Goal: Task Accomplishment & Management: Complete application form

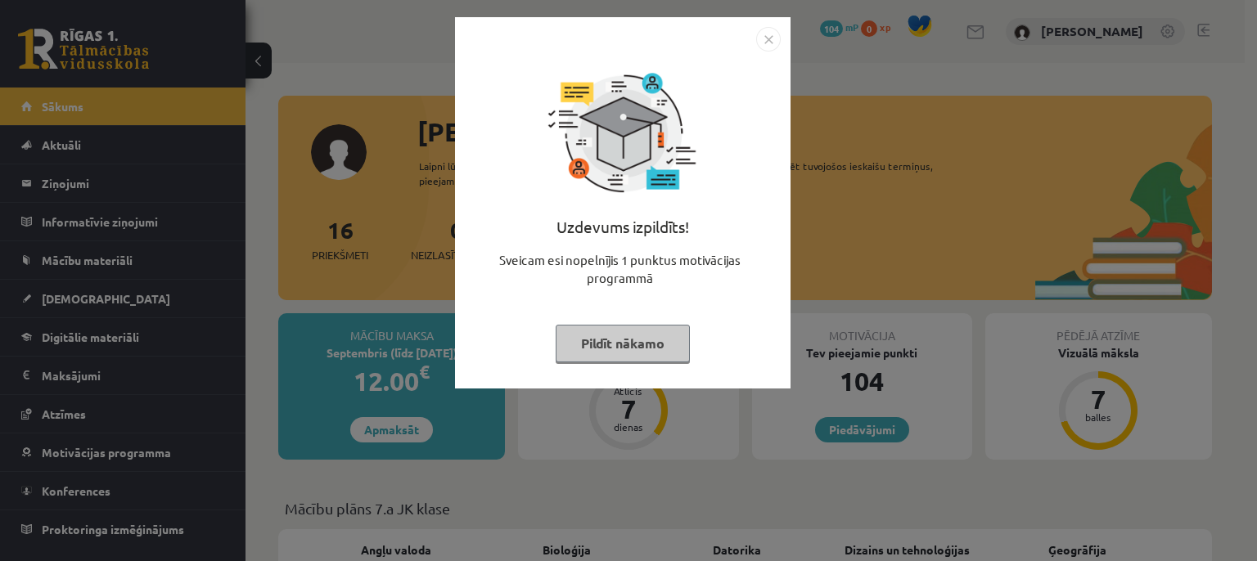
click at [768, 38] on img "Close" at bounding box center [768, 39] width 25 height 25
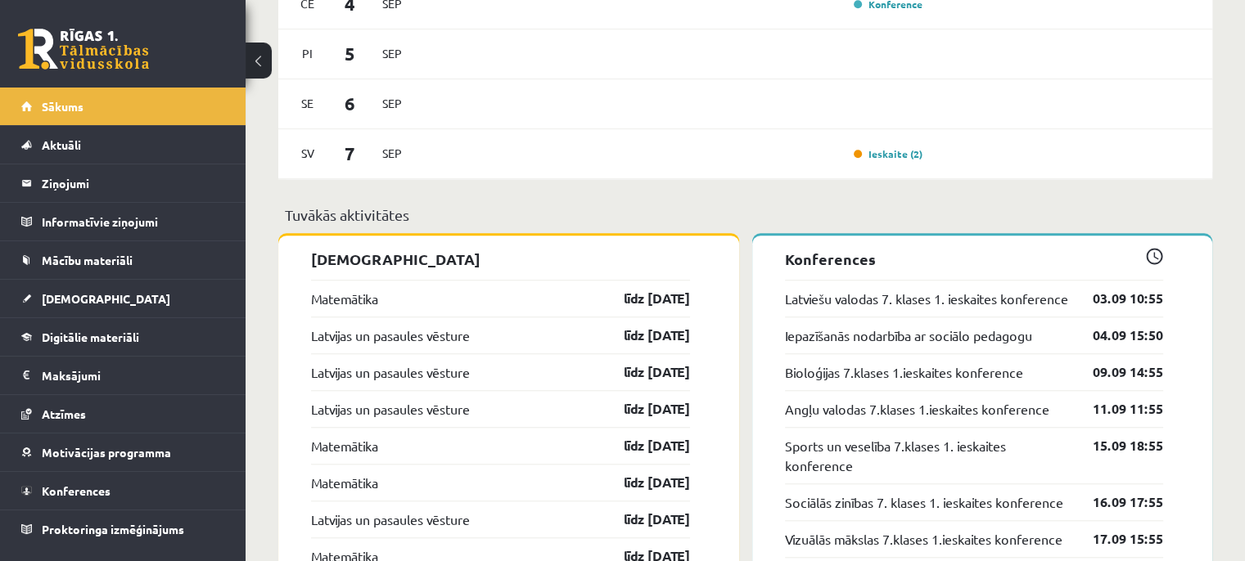
scroll to position [1443, 0]
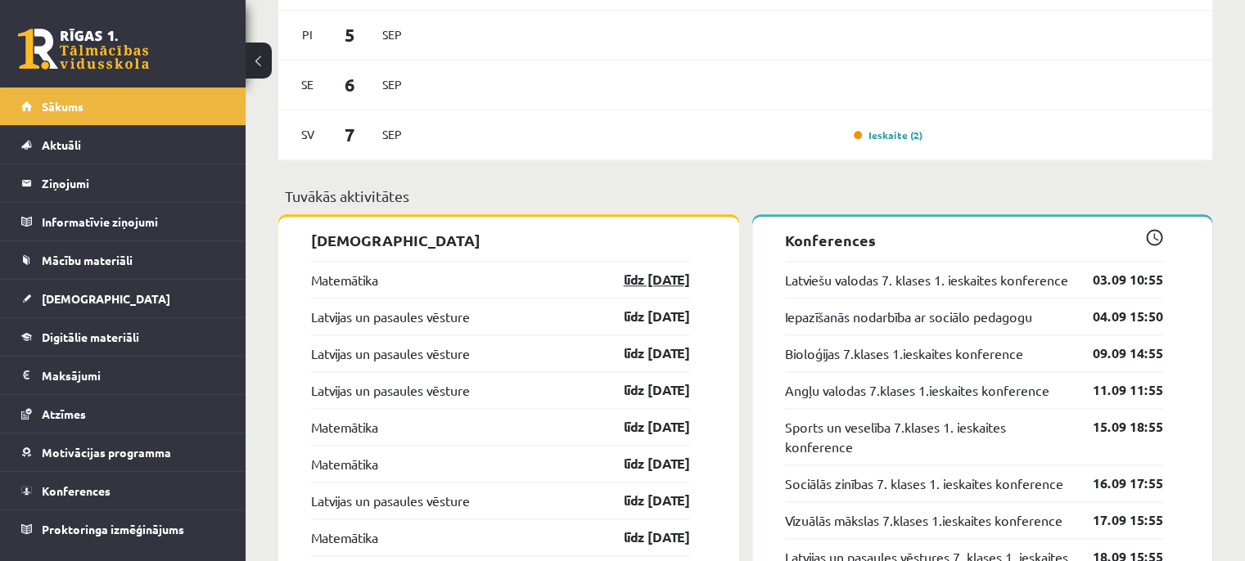
click at [640, 280] on link "līdz [DATE]" at bounding box center [642, 280] width 95 height 20
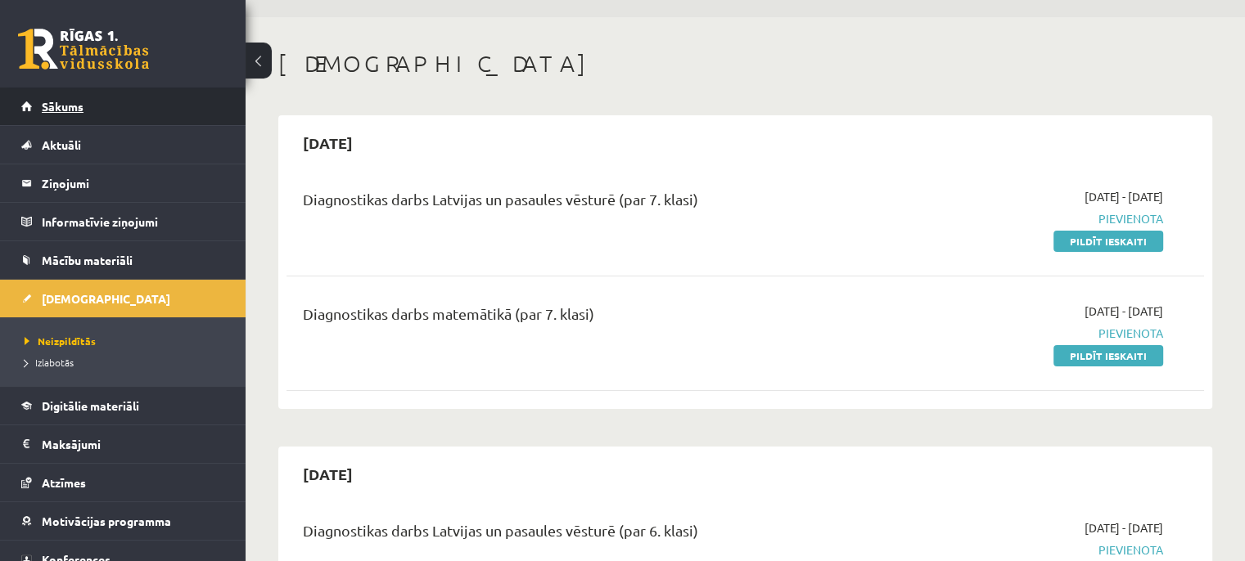
click at [69, 104] on span "Sākums" at bounding box center [63, 106] width 42 height 15
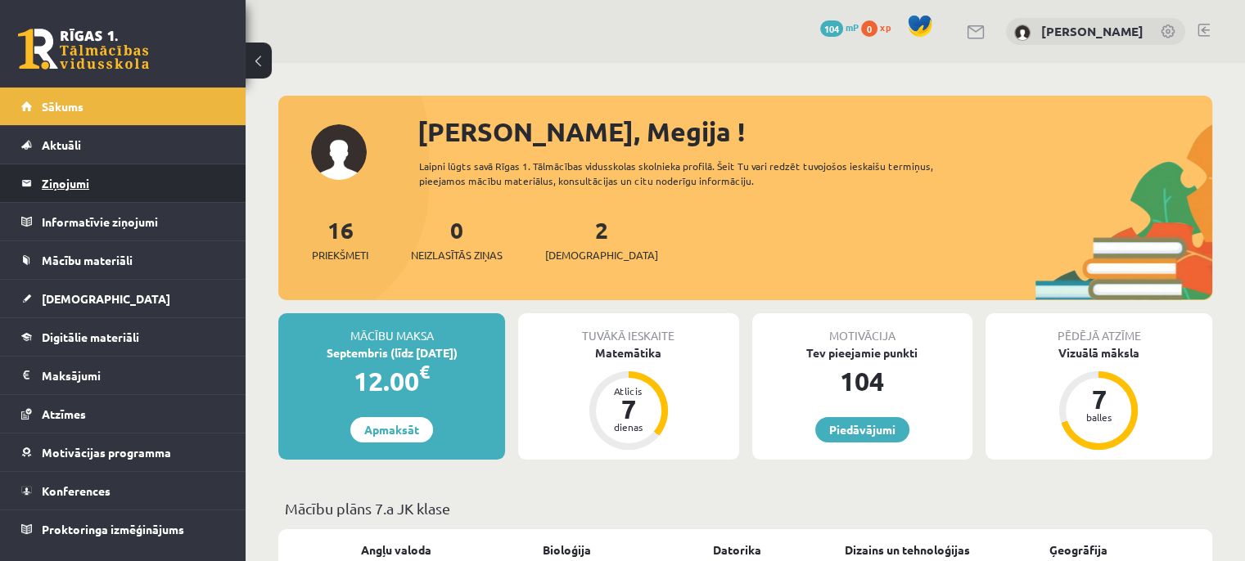
click at [162, 176] on legend "Ziņojumi 0" at bounding box center [133, 183] width 183 height 38
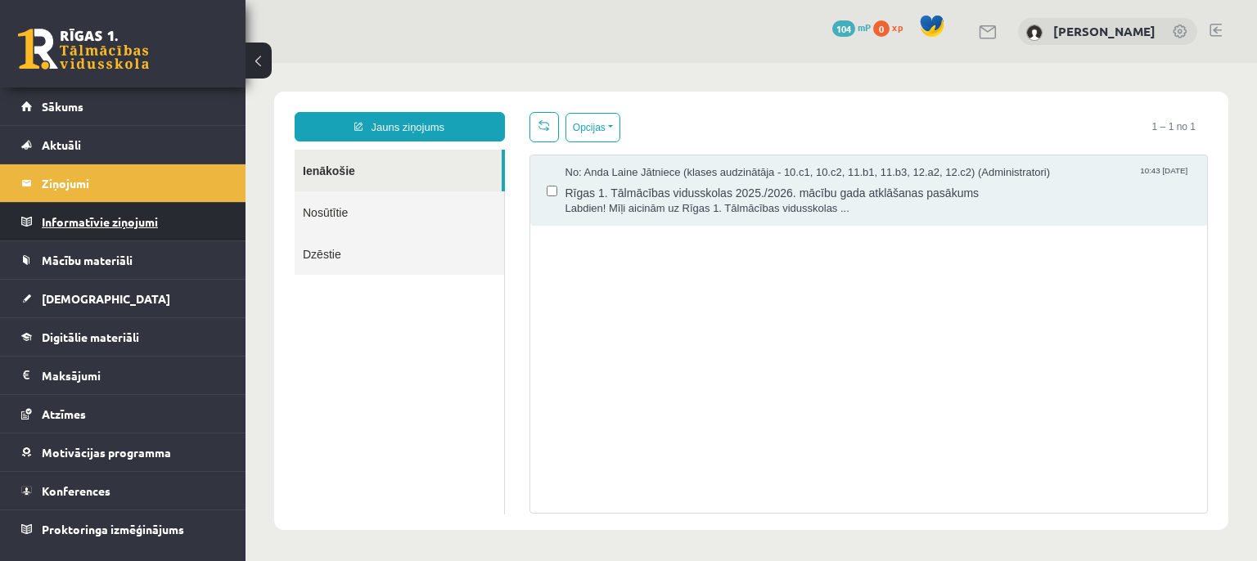
click at [177, 223] on legend "Informatīvie ziņojumi 0" at bounding box center [133, 222] width 183 height 38
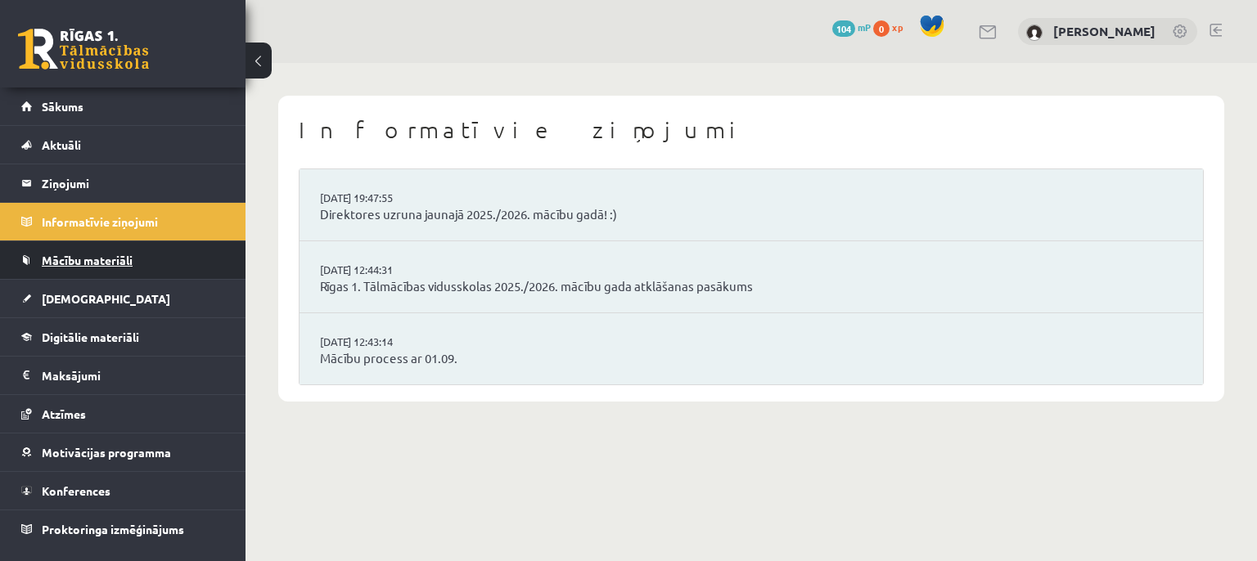
click at [118, 256] on span "Mācību materiāli" at bounding box center [87, 260] width 91 height 15
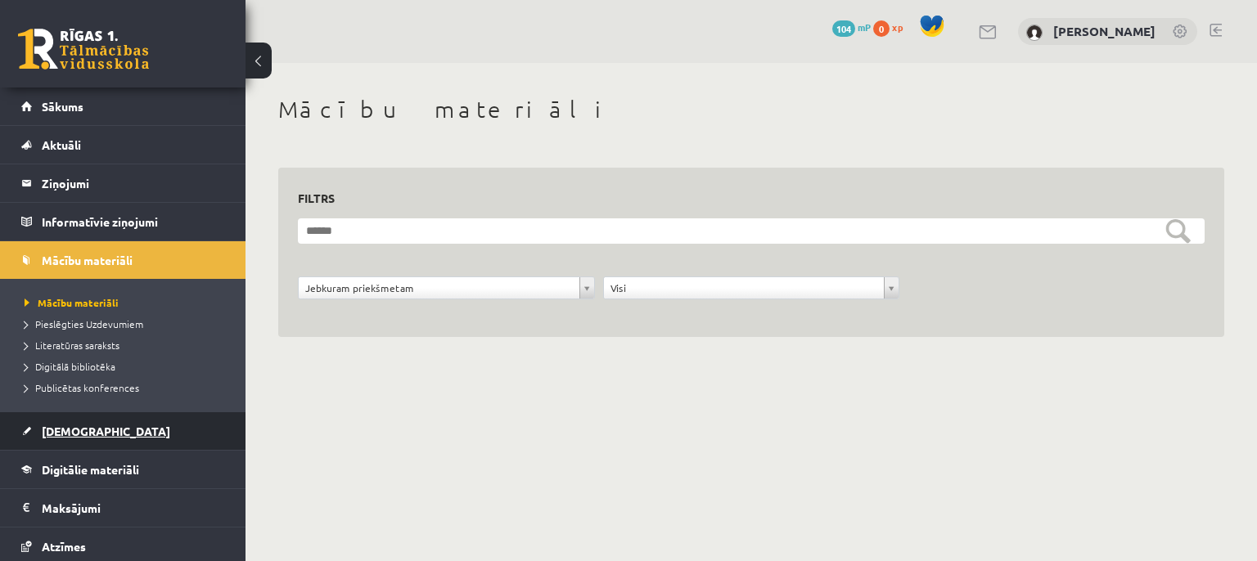
click at [57, 436] on link "[DEMOGRAPHIC_DATA]" at bounding box center [123, 431] width 204 height 38
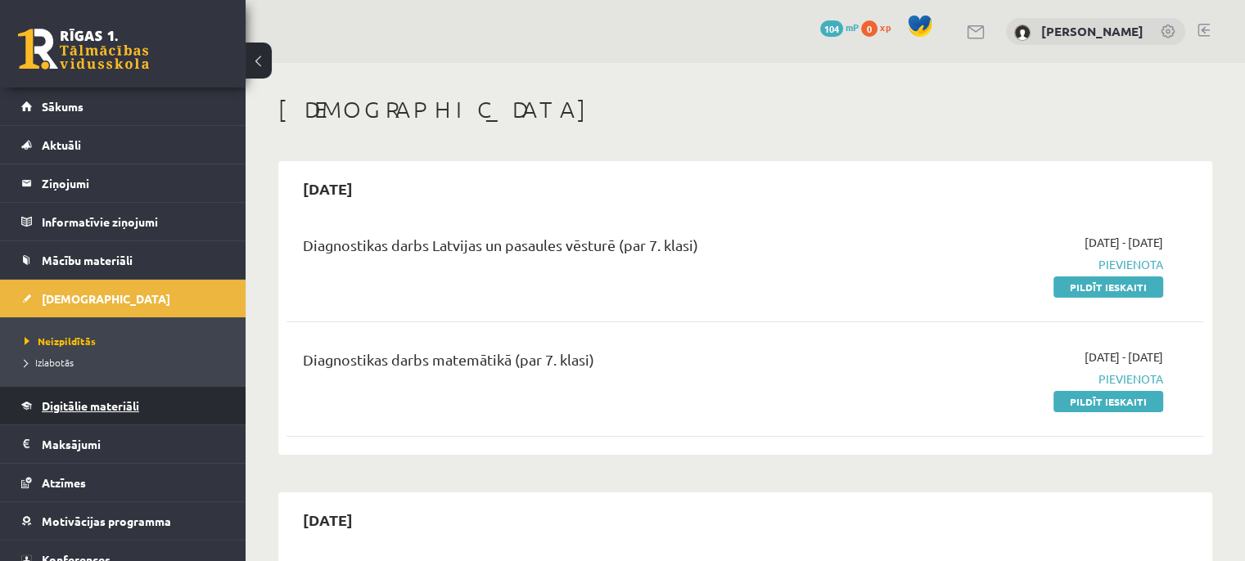
click at [69, 407] on span "Digitālie materiāli" at bounding box center [90, 405] width 97 height 15
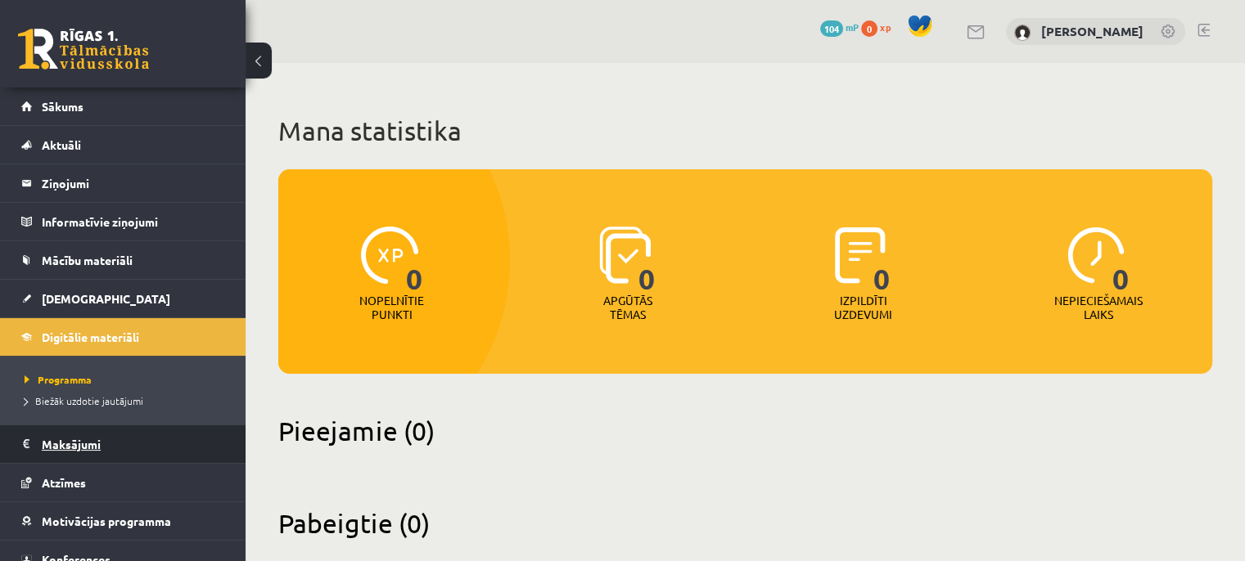
click at [59, 443] on legend "Maksājumi 0" at bounding box center [133, 444] width 183 height 38
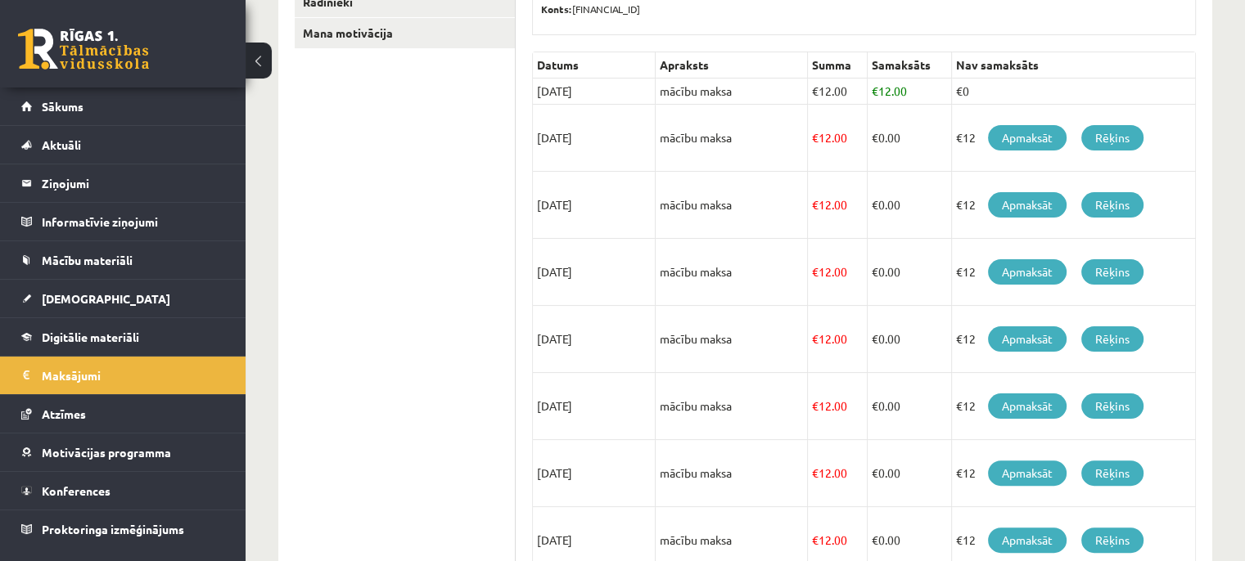
scroll to position [336, 0]
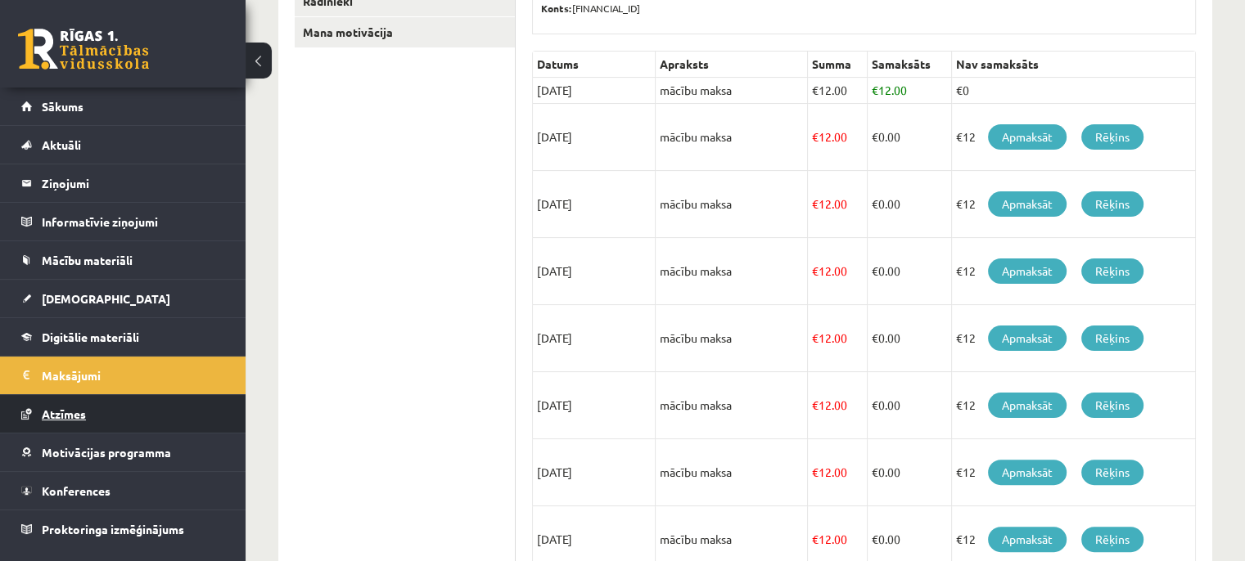
click at [64, 416] on span "Atzīmes" at bounding box center [64, 414] width 44 height 15
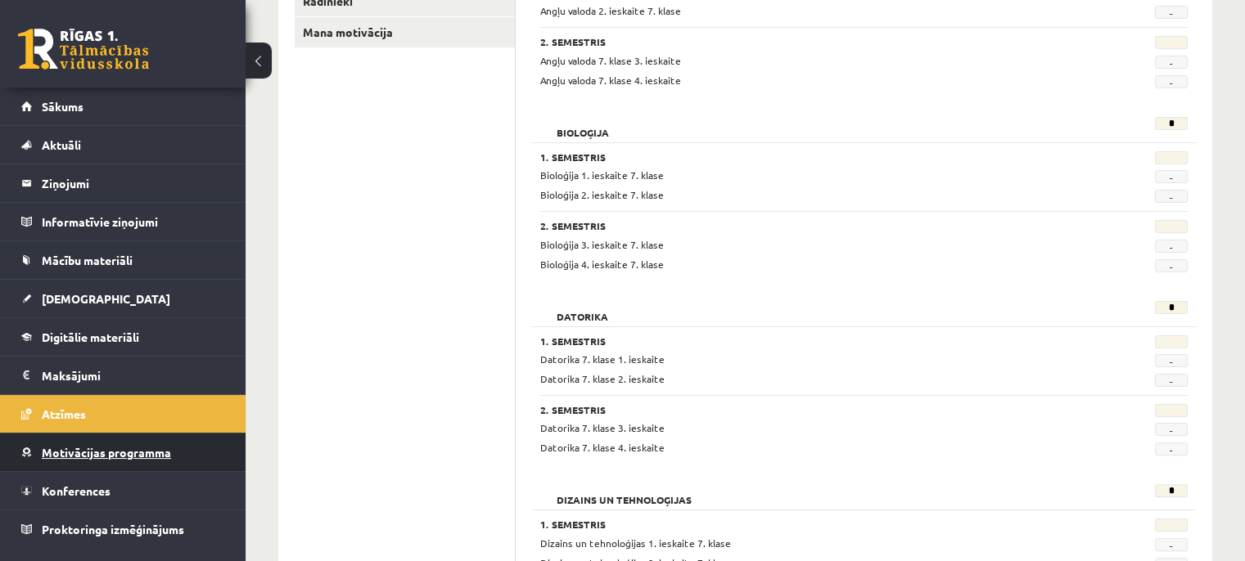
click at [75, 449] on span "Motivācijas programma" at bounding box center [106, 452] width 129 height 15
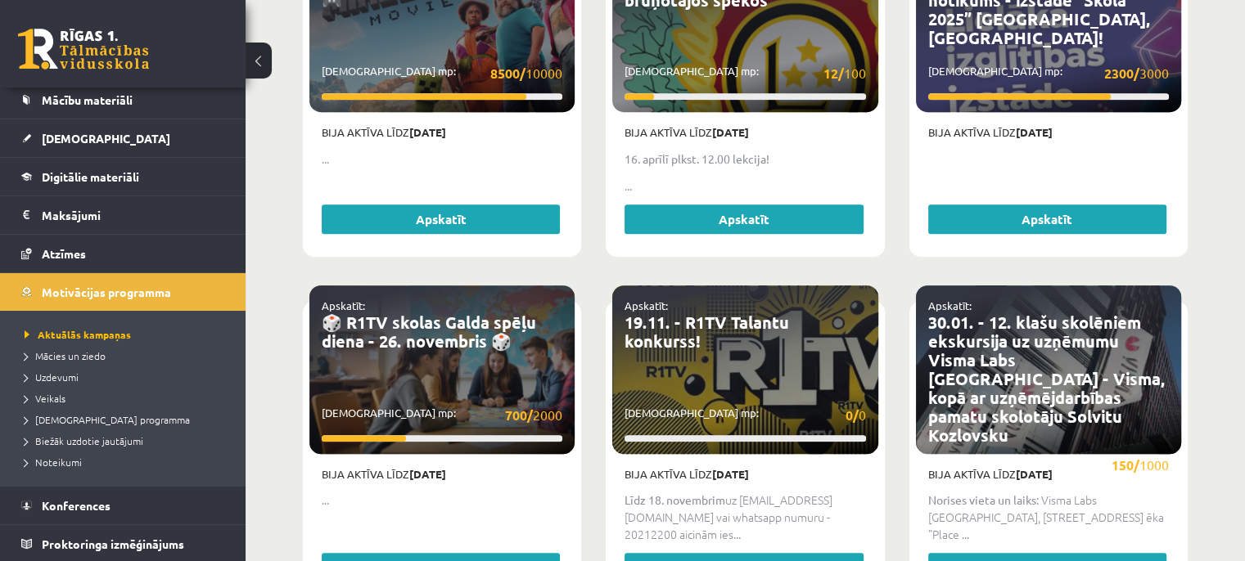
scroll to position [795, 0]
click at [86, 500] on span "Konferences" at bounding box center [76, 505] width 69 height 15
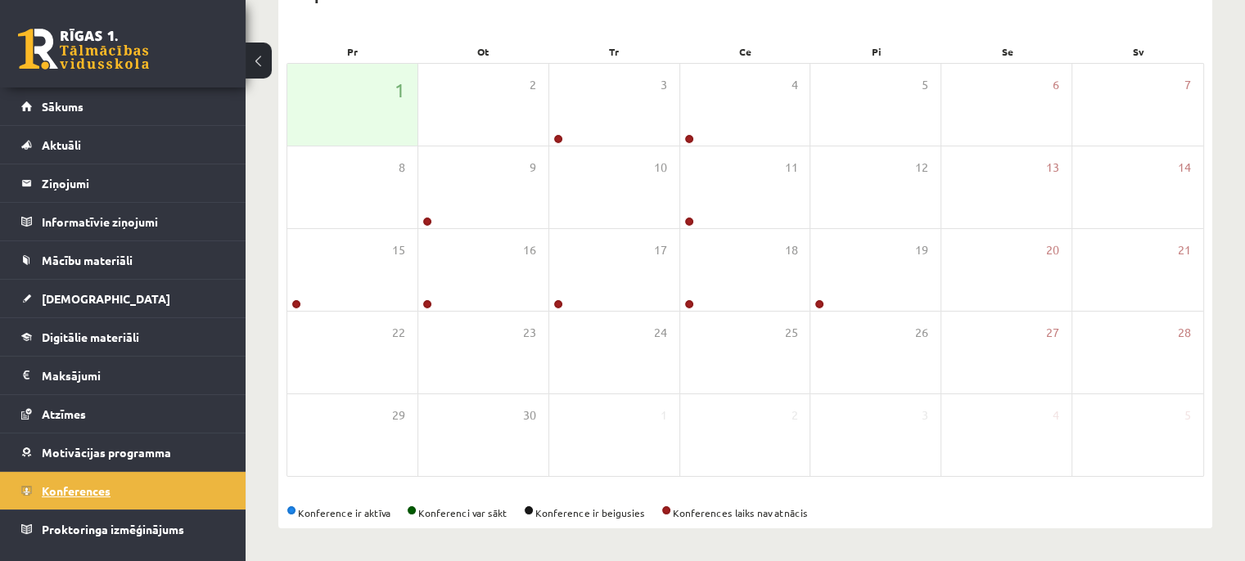
scroll to position [219, 0]
click at [57, 524] on span "Proktoringa izmēģinājums" at bounding box center [113, 529] width 142 height 15
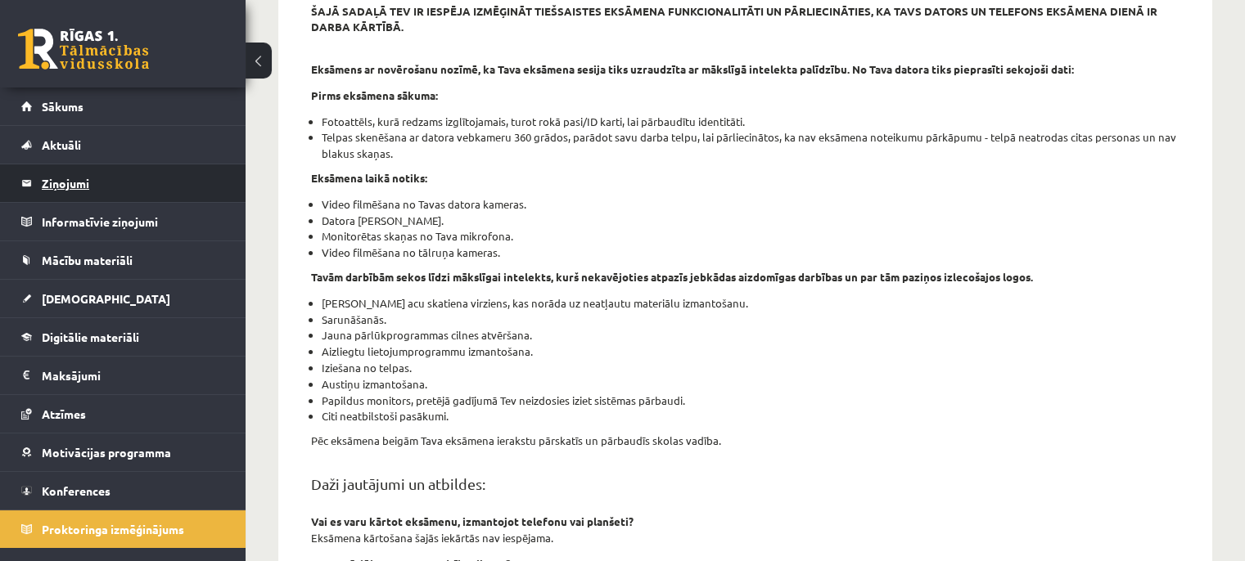
click at [72, 175] on legend "Ziņojumi 0" at bounding box center [133, 183] width 183 height 38
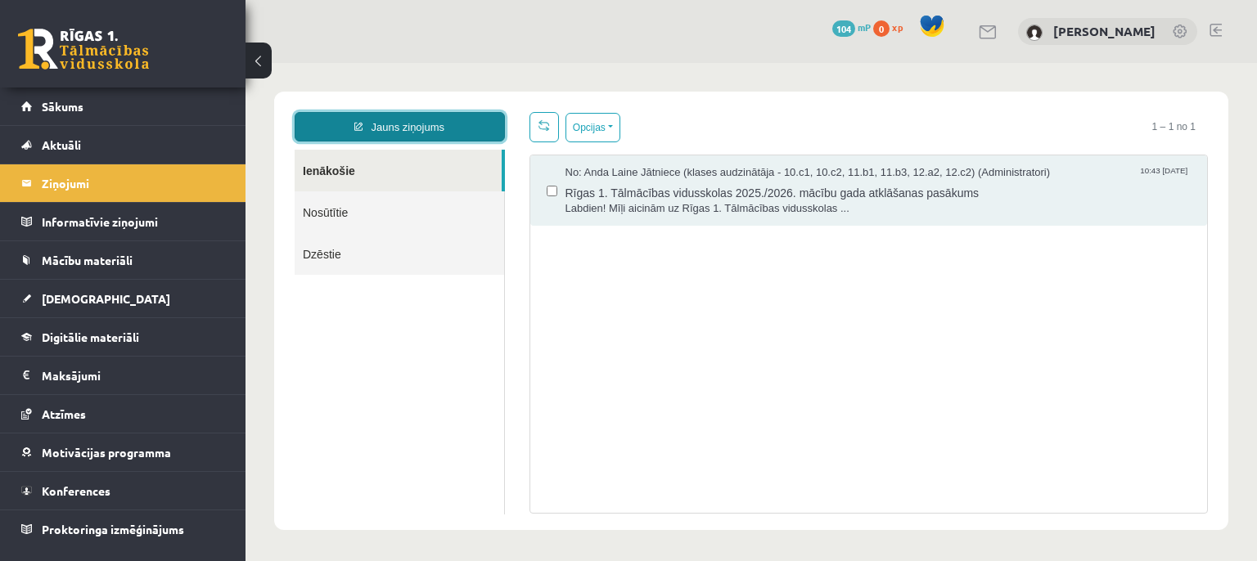
click at [409, 122] on link "Jauns ziņojums" at bounding box center [400, 126] width 210 height 29
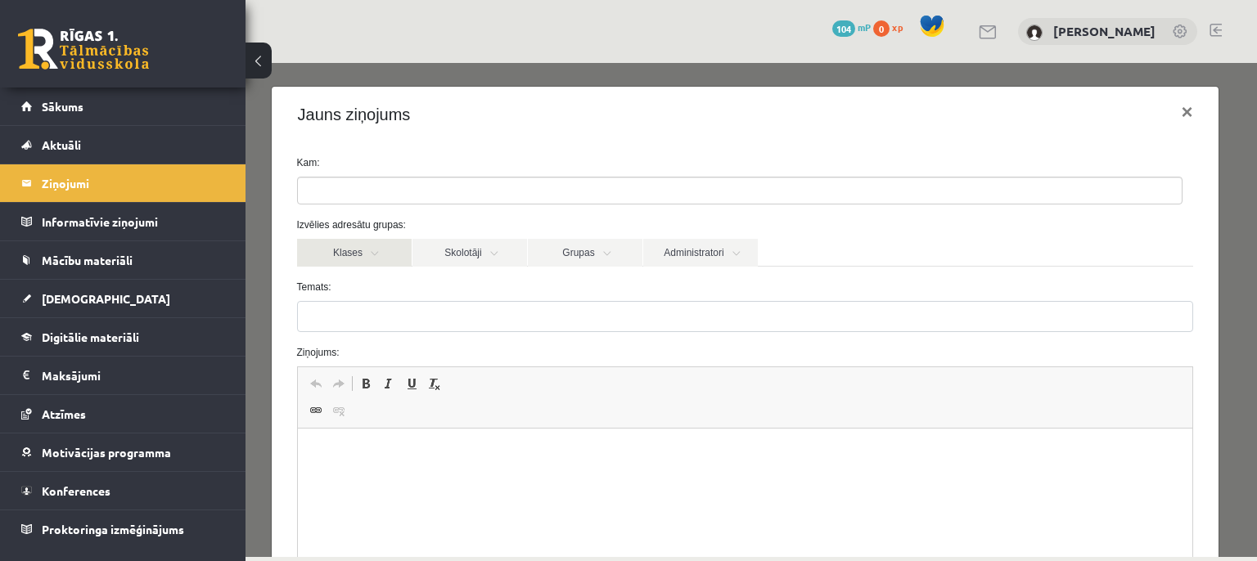
click at [340, 256] on link "Klases" at bounding box center [354, 253] width 115 height 28
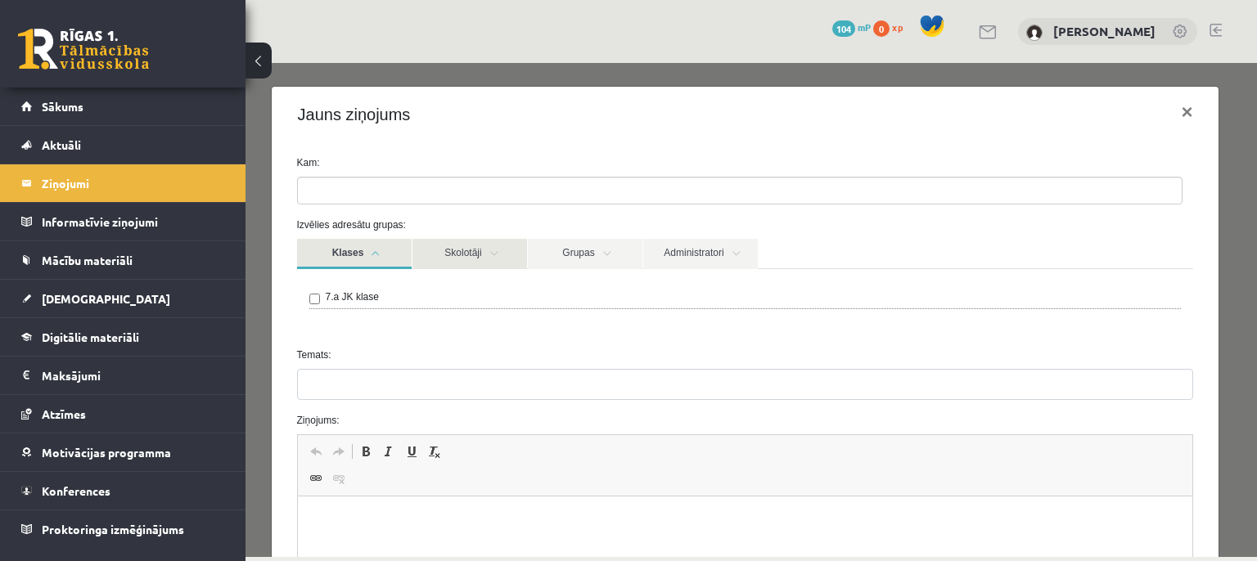
click at [455, 243] on link "Skolotāji" at bounding box center [469, 254] width 115 height 30
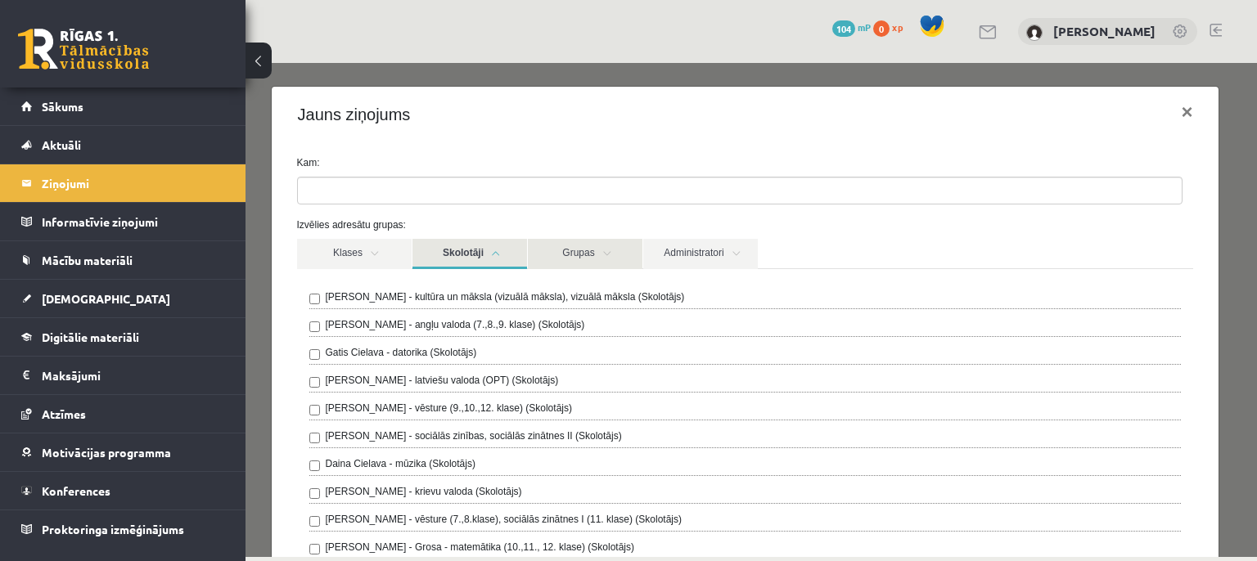
click at [564, 257] on link "Grupas" at bounding box center [585, 254] width 115 height 30
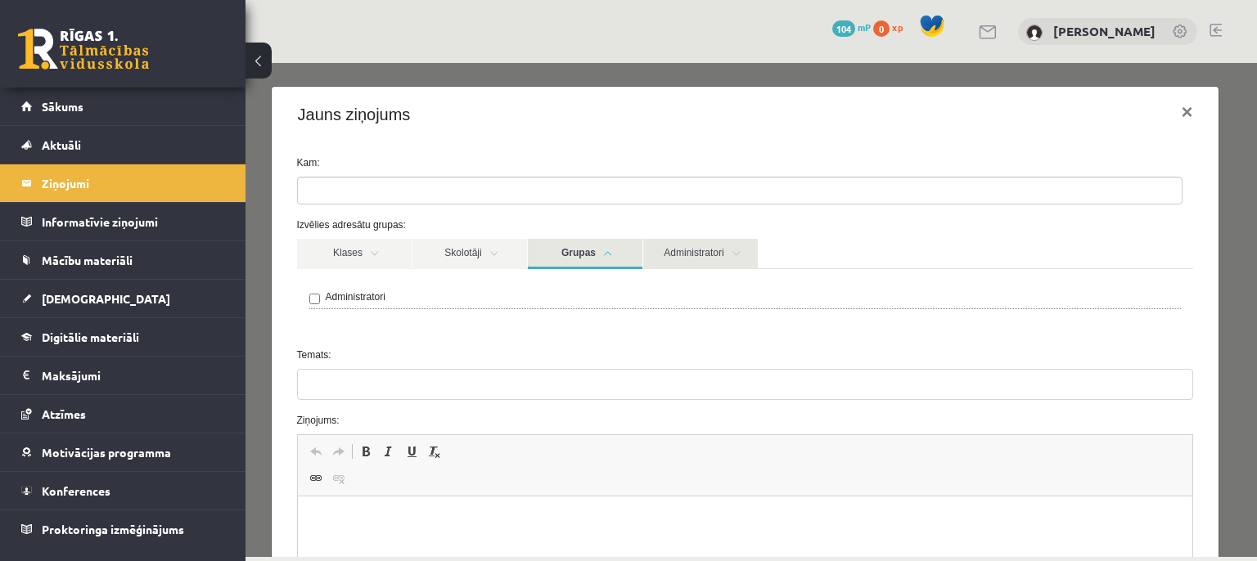
click at [667, 251] on link "Administratori" at bounding box center [700, 254] width 115 height 30
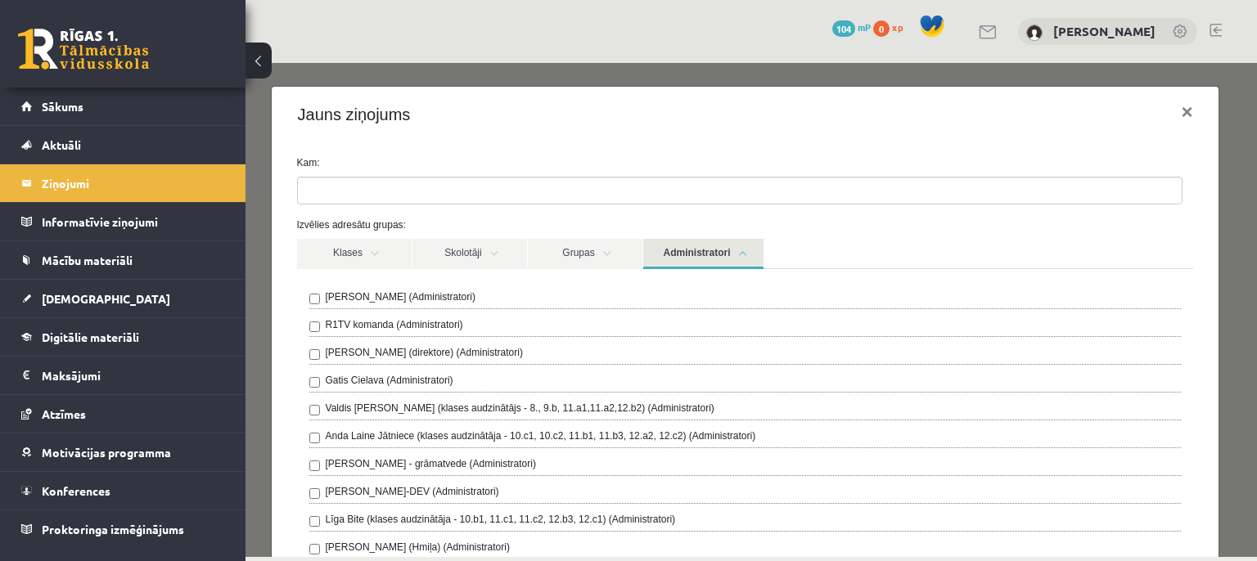
click at [667, 251] on link "Administratori" at bounding box center [703, 254] width 120 height 30
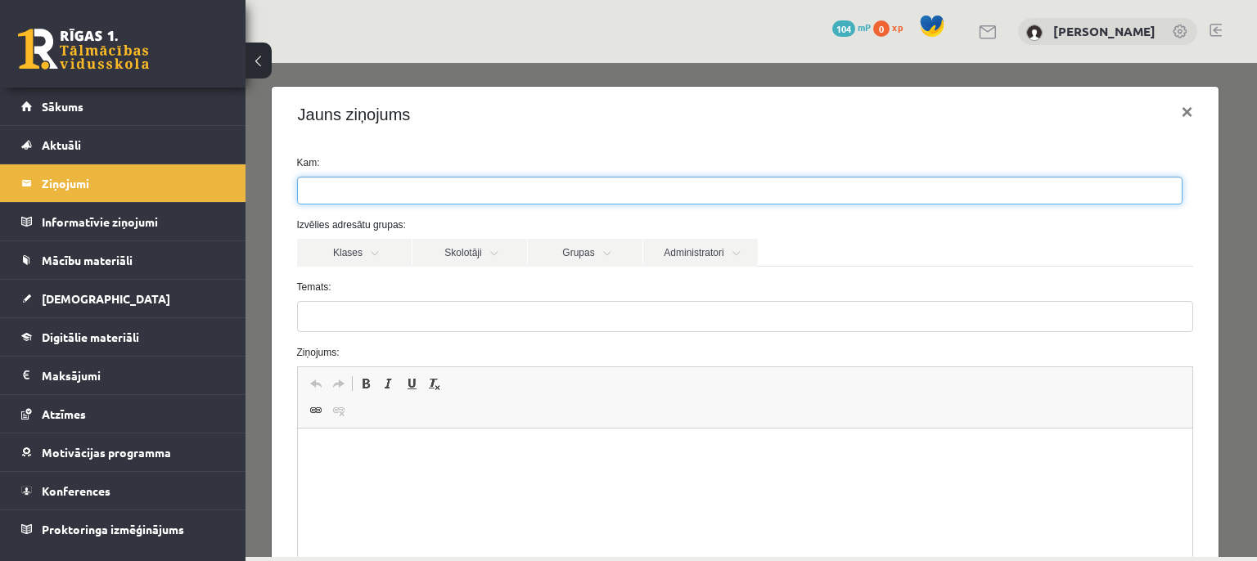
click at [432, 186] on ul at bounding box center [740, 191] width 884 height 26
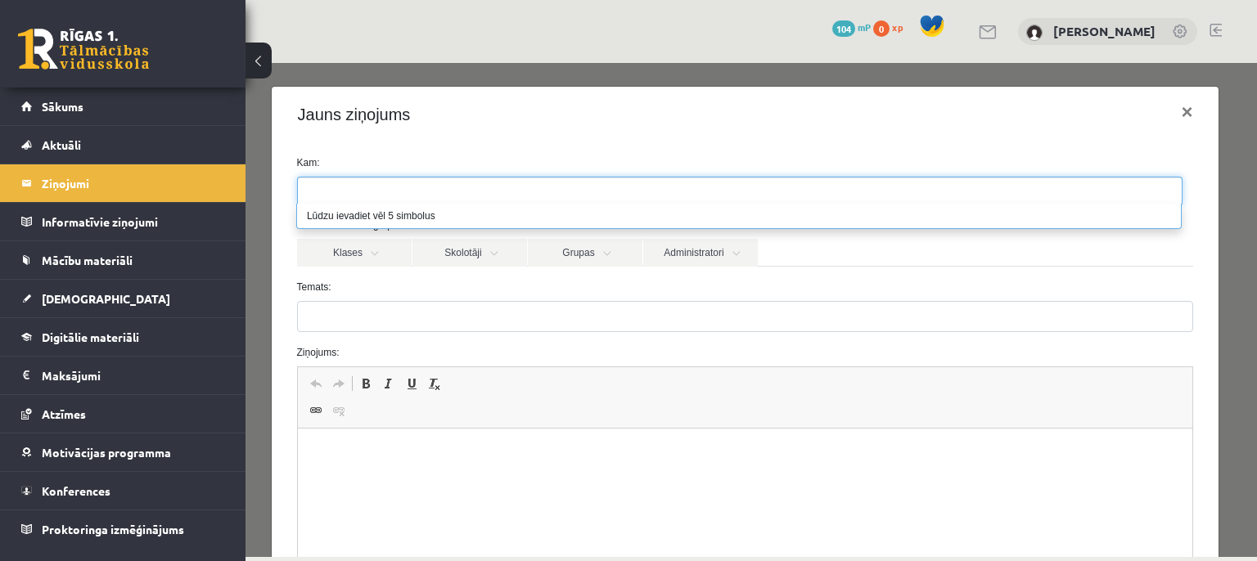
click at [475, 479] on html at bounding box center [744, 454] width 895 height 50
click at [986, 25] on link at bounding box center [989, 32] width 20 height 14
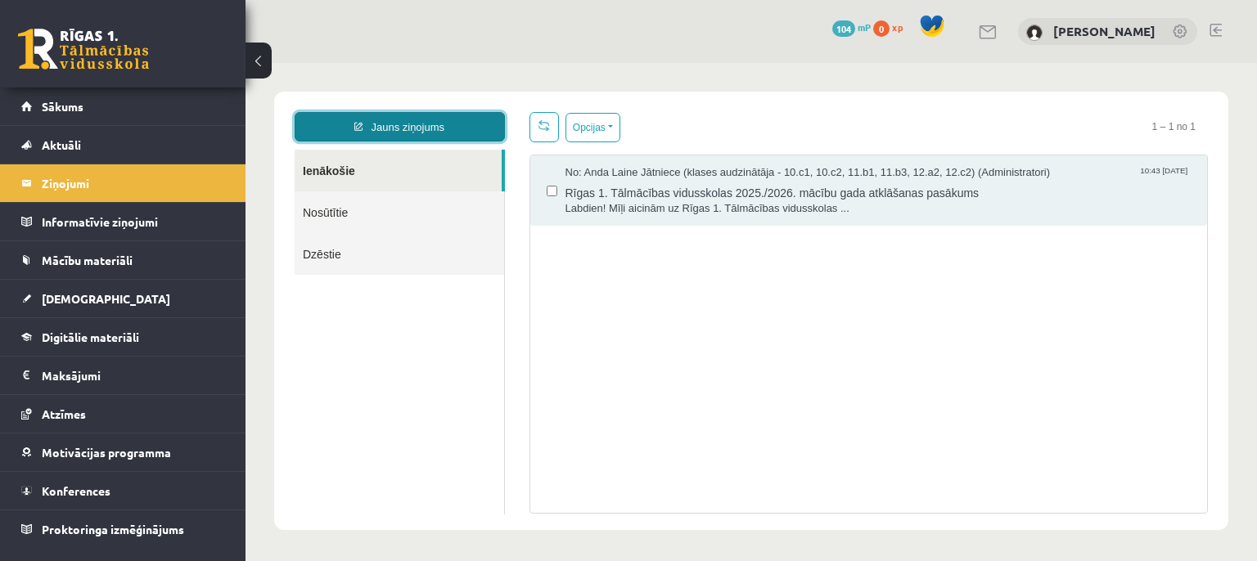
click at [373, 115] on link "Jauns ziņojums" at bounding box center [400, 126] width 210 height 29
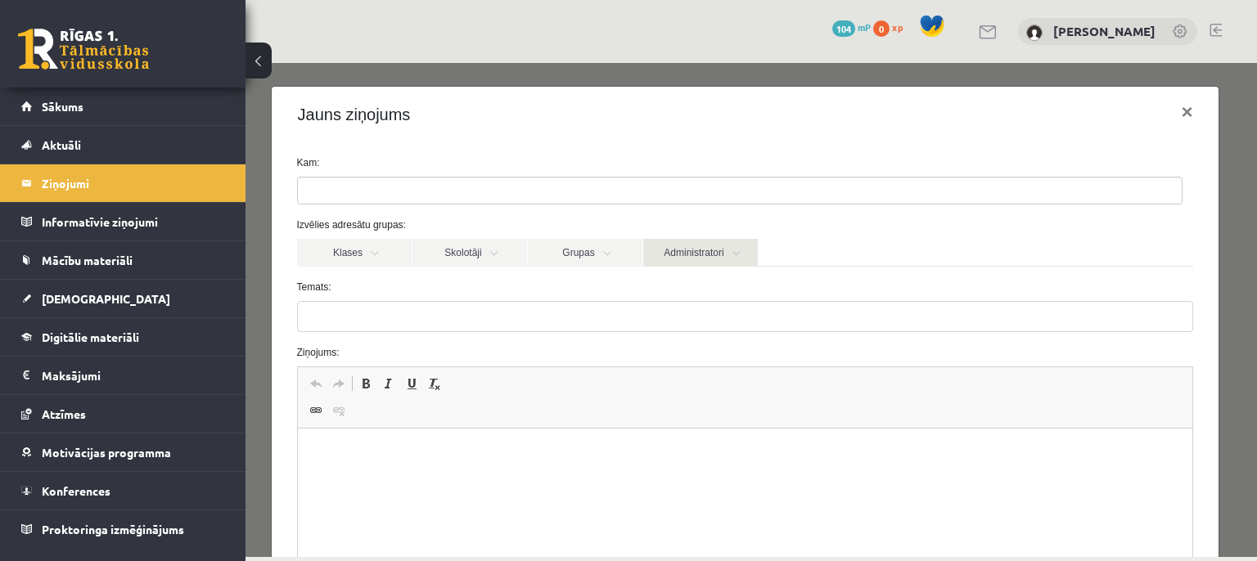
click at [657, 259] on link "Administratori" at bounding box center [700, 253] width 115 height 28
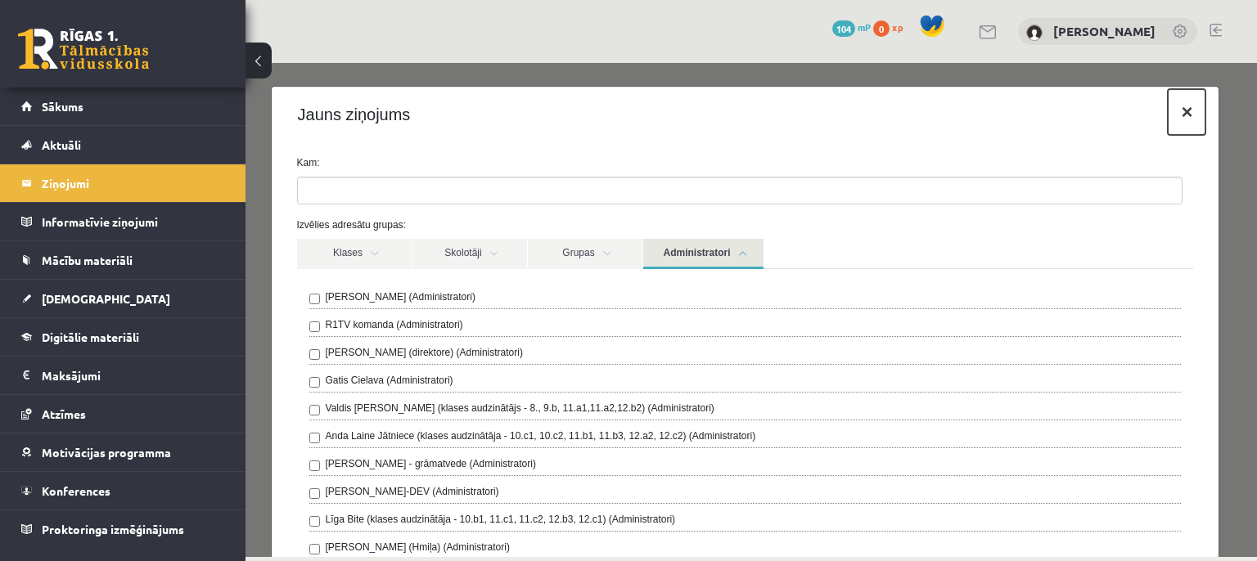
click at [1182, 116] on button "×" at bounding box center [1187, 112] width 38 height 46
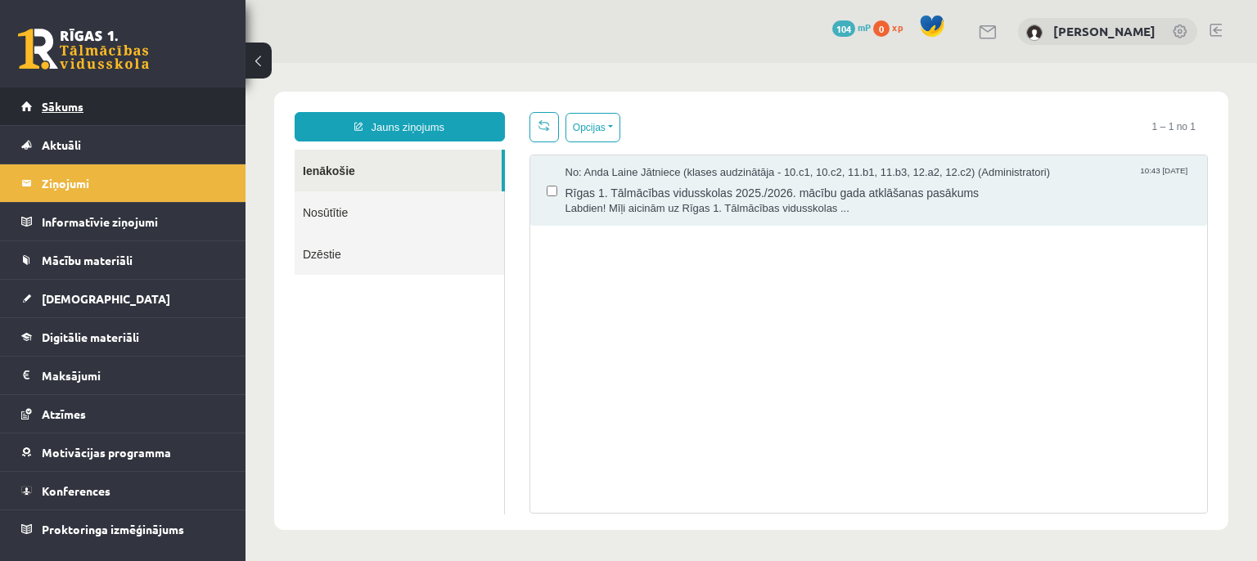
click at [72, 108] on span "Sākums" at bounding box center [63, 106] width 42 height 15
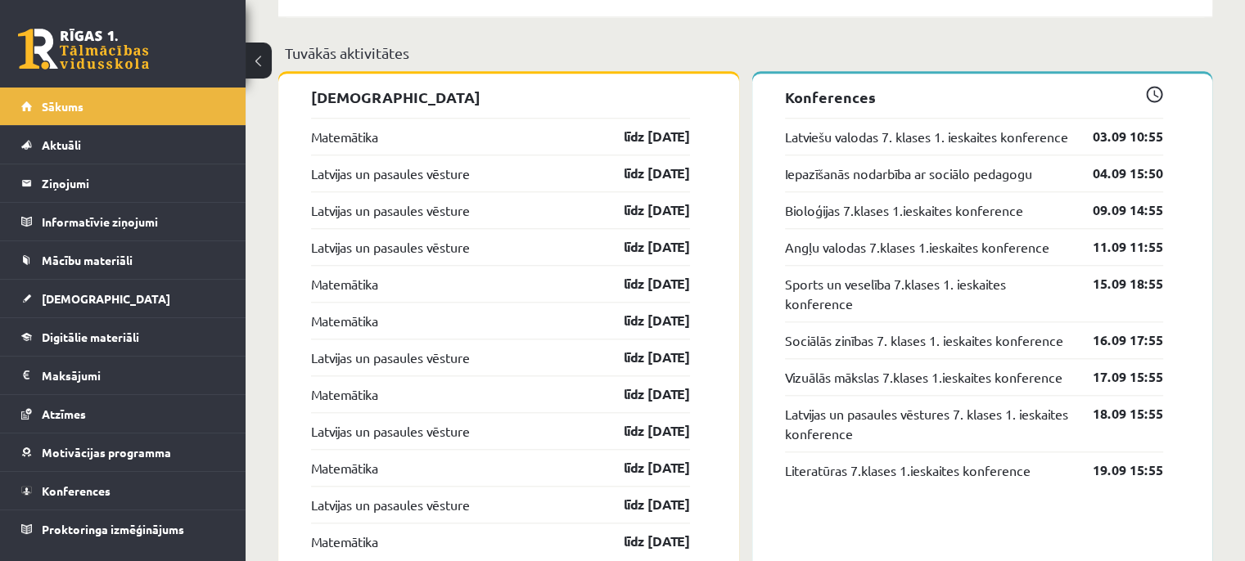
scroll to position [1651, 0]
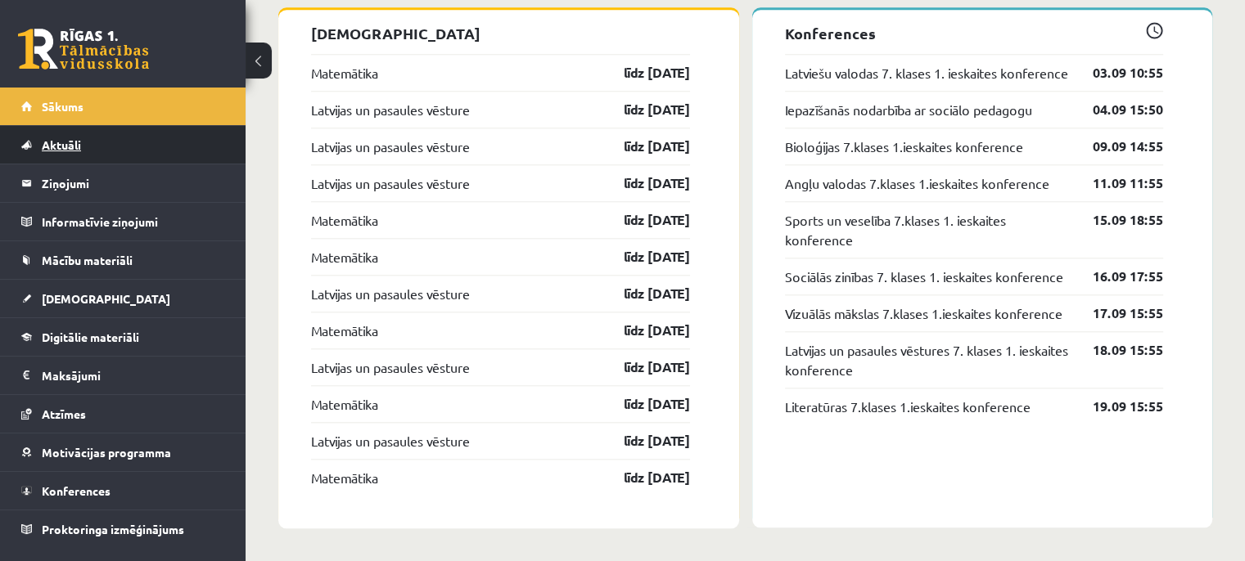
click at [59, 130] on link "Aktuāli" at bounding box center [123, 145] width 204 height 38
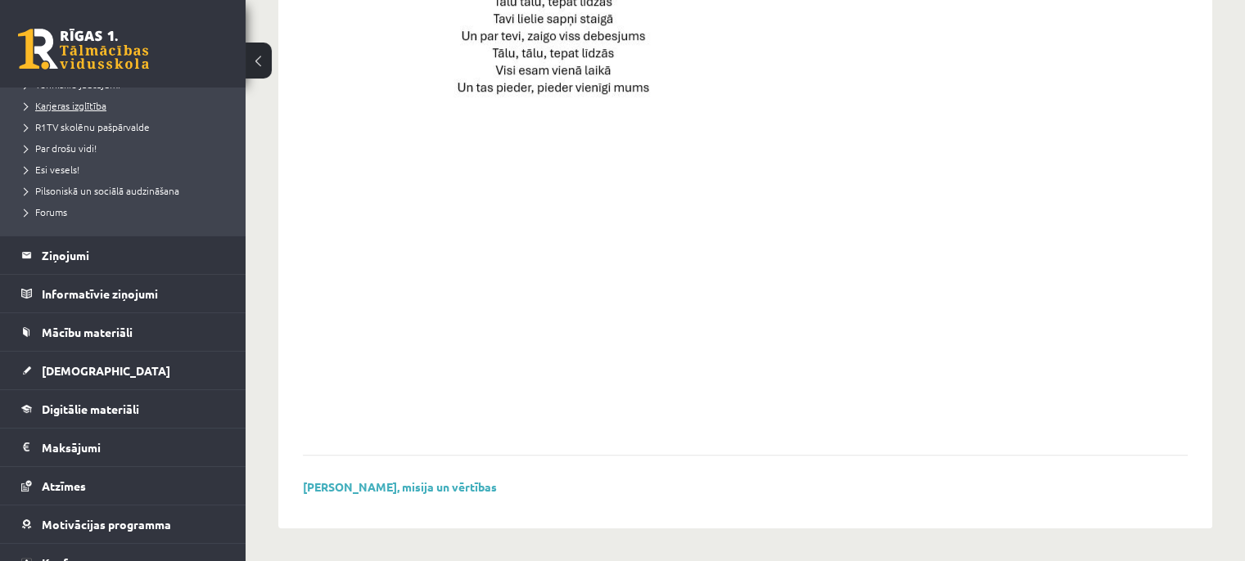
scroll to position [301, 0]
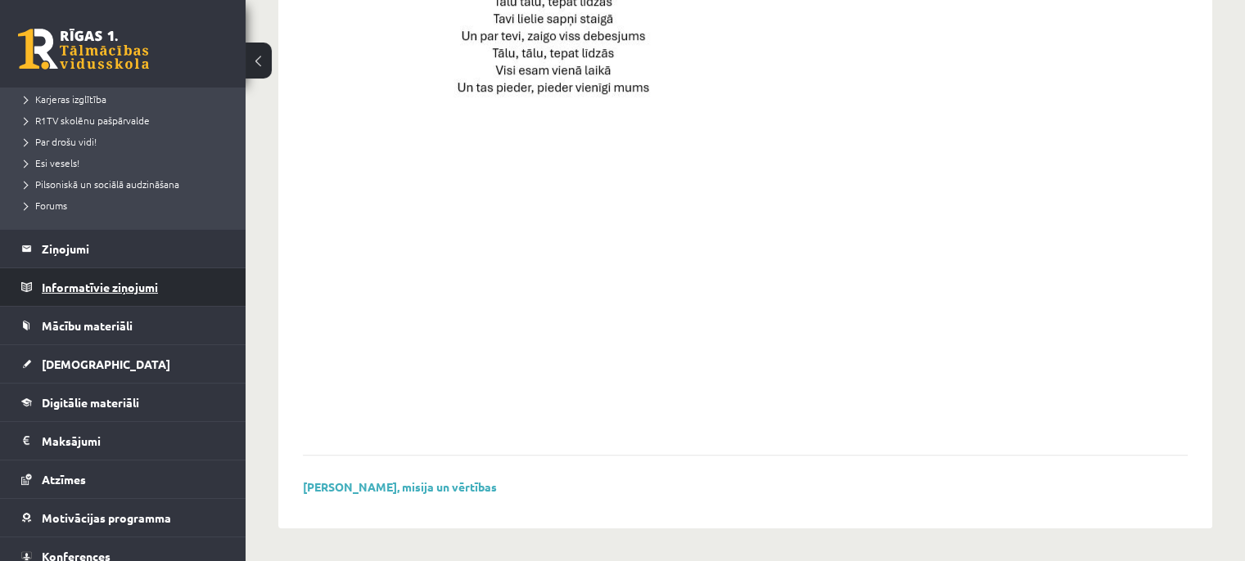
click at [74, 279] on legend "Informatīvie ziņojumi 0" at bounding box center [133, 287] width 183 height 38
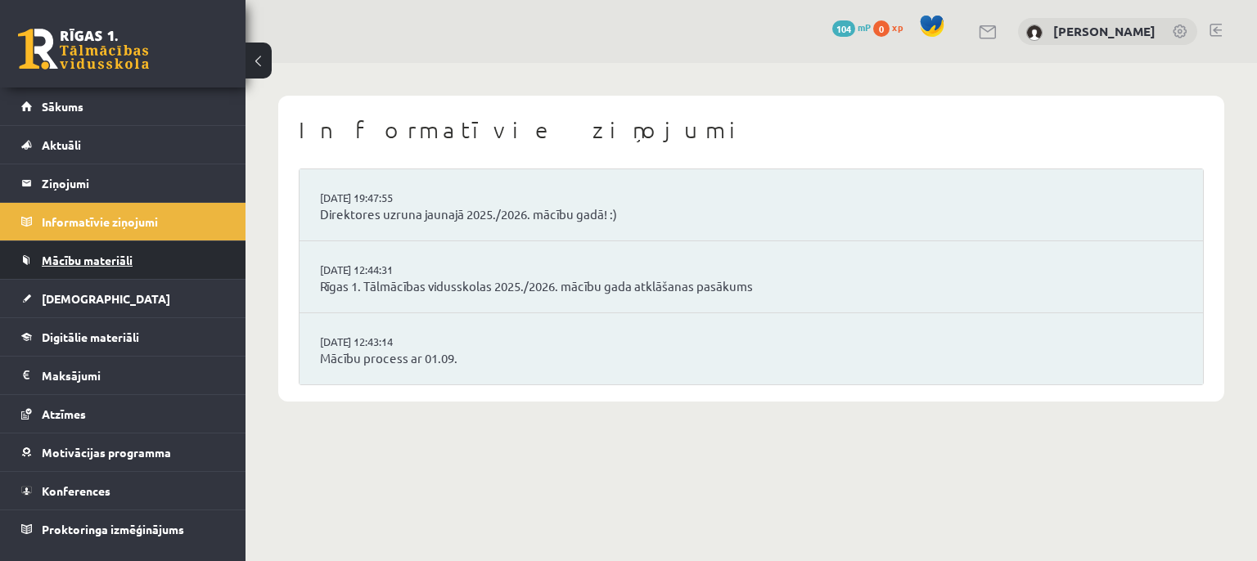
click at [61, 259] on span "Mācību materiāli" at bounding box center [87, 260] width 91 height 15
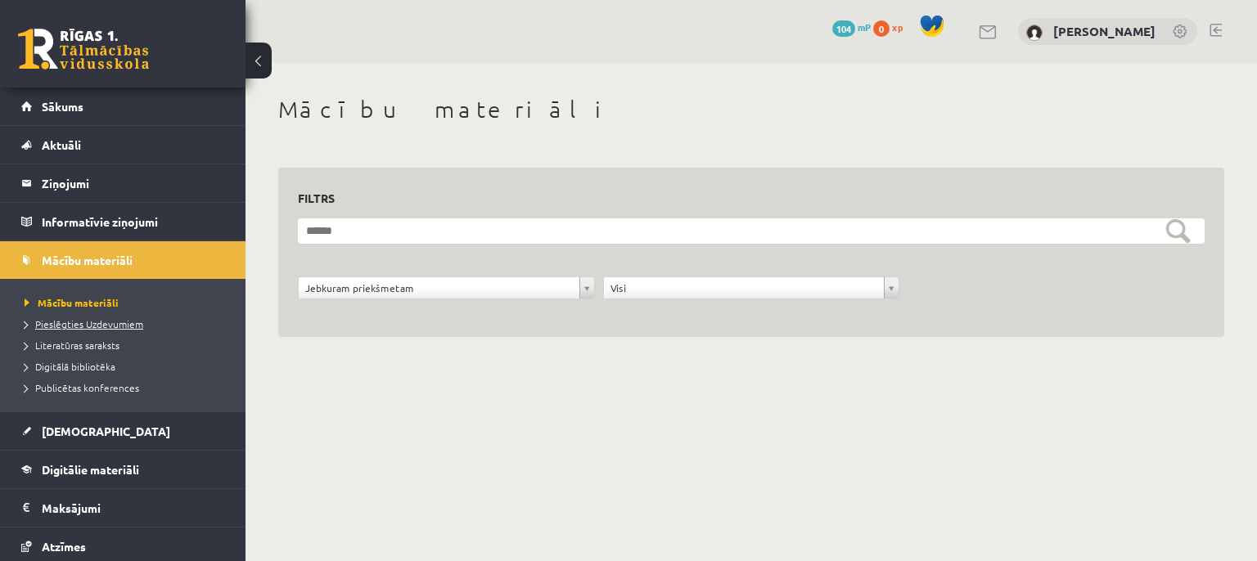
click at [97, 322] on span "Pieslēgties Uzdevumiem" at bounding box center [84, 323] width 119 height 13
click at [104, 325] on span "Pieslēgties Uzdevumiem" at bounding box center [90, 323] width 130 height 13
click at [81, 319] on span "Pieslēgties Uzdevumiem" at bounding box center [90, 323] width 130 height 13
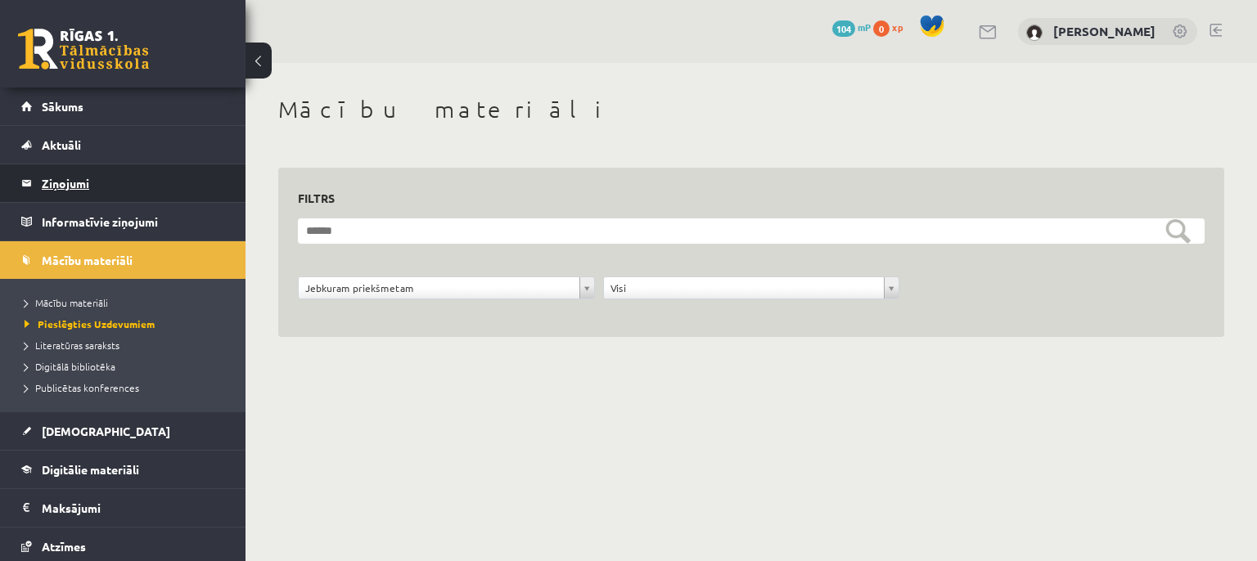
click at [61, 179] on legend "Ziņojumi 0" at bounding box center [133, 183] width 183 height 38
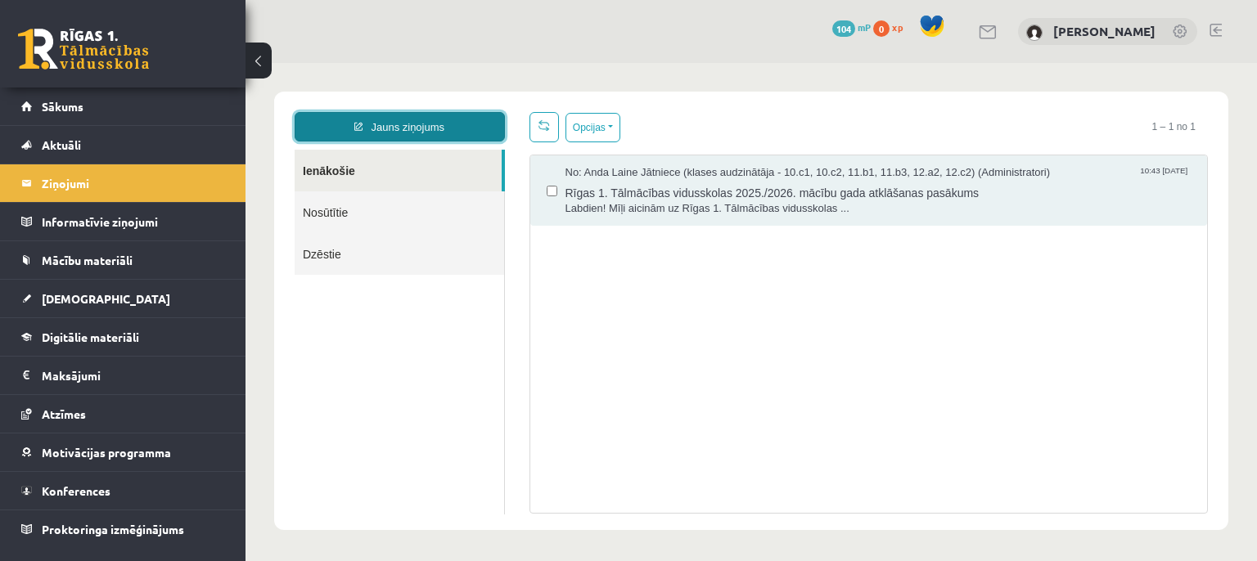
click at [461, 122] on link "Jauns ziņojums" at bounding box center [400, 126] width 210 height 29
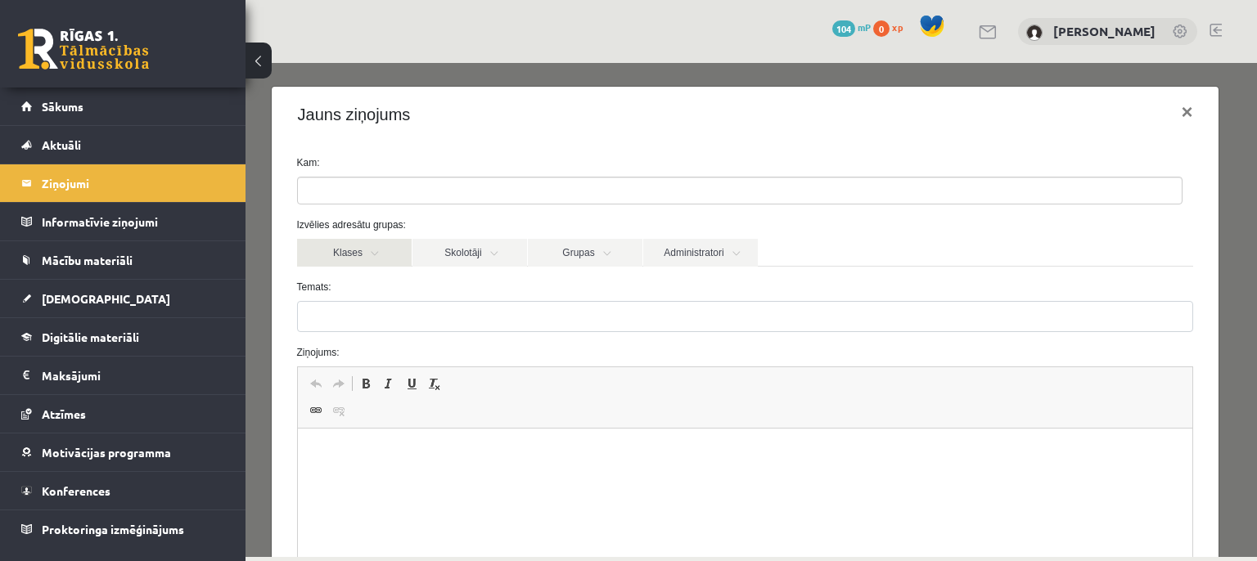
click at [368, 249] on link "Klases" at bounding box center [354, 253] width 115 height 28
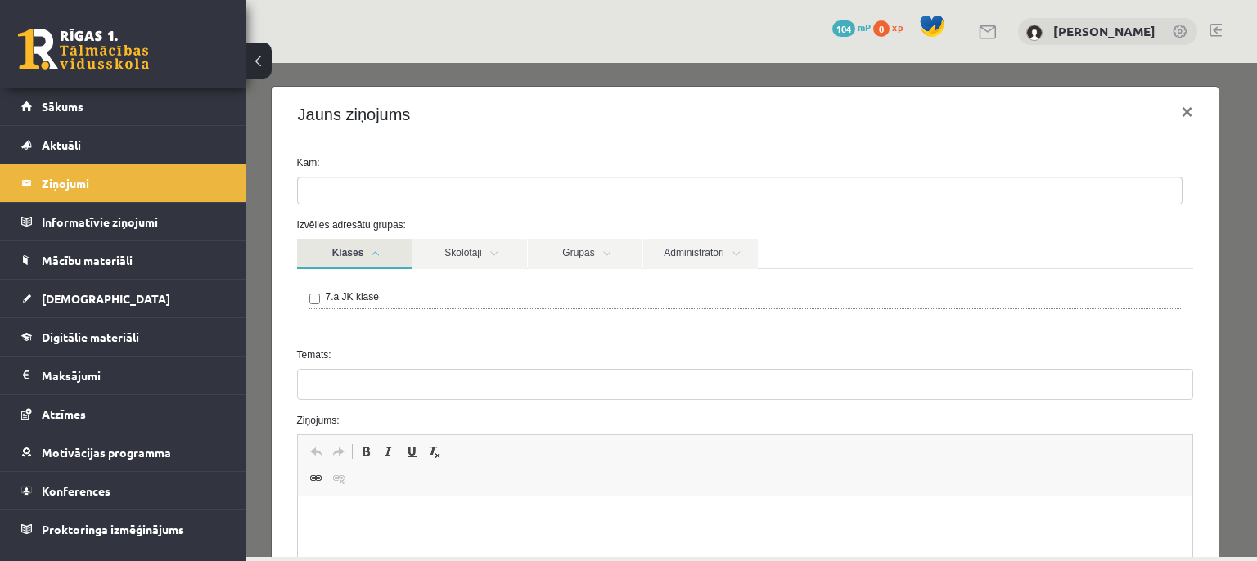
click at [357, 297] on label "7.a JK klase" at bounding box center [352, 297] width 53 height 15
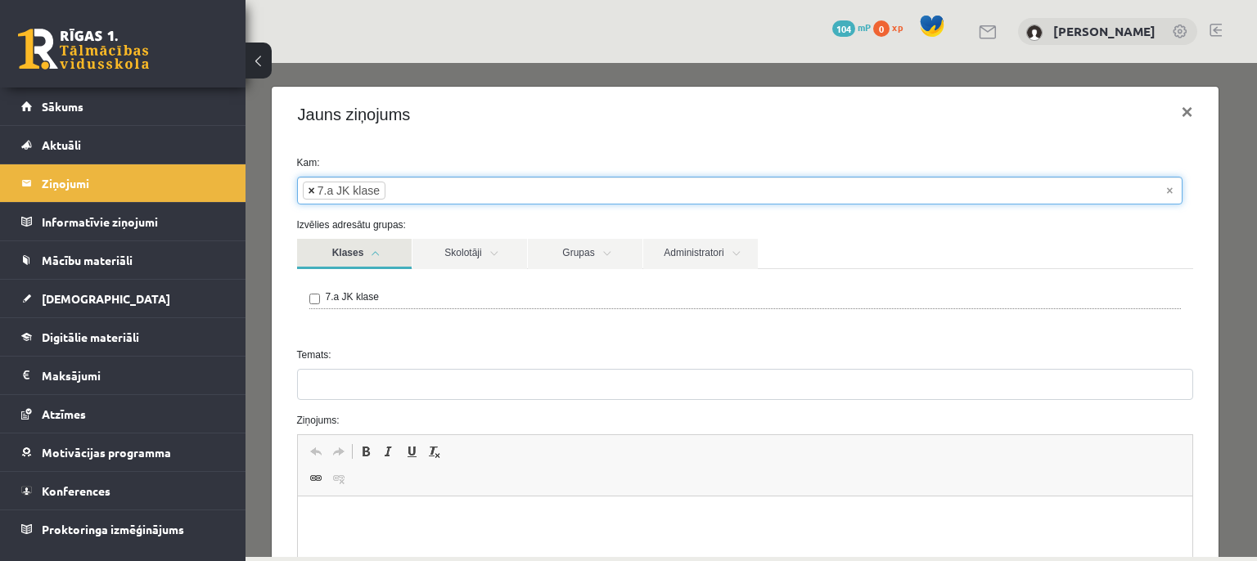
click at [308, 191] on span "×" at bounding box center [311, 190] width 7 height 16
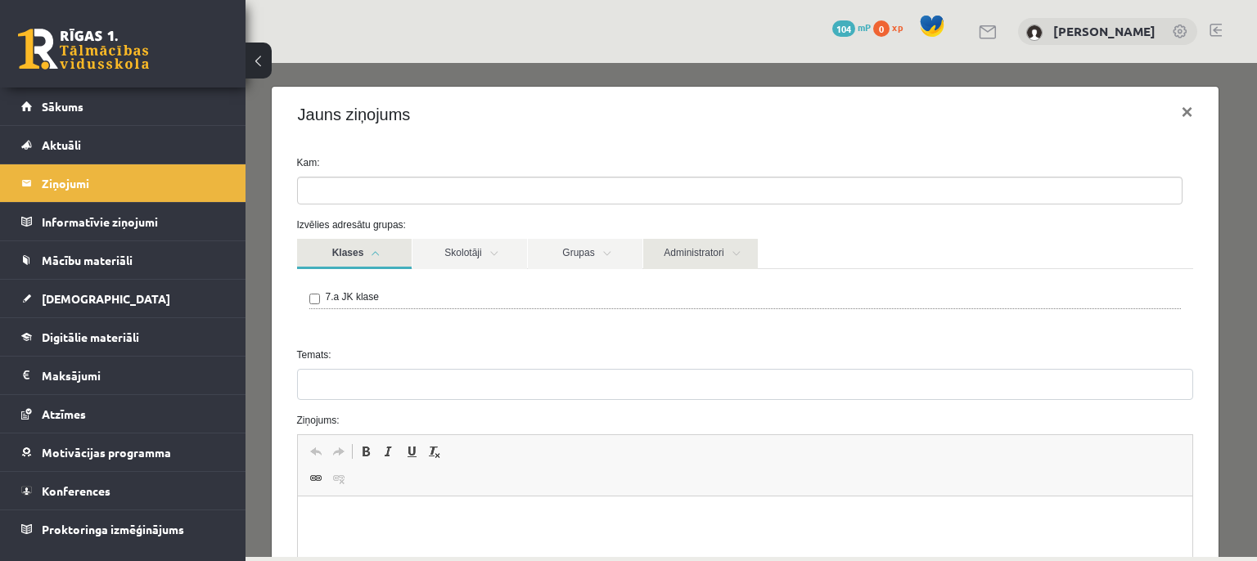
click at [705, 254] on link "Administratori" at bounding box center [700, 254] width 115 height 30
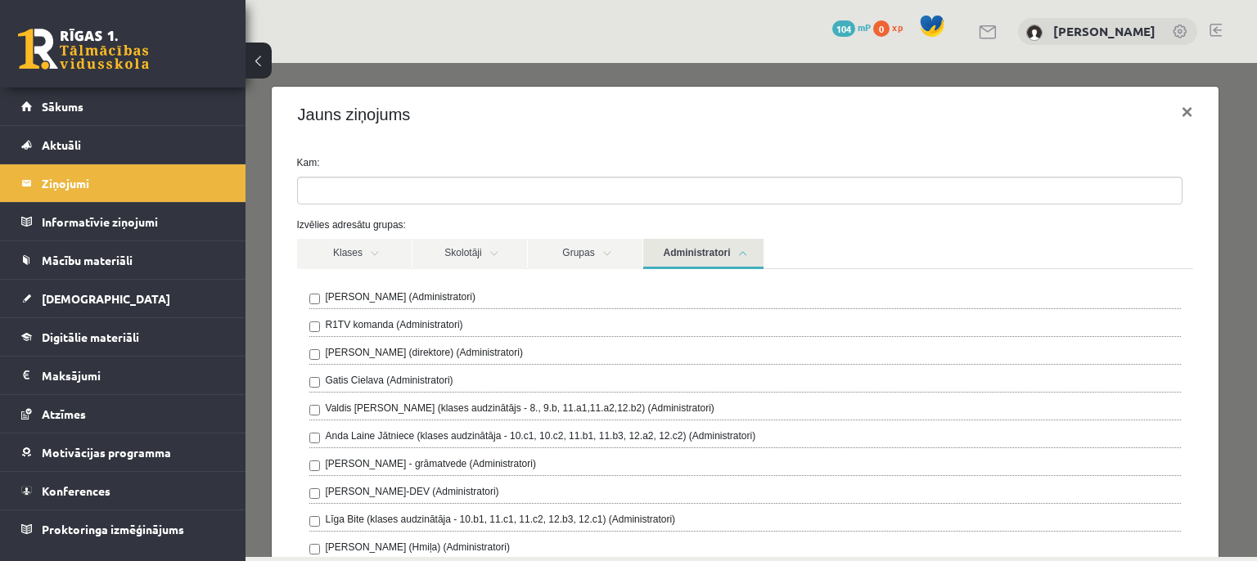
click at [369, 322] on label "R1TV komanda (Administratori)" at bounding box center [394, 324] width 137 height 15
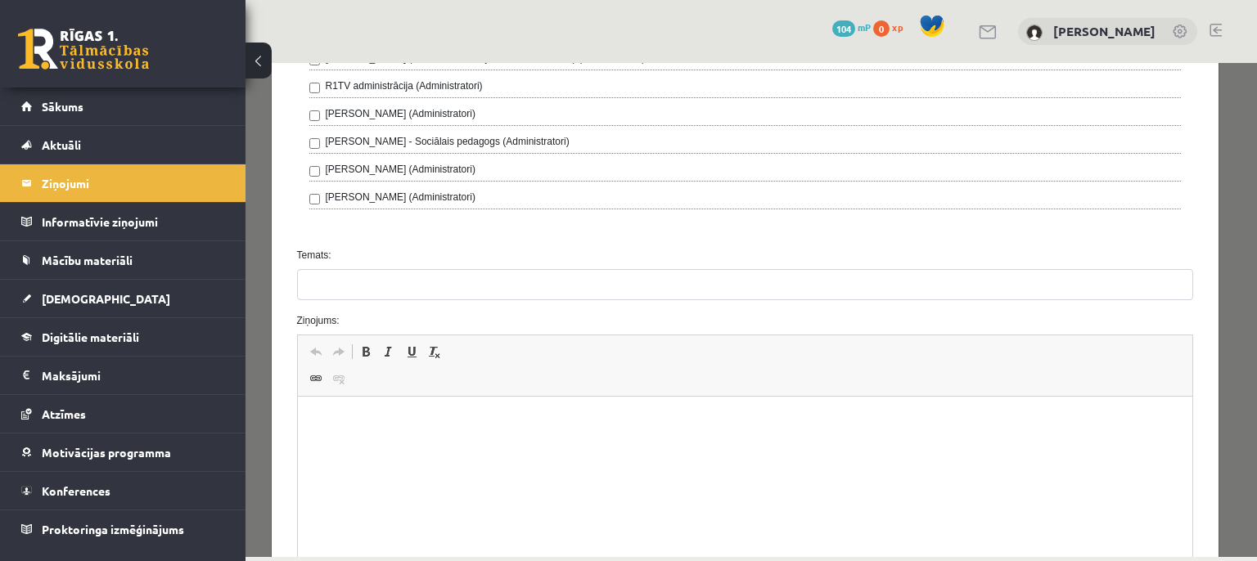
scroll to position [638, 0]
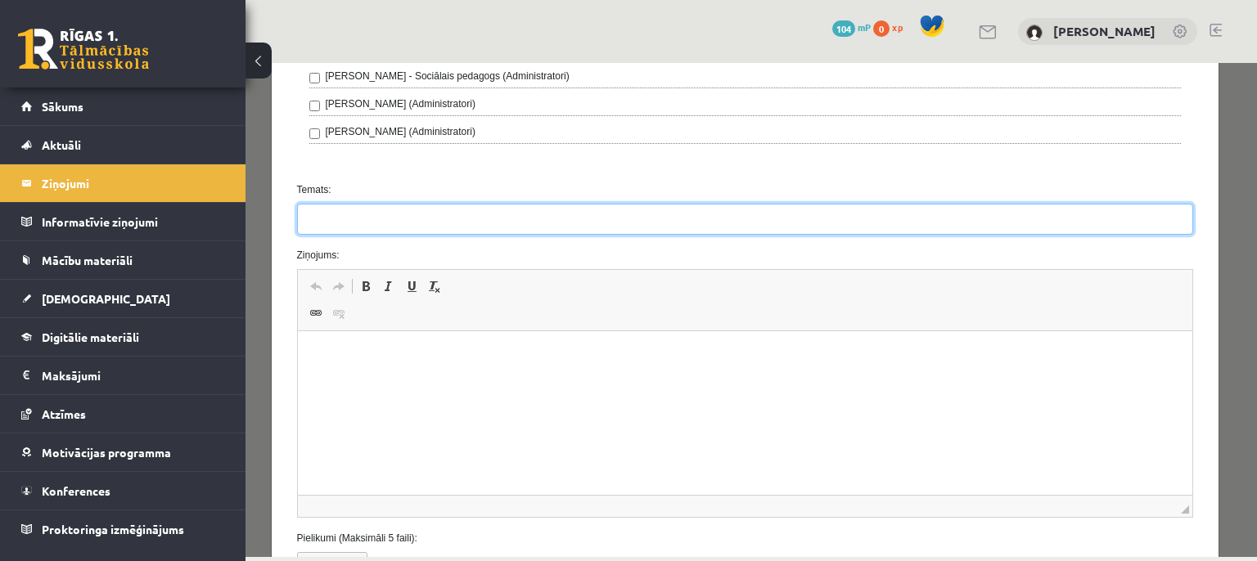
click at [415, 217] on input "Temats:" at bounding box center [745, 219] width 897 height 31
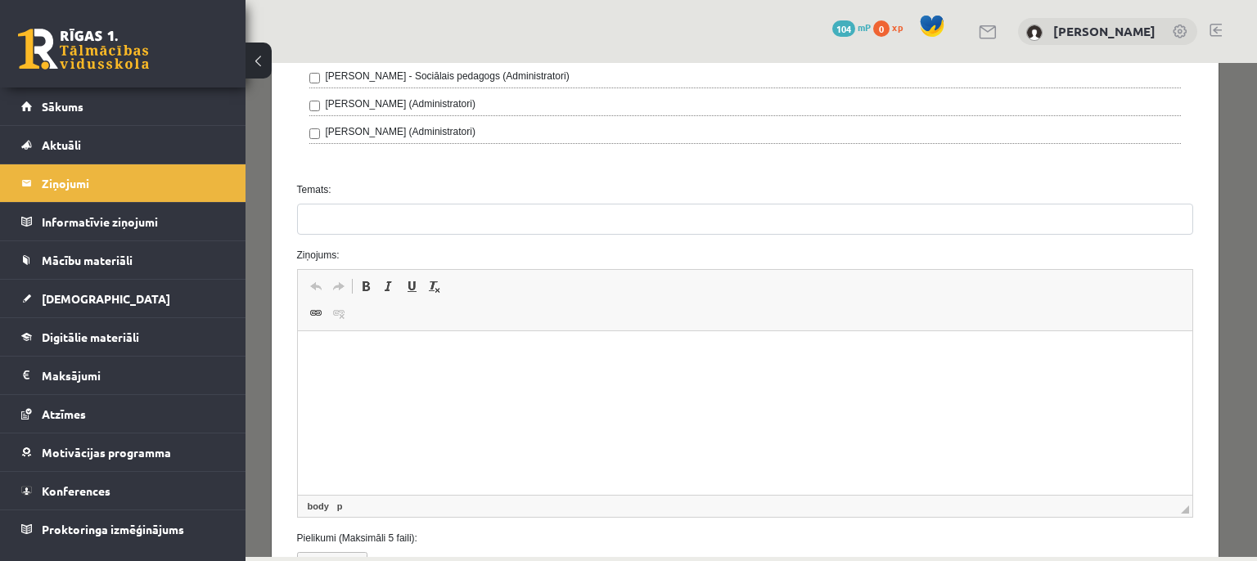
click at [366, 362] on p "Editor, wiswyg-editor-47363830009260-1756731636-974" at bounding box center [744, 356] width 862 height 17
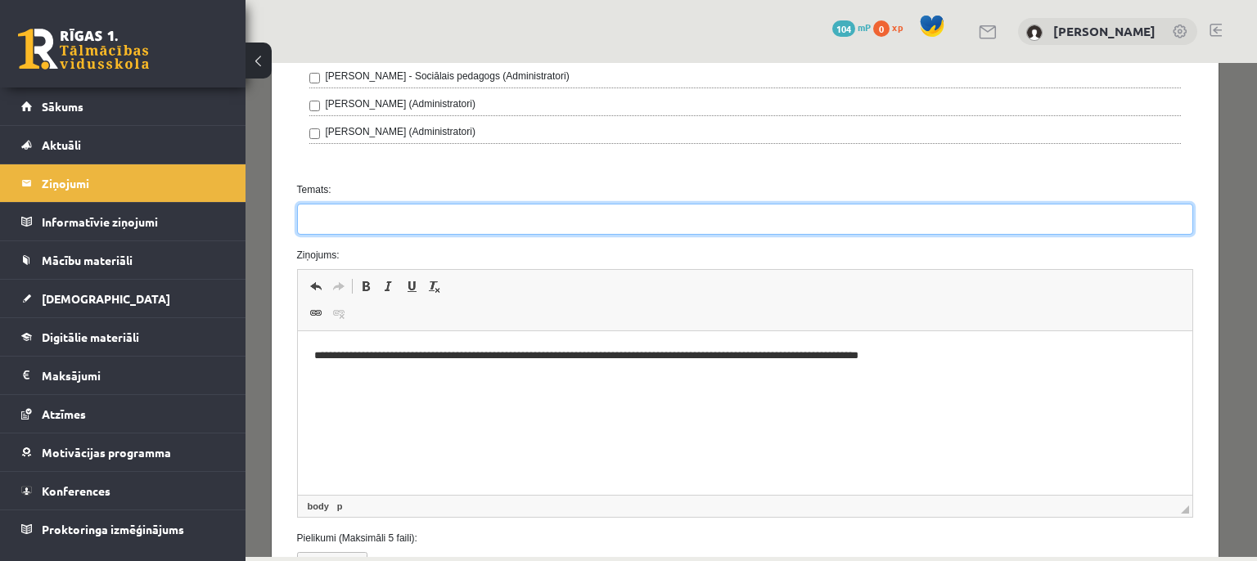
click at [506, 210] on input "Temats:" at bounding box center [745, 219] width 897 height 31
type input "*"
type input "**********"
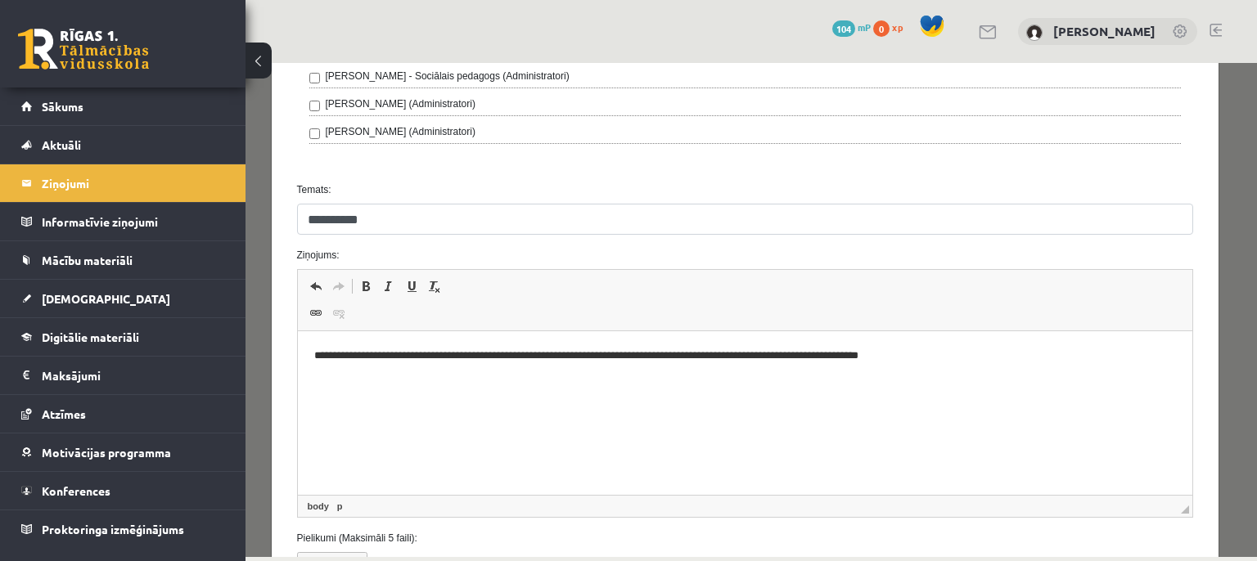
click at [973, 371] on html "**********" at bounding box center [744, 356] width 895 height 50
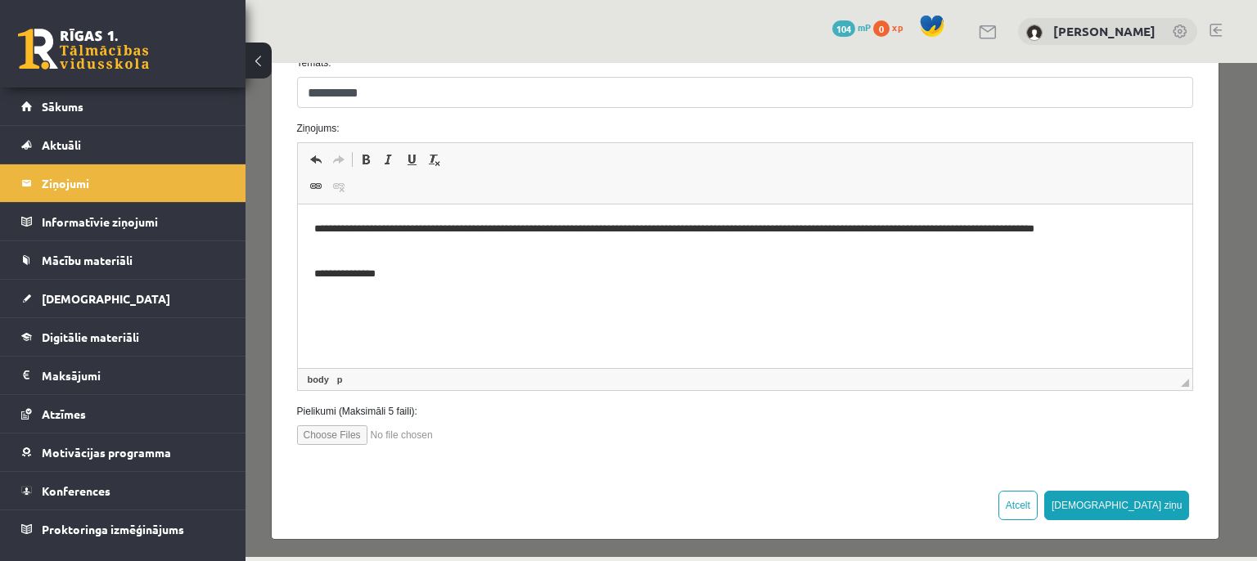
scroll to position [764, 0]
click at [1149, 509] on button "Sūtīt ziņu" at bounding box center [1117, 506] width 146 height 29
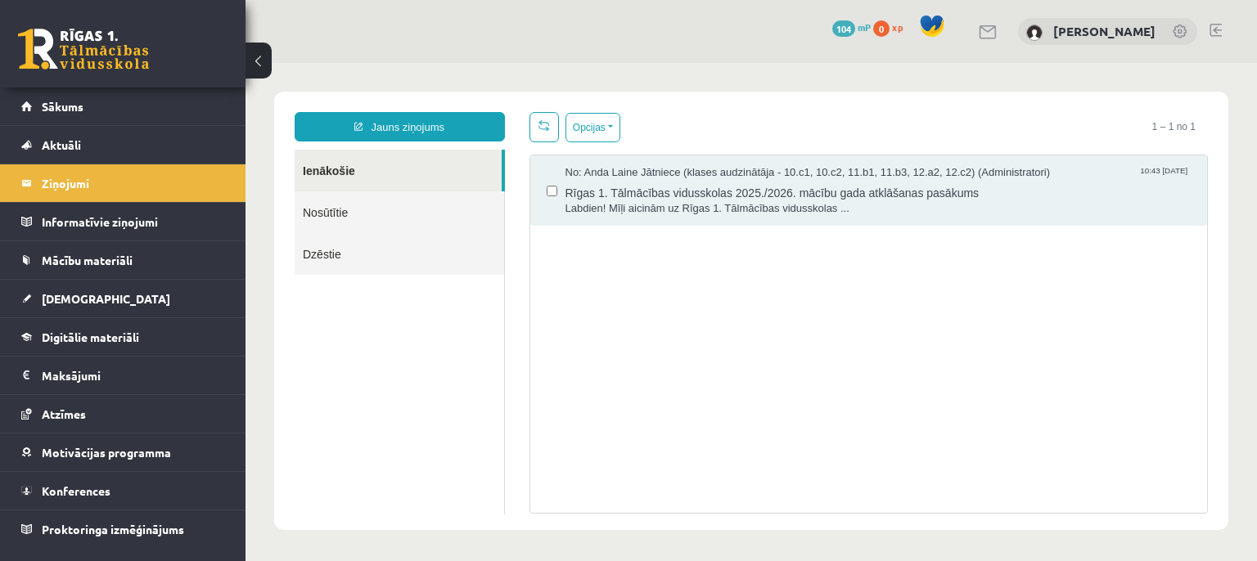
scroll to position [0, 0]
click at [105, 112] on link "Sākums" at bounding box center [123, 107] width 204 height 38
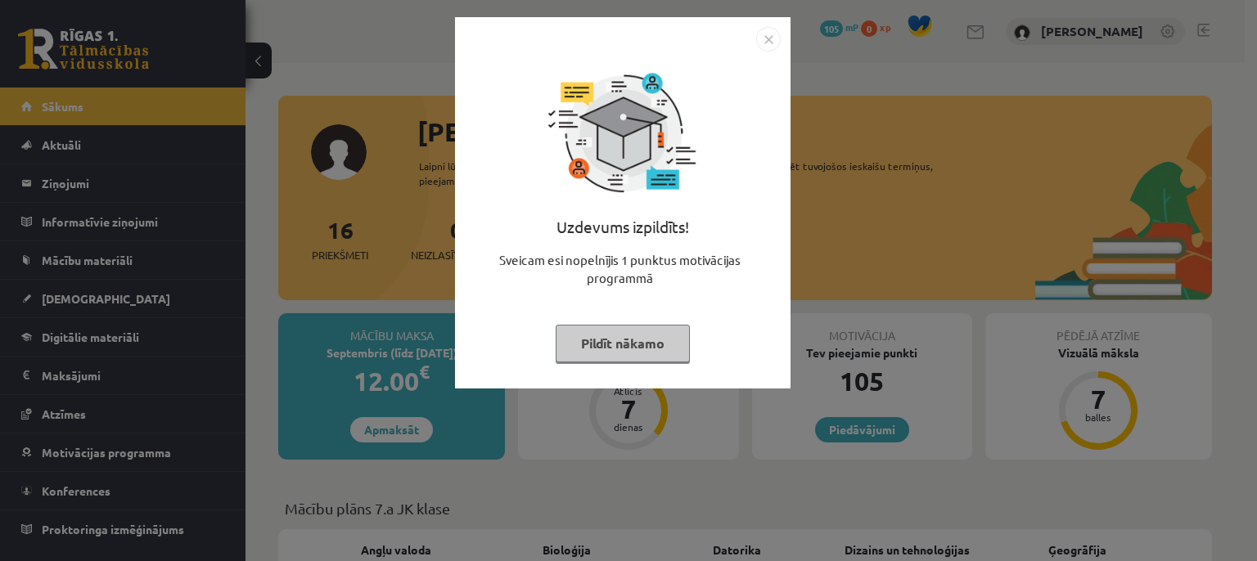
click at [766, 31] on img "Close" at bounding box center [768, 39] width 25 height 25
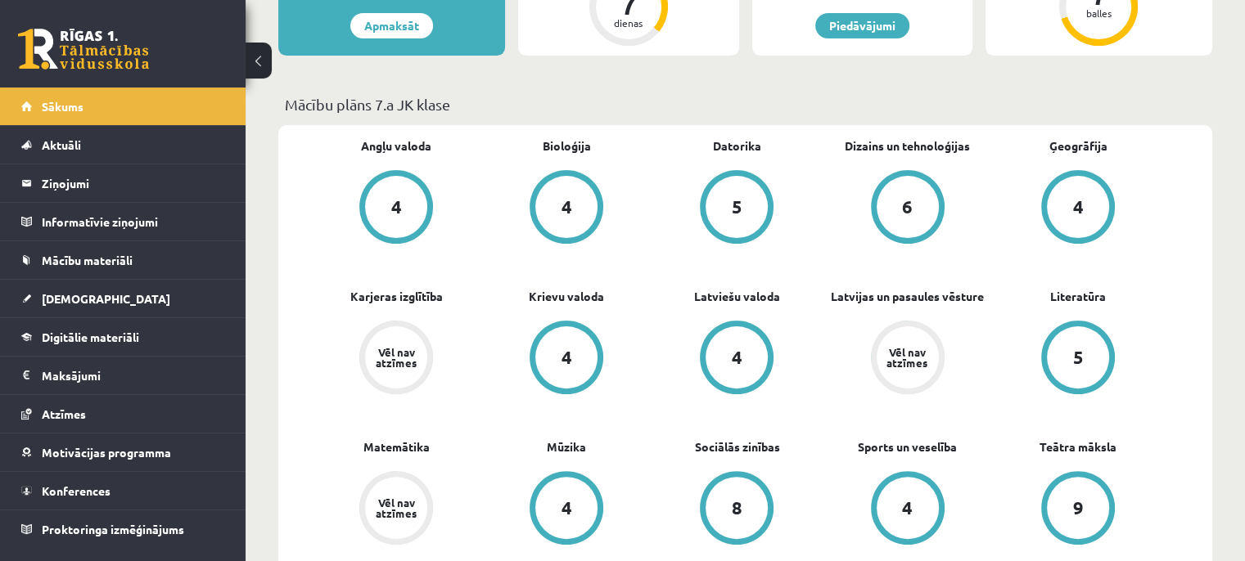
scroll to position [405, 0]
click at [63, 147] on span "Aktuāli" at bounding box center [61, 144] width 39 height 15
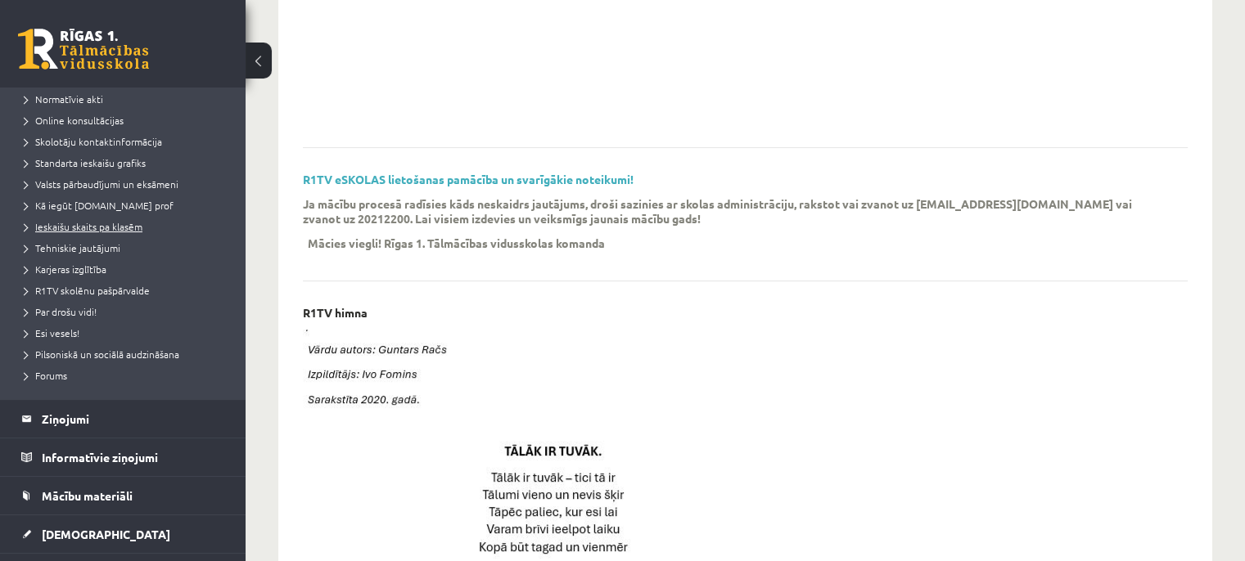
scroll to position [133, 0]
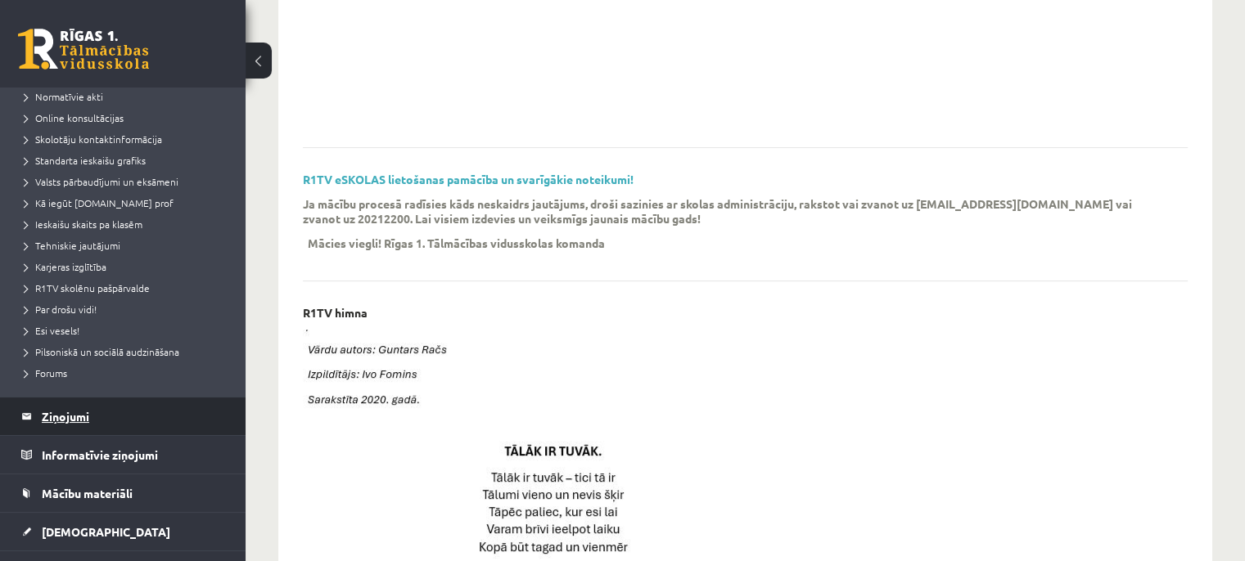
click at [59, 403] on legend "Ziņojumi 0" at bounding box center [133, 417] width 183 height 38
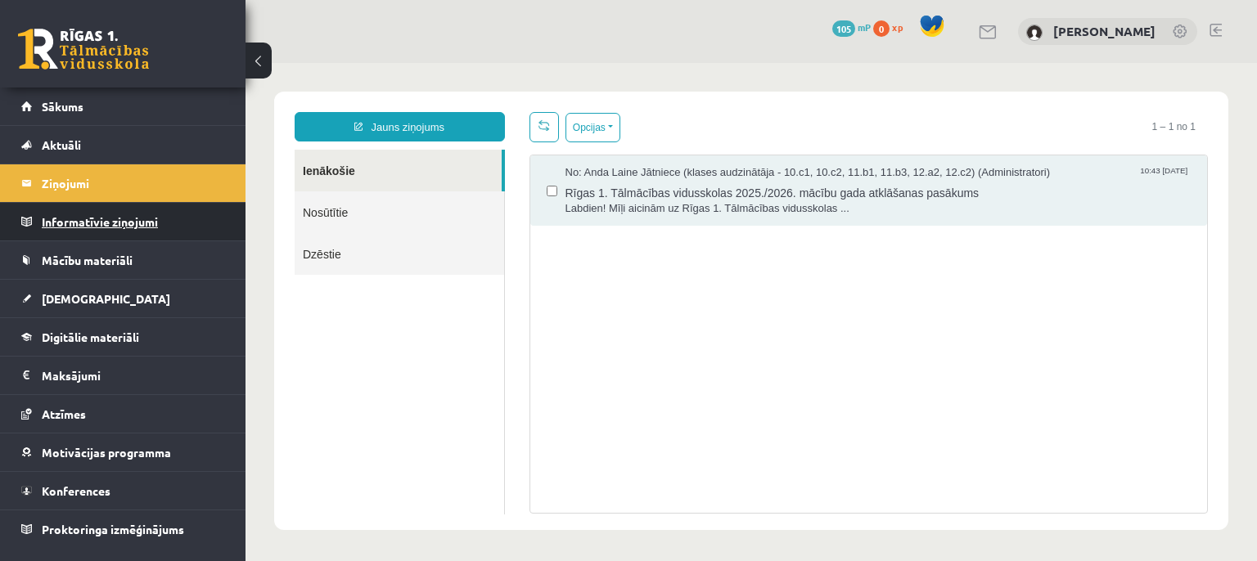
click at [127, 217] on legend "Informatīvie ziņojumi 0" at bounding box center [133, 222] width 183 height 38
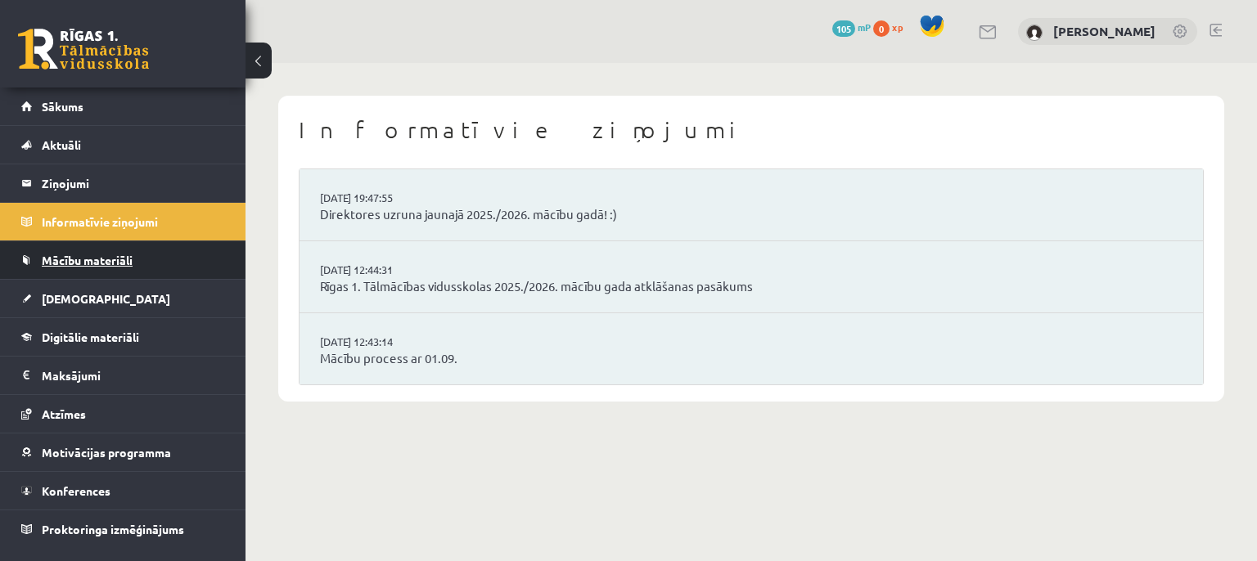
click at [56, 258] on span "Mācību materiāli" at bounding box center [87, 260] width 91 height 15
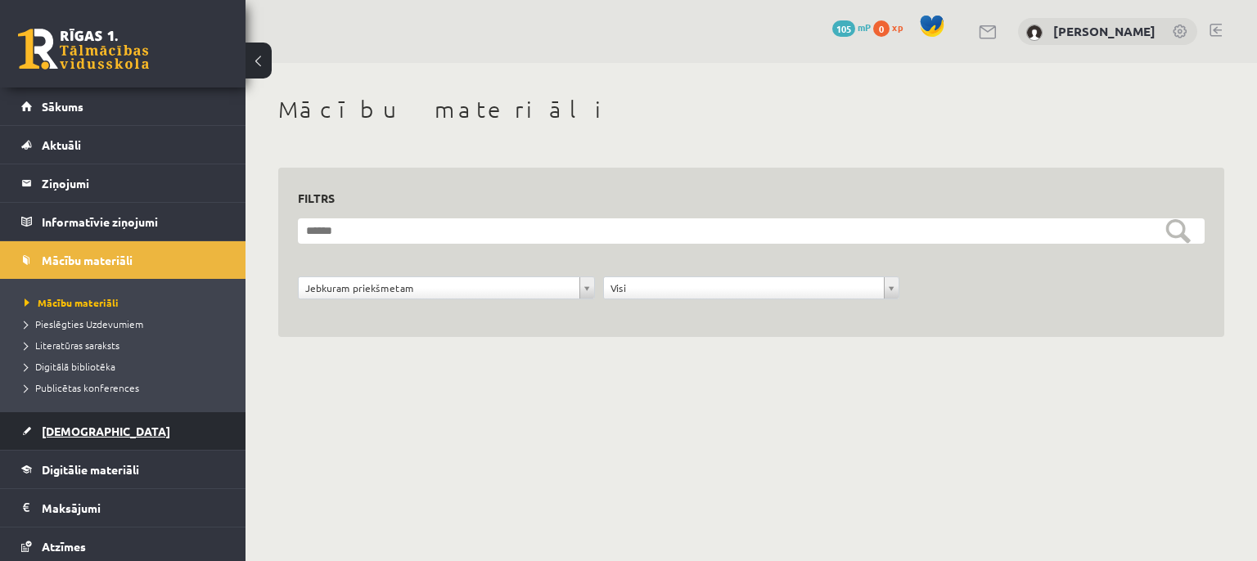
click at [92, 426] on link "[DEMOGRAPHIC_DATA]" at bounding box center [123, 431] width 204 height 38
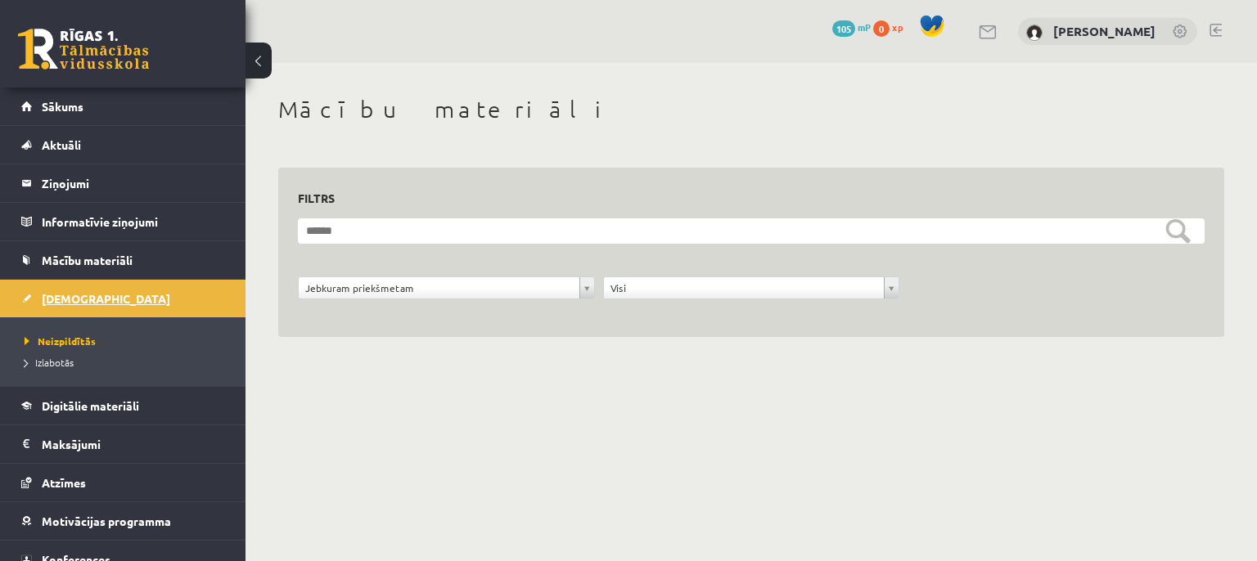
click at [88, 291] on span "[DEMOGRAPHIC_DATA]" at bounding box center [106, 298] width 128 height 15
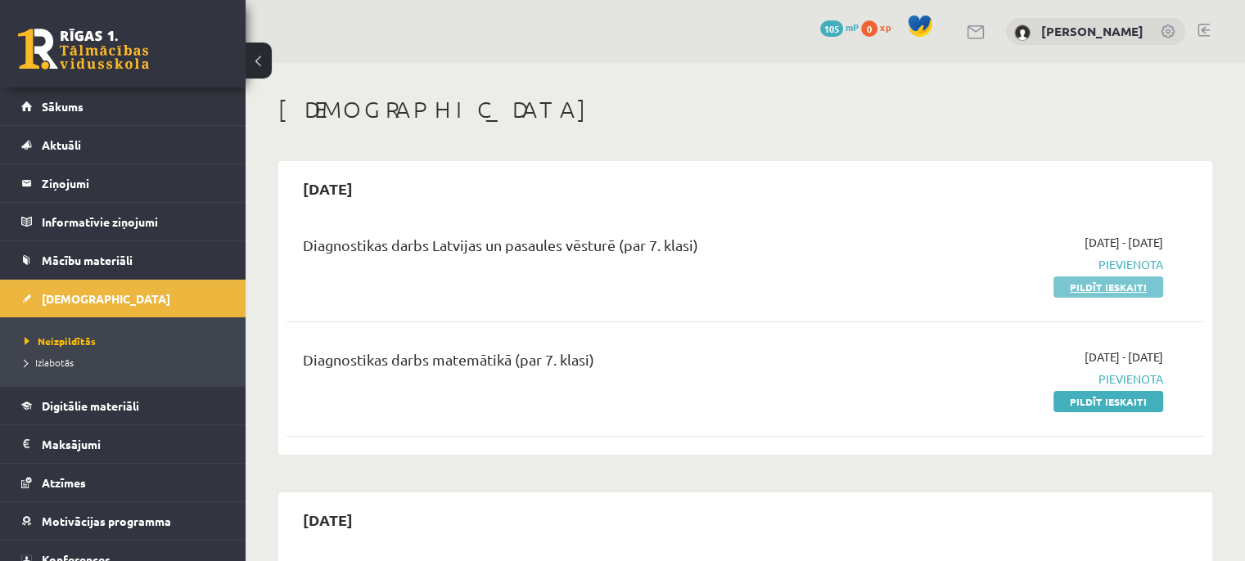
click at [1107, 280] on link "Pildīt ieskaiti" at bounding box center [1108, 287] width 110 height 21
click at [1103, 291] on link "Pildīt ieskaiti" at bounding box center [1108, 287] width 110 height 21
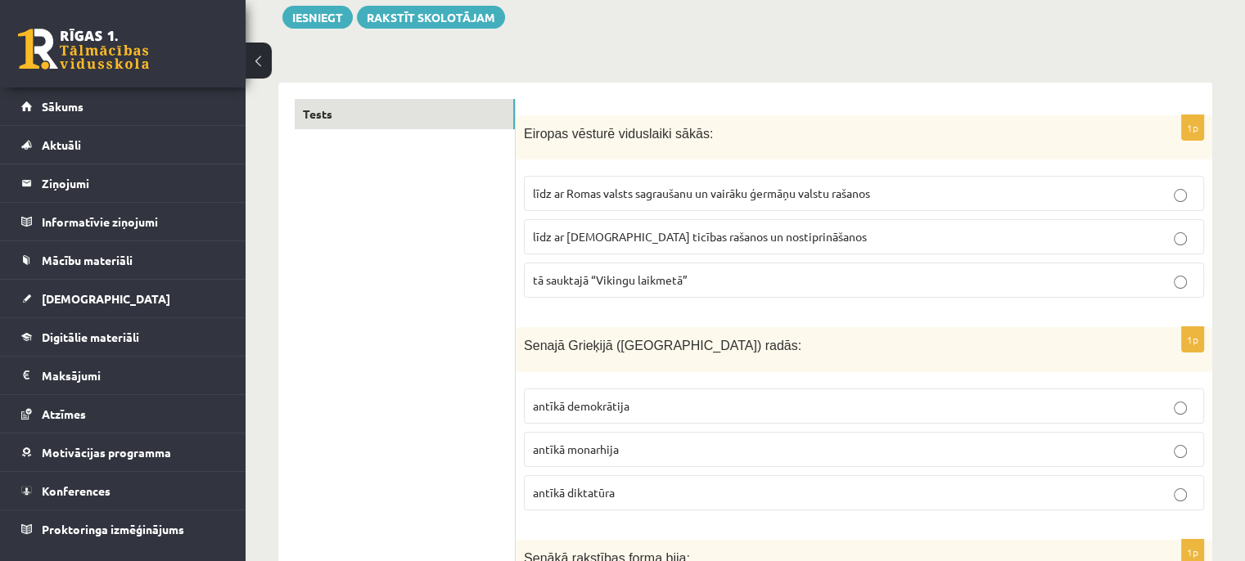
scroll to position [196, 0]
drag, startPoint x: 744, startPoint y: 547, endPoint x: 389, endPoint y: 525, distance: 355.8
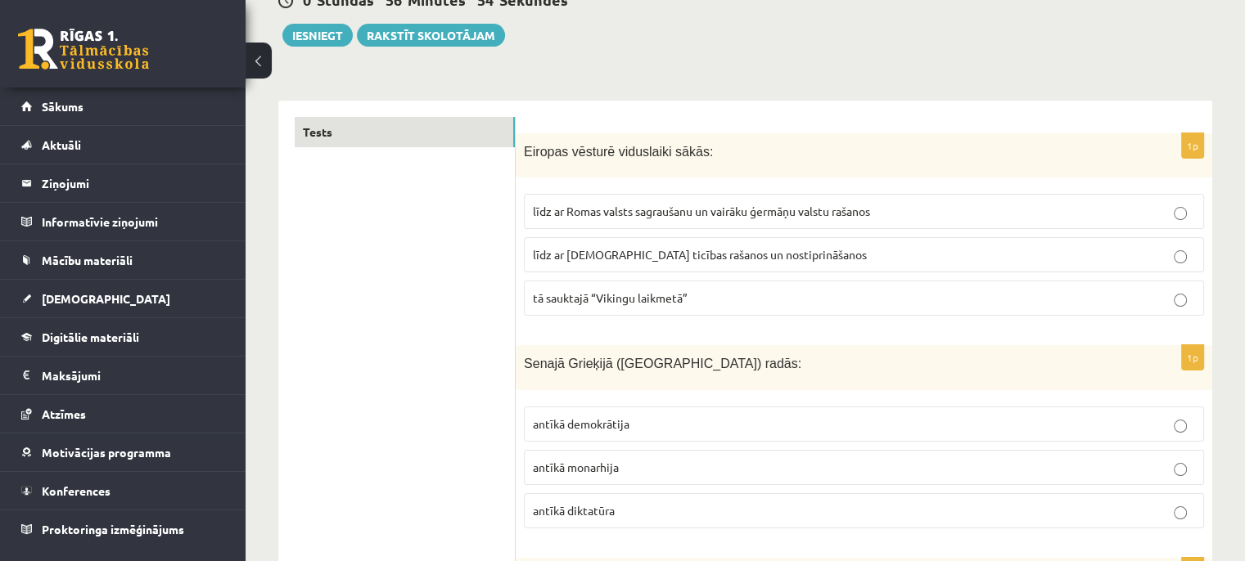
scroll to position [179, 0]
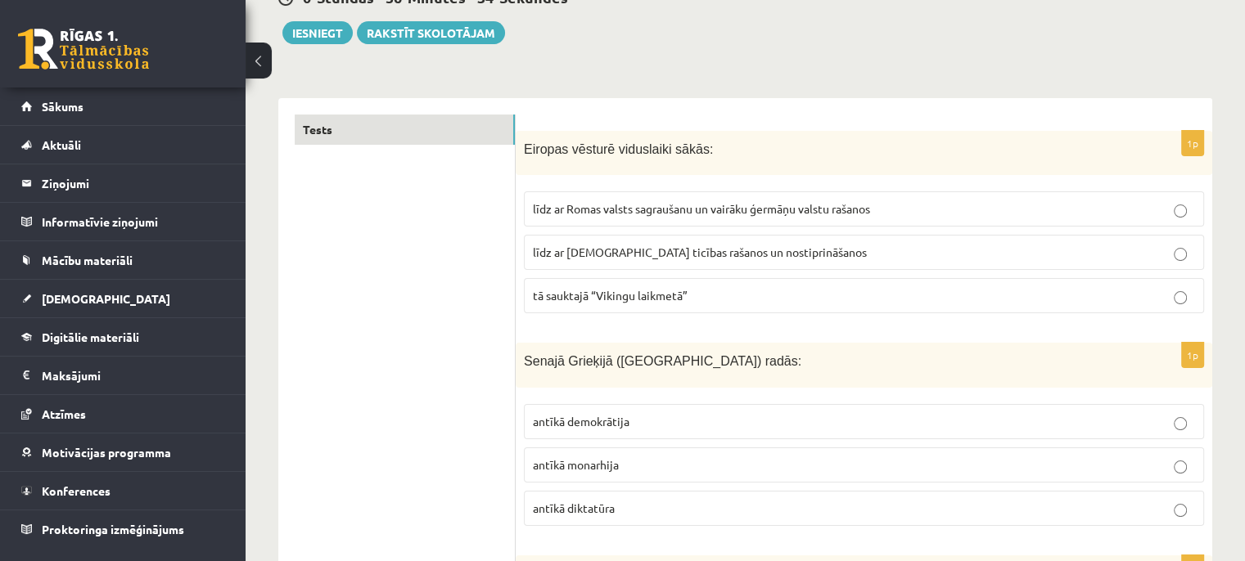
click at [700, 206] on span "līdz ar Romas valsts sagraušanu un vairāku ģermāņu valstu rašanos" at bounding box center [701, 208] width 337 height 15
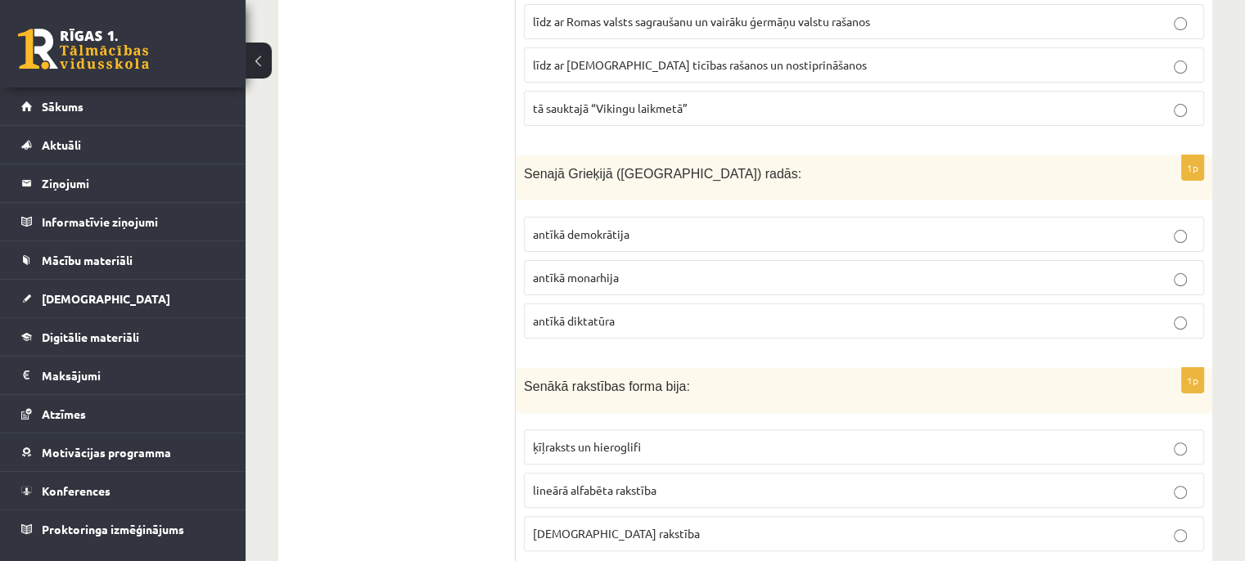
scroll to position [368, 0]
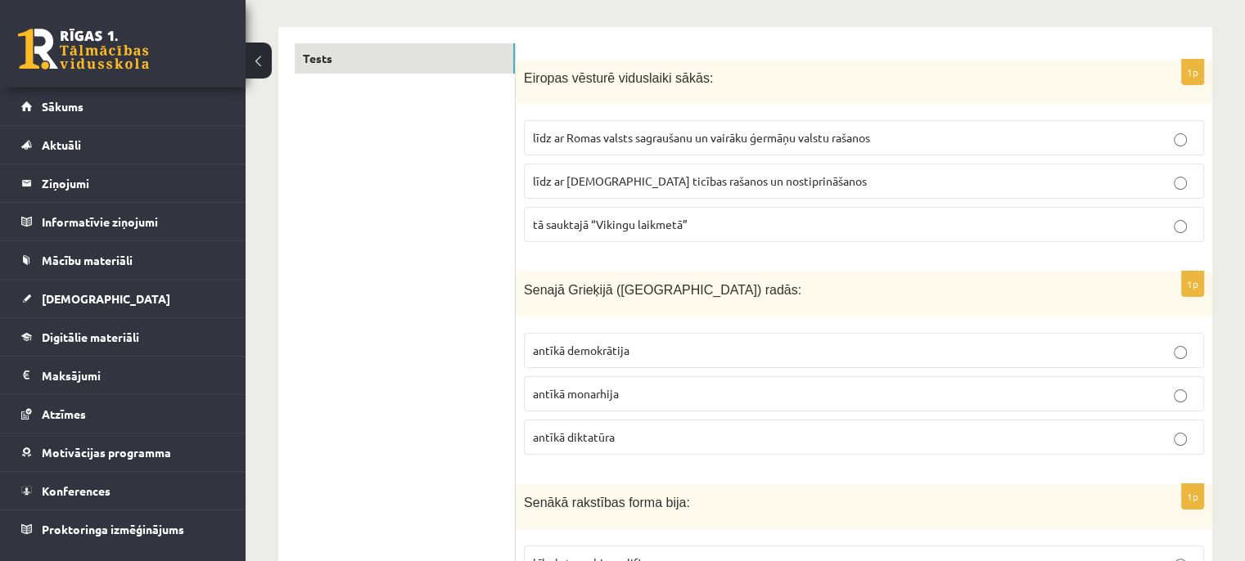
scroll to position [389, 0]
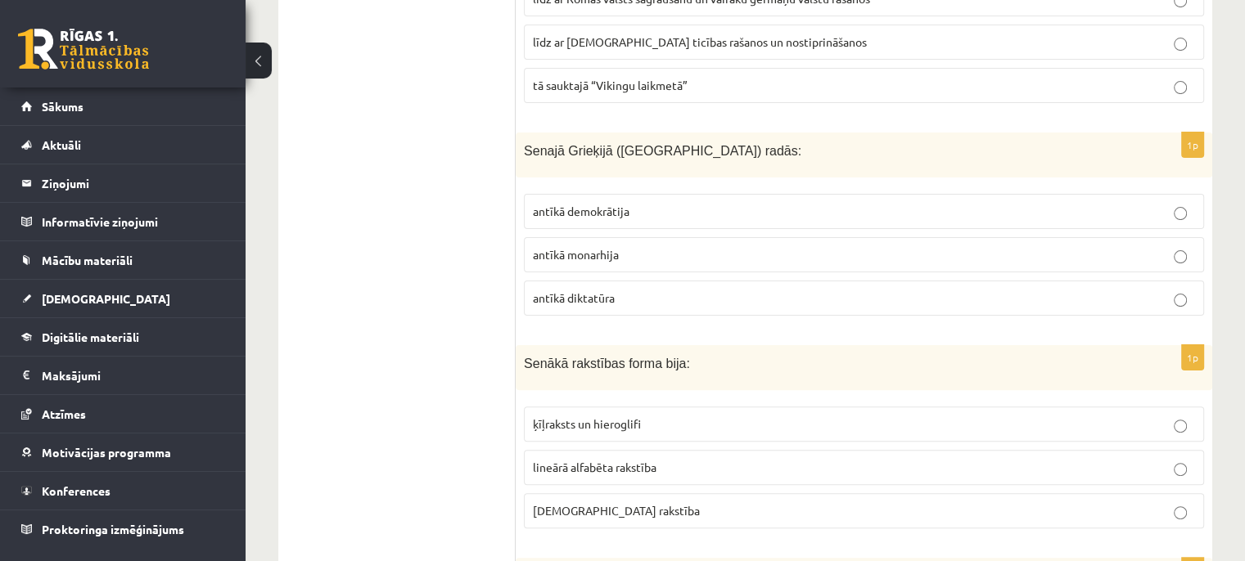
click at [592, 295] on span "antīkā diktatūra" at bounding box center [574, 297] width 82 height 15
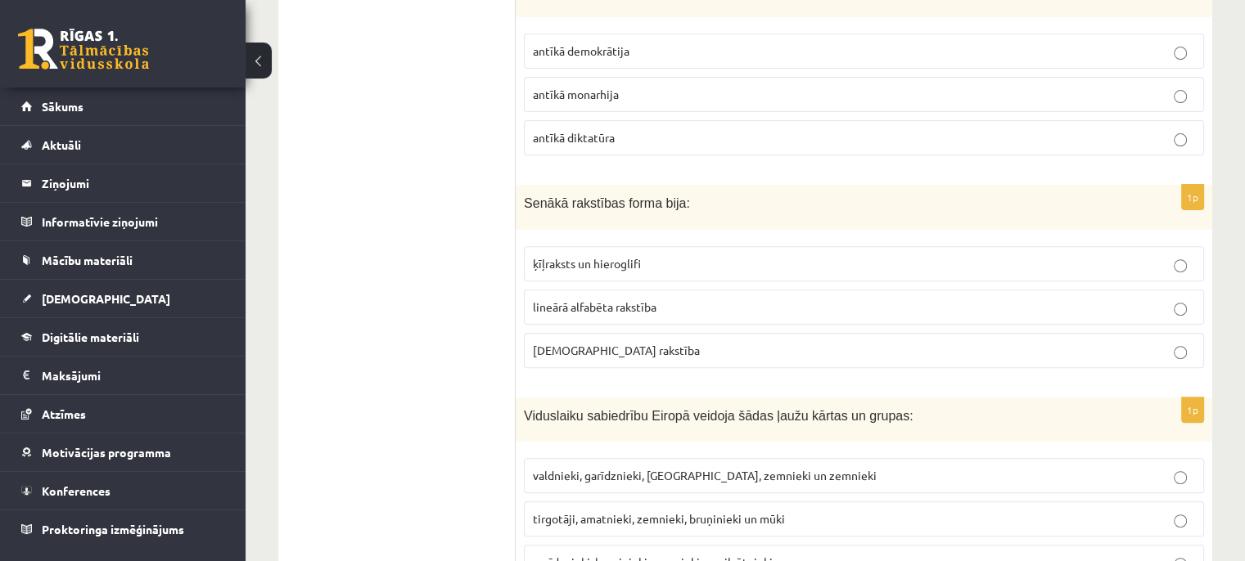
scroll to position [570, 0]
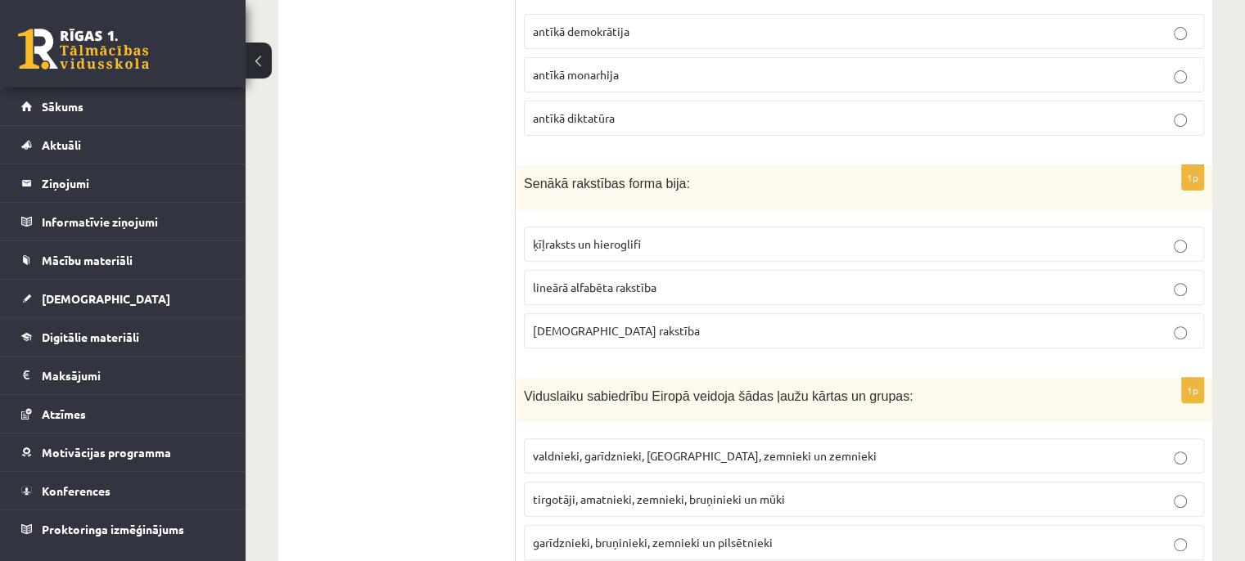
click at [608, 241] on span "ķīļraksts un hieroglifi" at bounding box center [587, 243] width 108 height 15
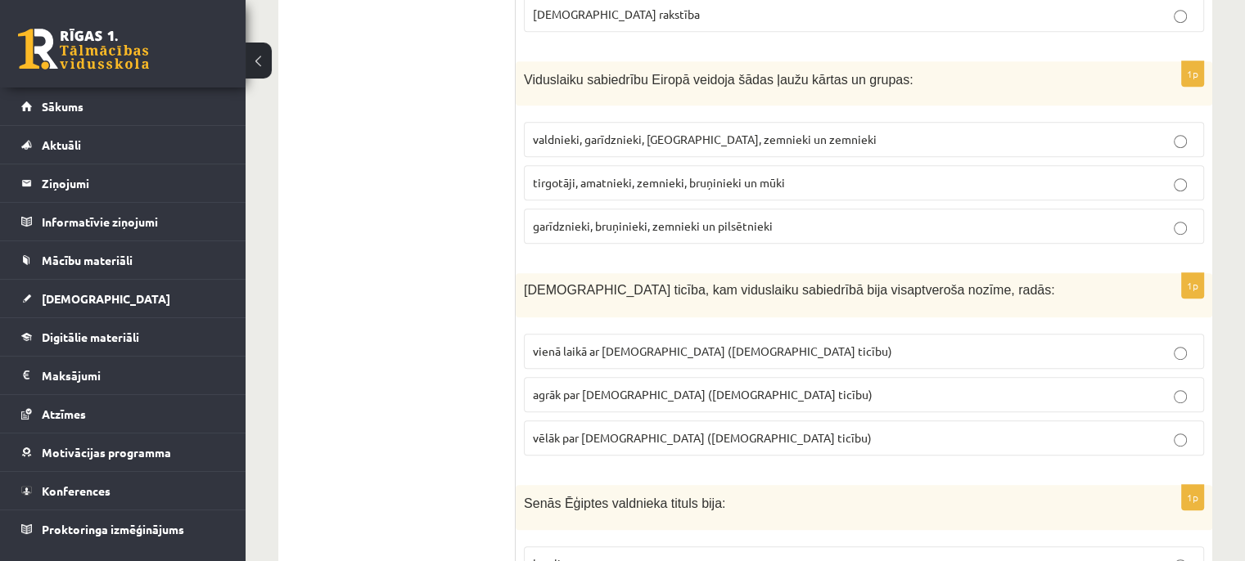
scroll to position [886, 0]
click at [687, 182] on span "tirgotāji, amatnieki, zemnieki, bruņinieki un mūki" at bounding box center [659, 182] width 252 height 15
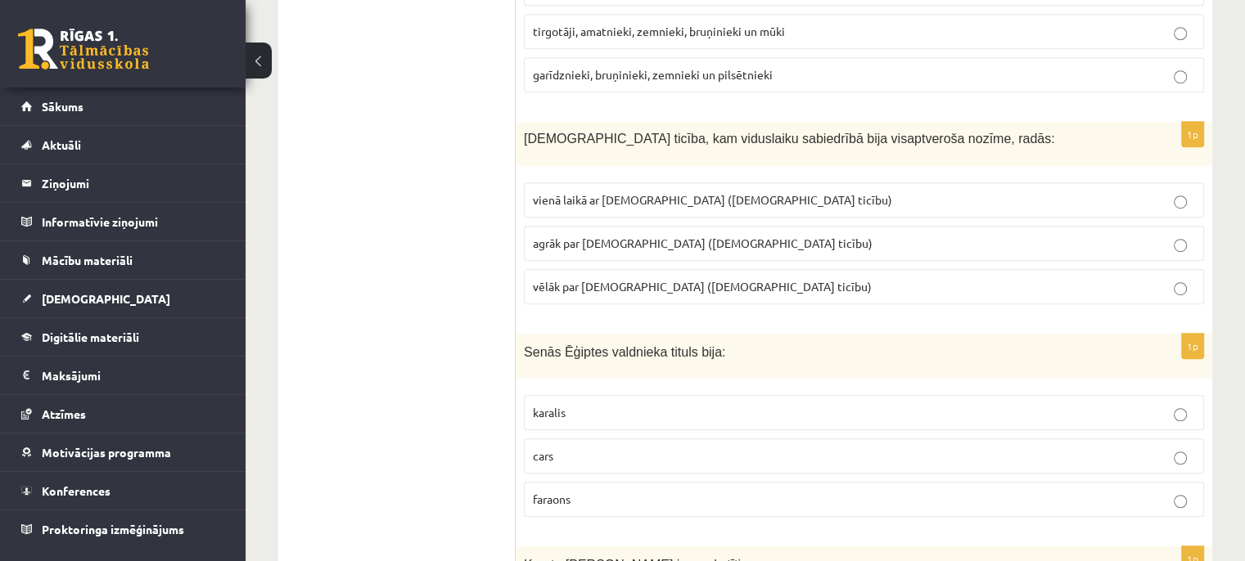
scroll to position [1037, 0]
click at [635, 279] on p "vēlāk par [DEMOGRAPHIC_DATA] ([DEMOGRAPHIC_DATA] ticību)" at bounding box center [864, 287] width 662 height 17
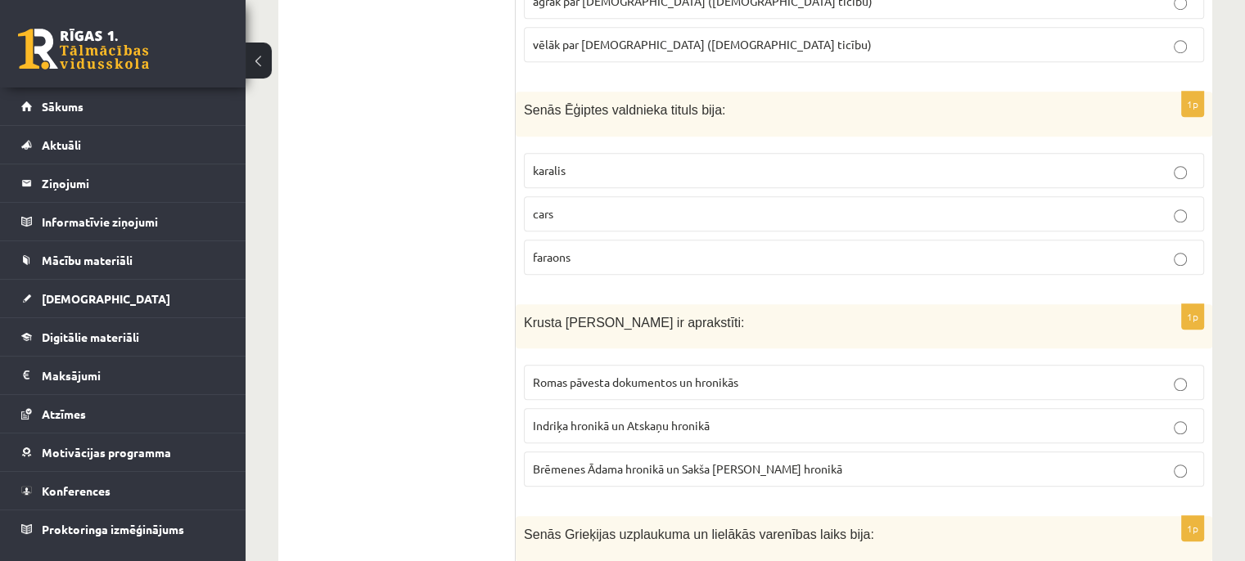
scroll to position [1281, 0]
click at [595, 248] on p "faraons" at bounding box center [864, 255] width 662 height 17
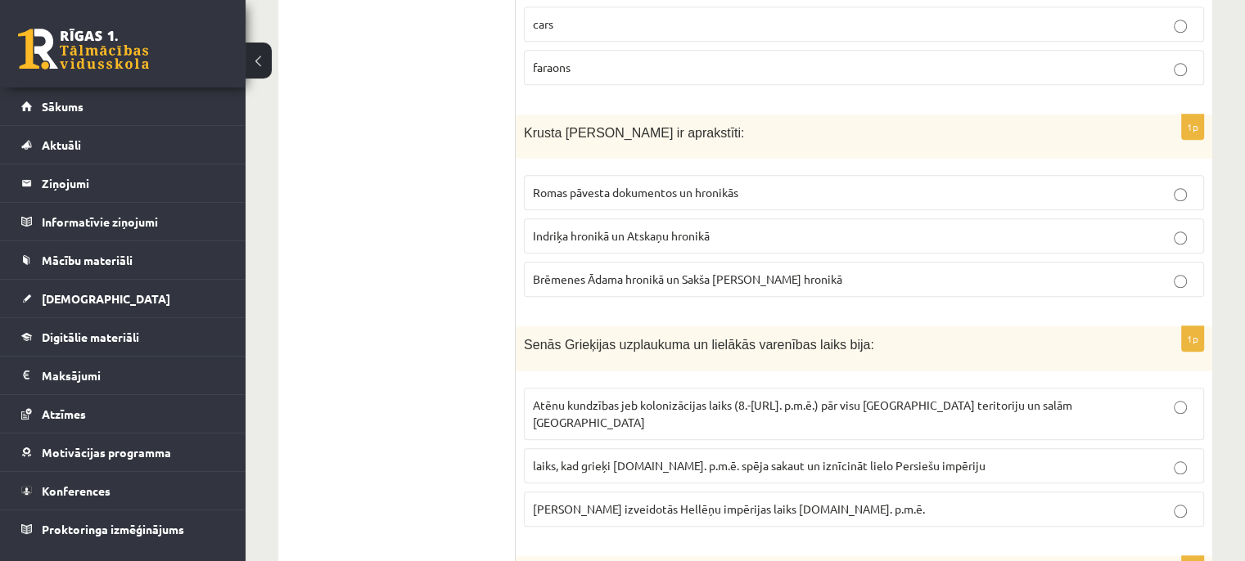
scroll to position [1496, 0]
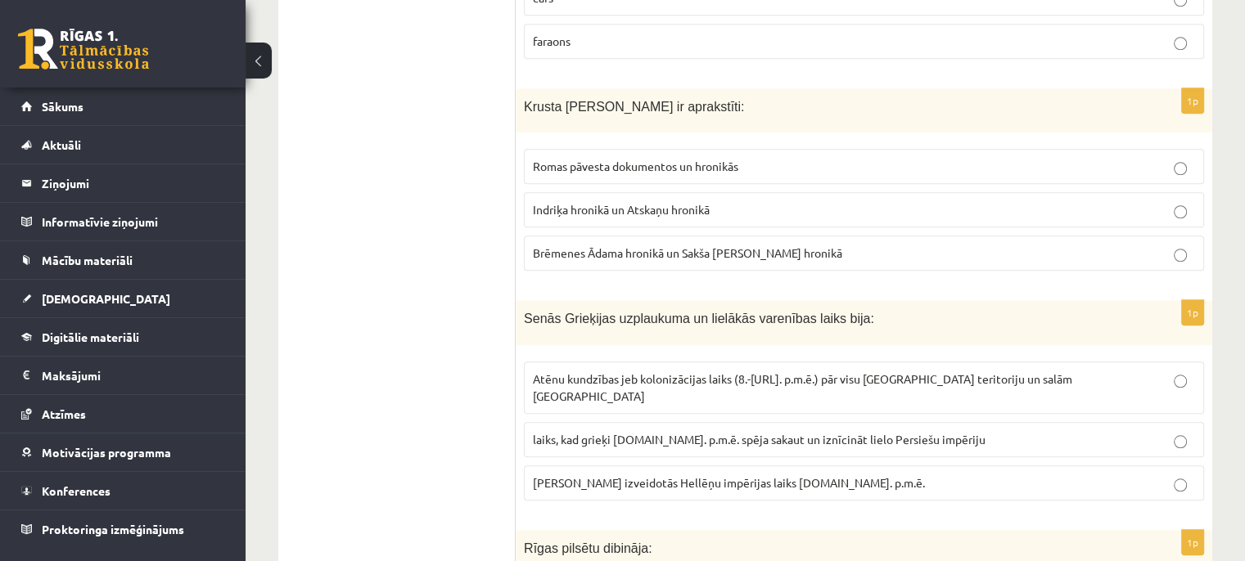
click at [628, 159] on span "Romas pāvesta dokumentos un hronikās" at bounding box center [635, 166] width 205 height 15
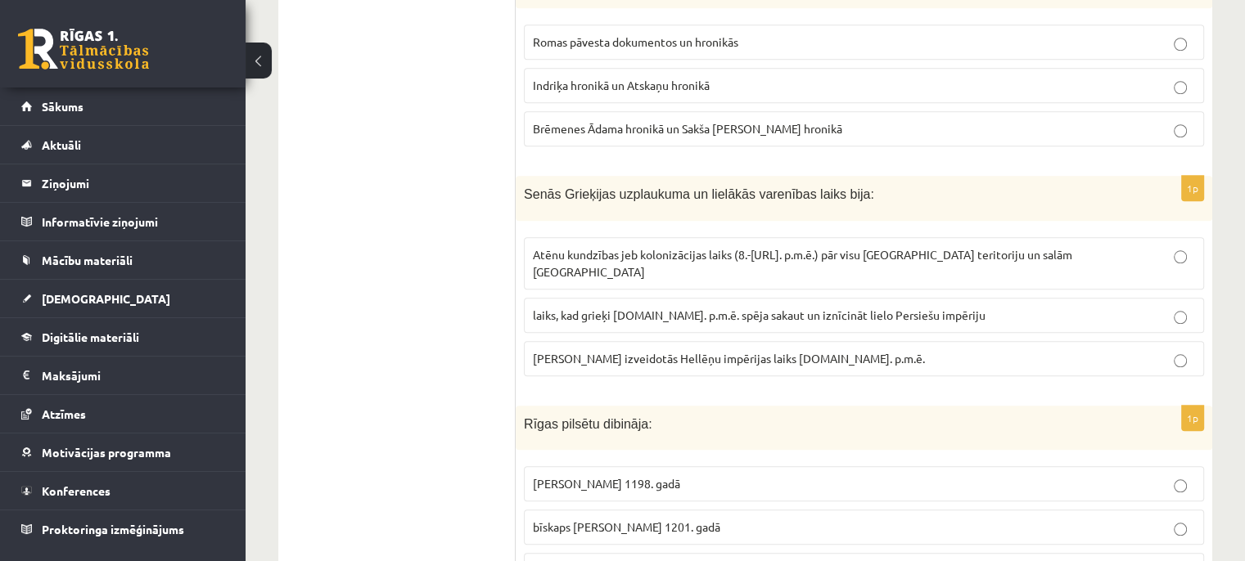
scroll to position [1662, 0]
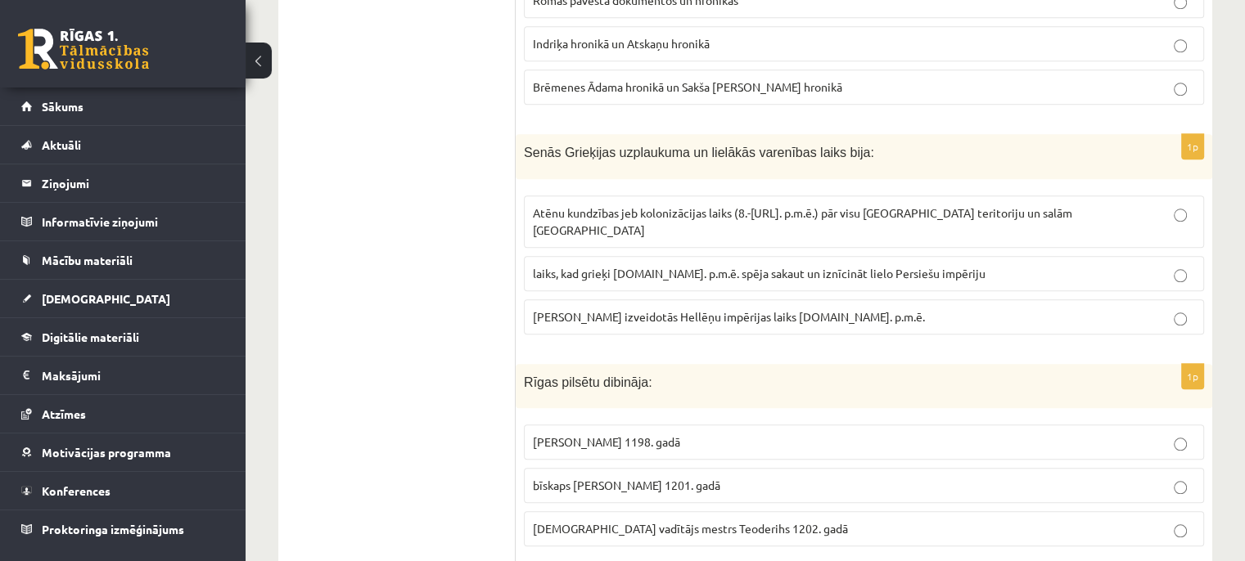
click at [655, 266] on span "laiks, kad grieķi [DOMAIN_NAME]. p.m.ē. spēja sakaut un iznīcināt lielo Persieš…" at bounding box center [759, 273] width 452 height 15
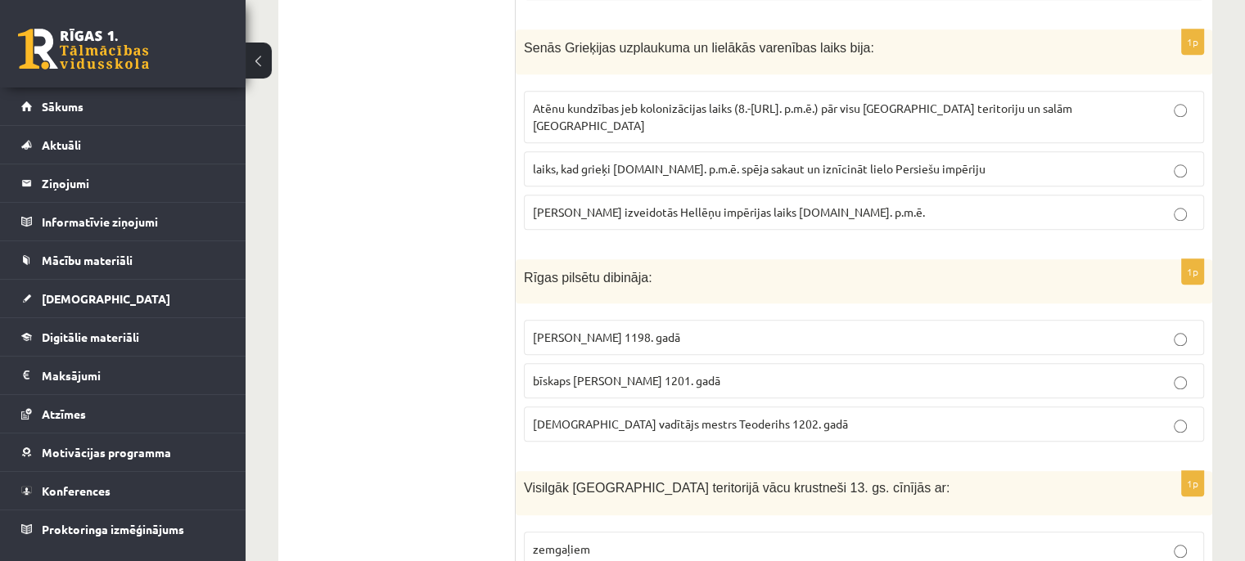
scroll to position [1797, 0]
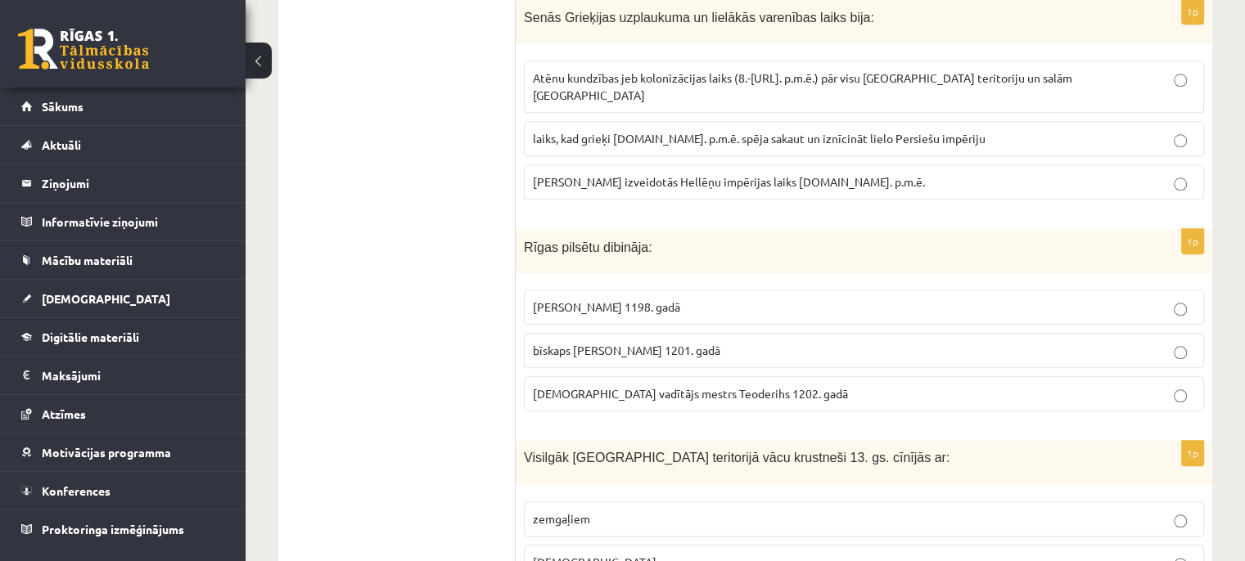
click at [620, 299] on span "[PERSON_NAME] 1198. gadā" at bounding box center [606, 306] width 147 height 15
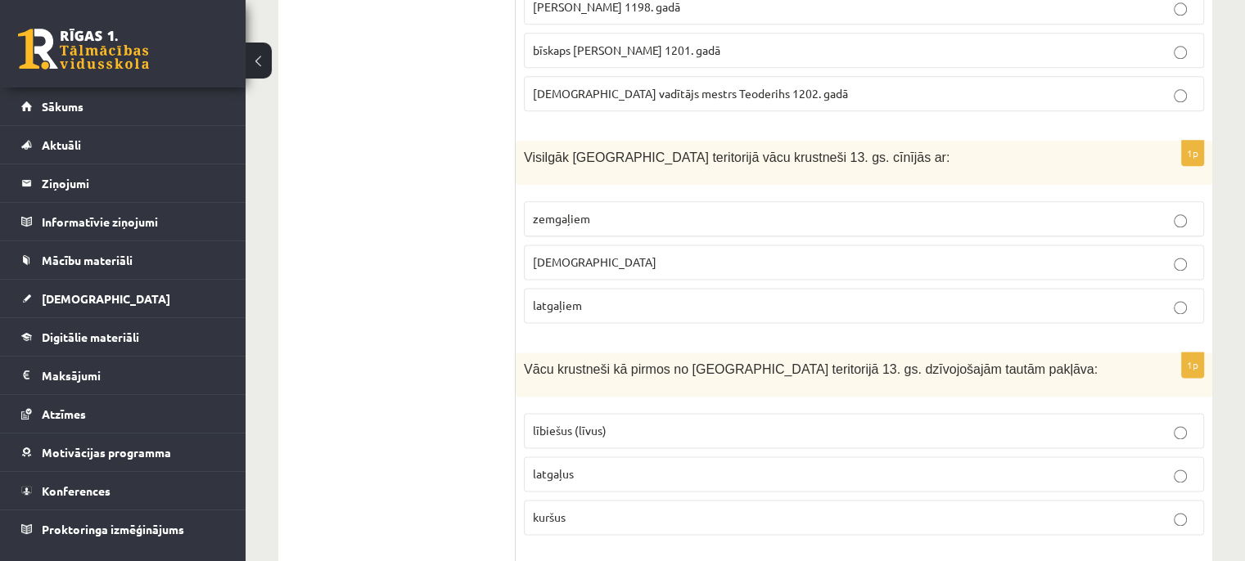
scroll to position [2101, 0]
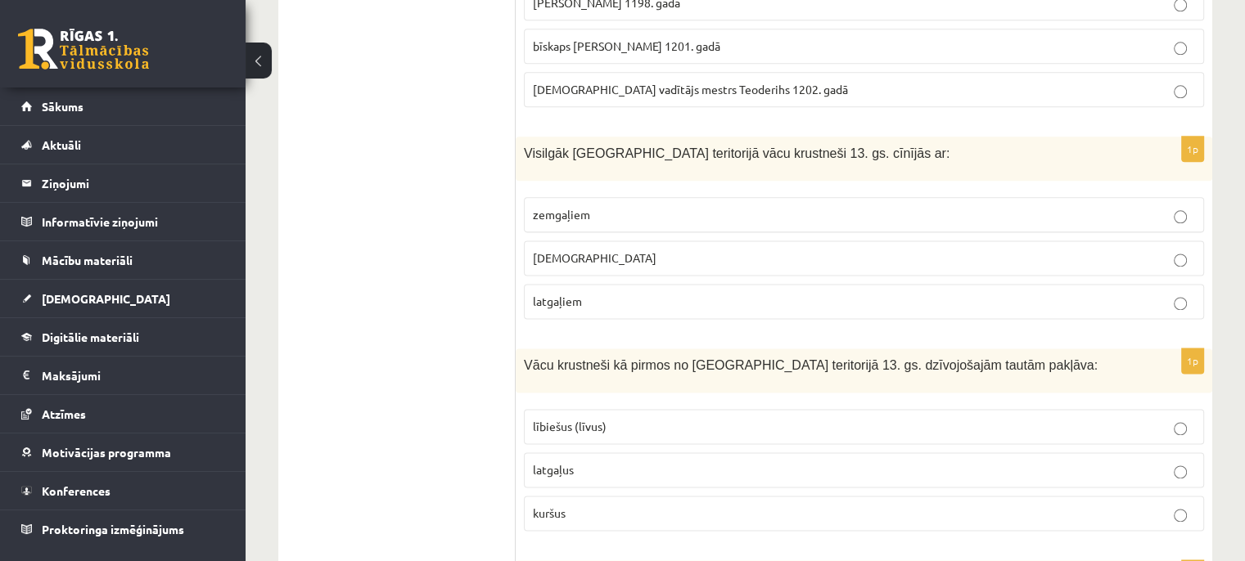
click at [592, 241] on label "[DEMOGRAPHIC_DATA]" at bounding box center [864, 258] width 680 height 35
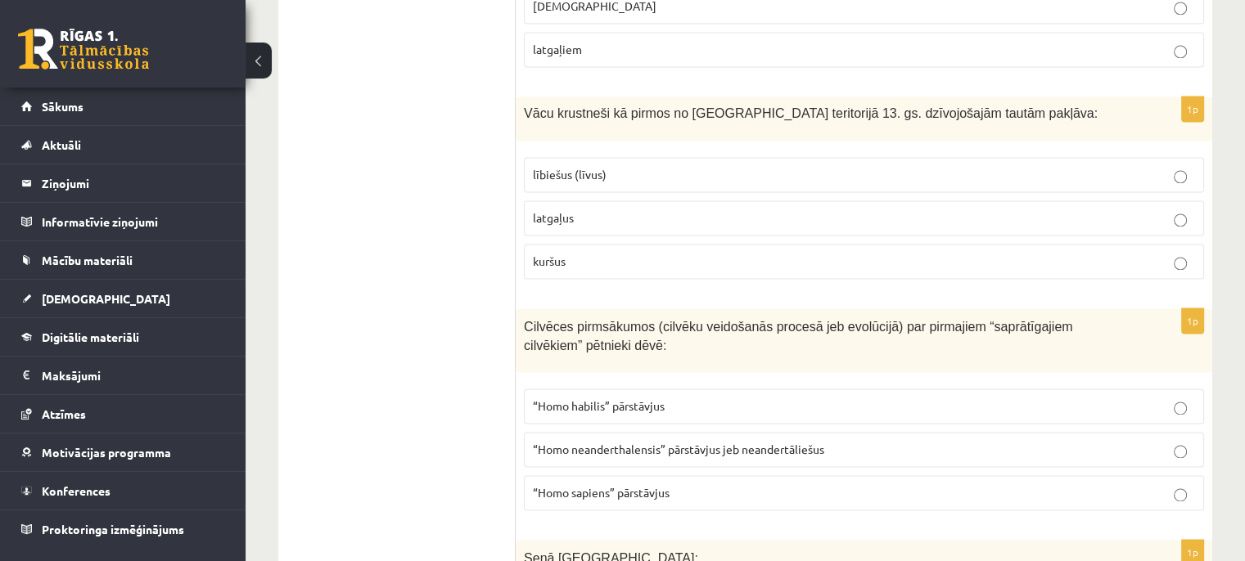
scroll to position [2355, 0]
click at [568, 164] on p "lībiešus (līvus)" at bounding box center [864, 172] width 662 height 17
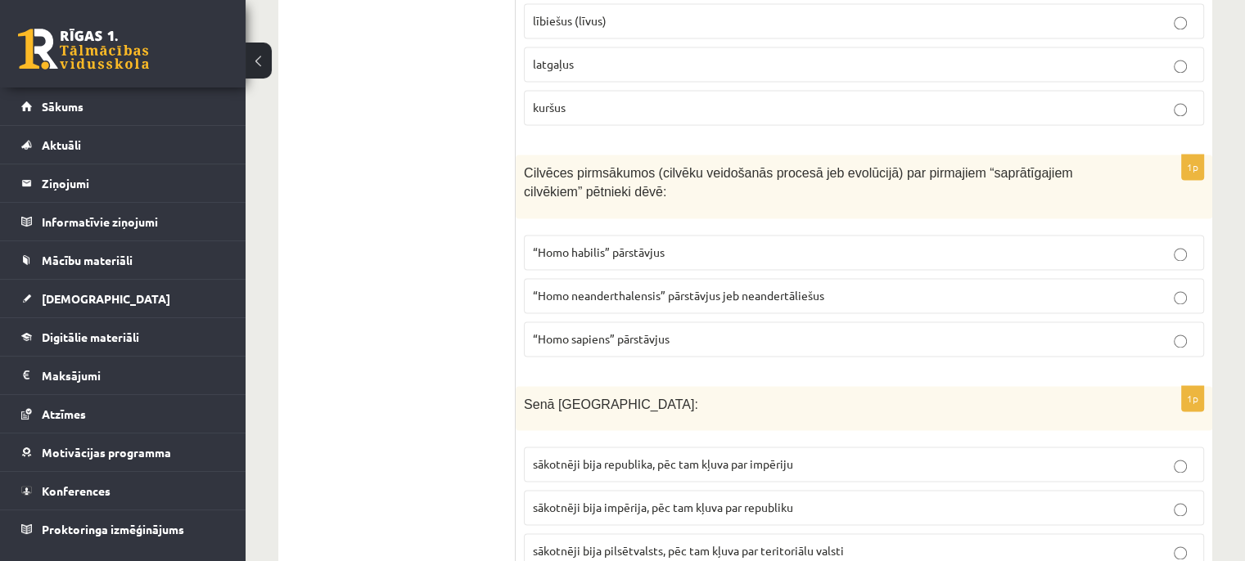
scroll to position [2512, 0]
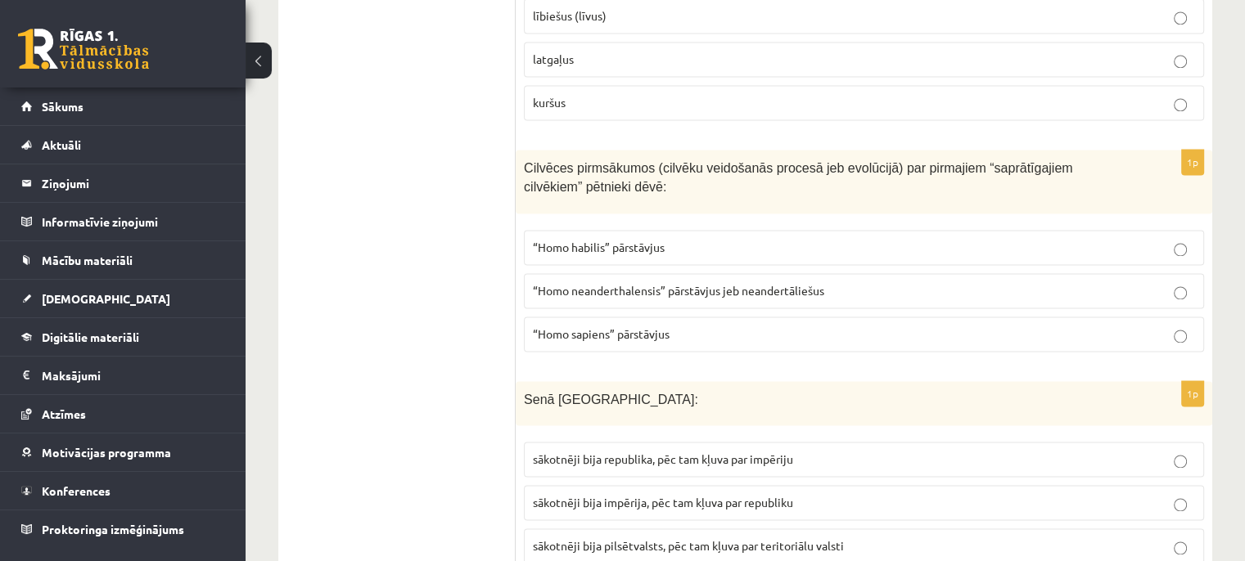
click at [641, 326] on span "“Homo sapiens” pārstāvjus" at bounding box center [601, 333] width 137 height 15
click at [671, 283] on span "“Homo neanderthalensis” pārstāvjus jeb neandertāliešus" at bounding box center [678, 290] width 291 height 15
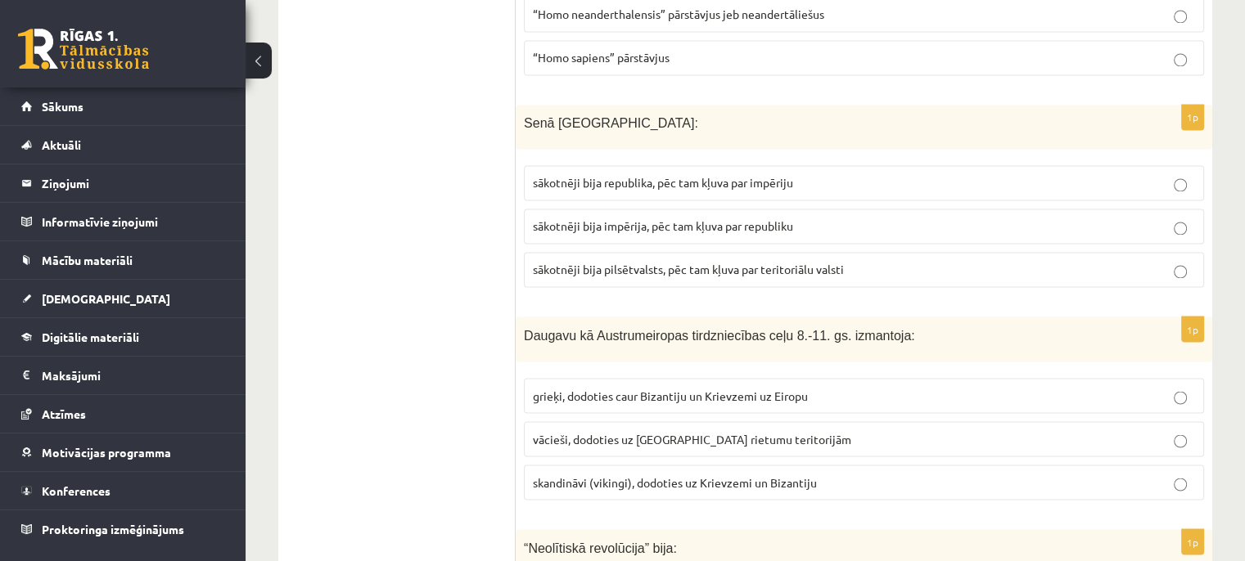
scroll to position [2792, 0]
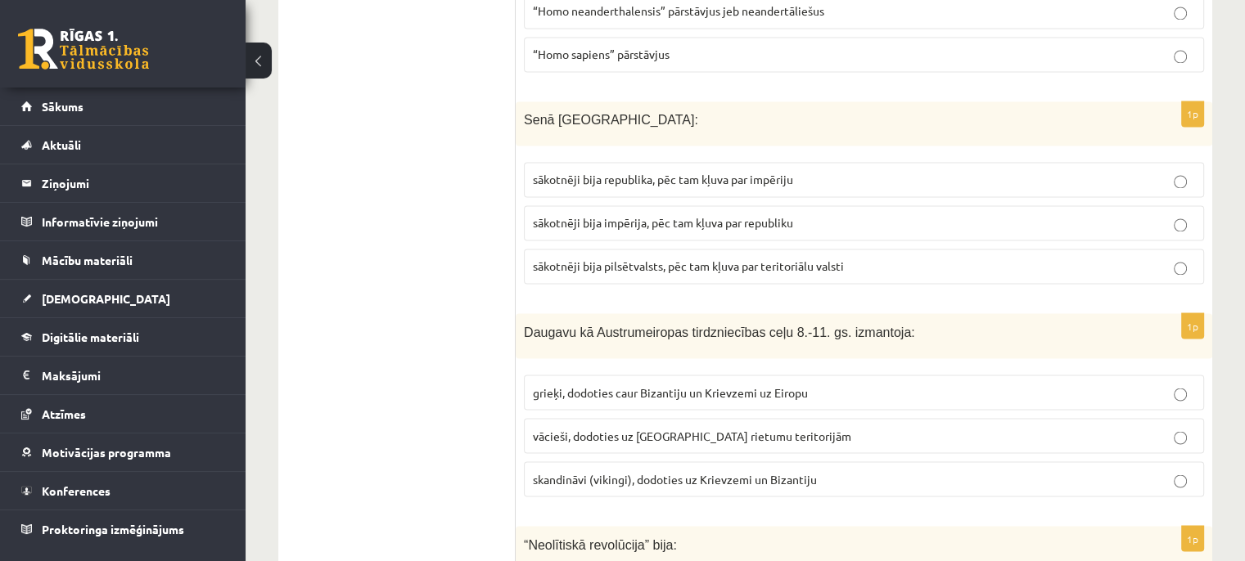
click at [676, 215] on span "sākotnēji bija impērija, pēc tam kļuva par republiku" at bounding box center [663, 222] width 260 height 15
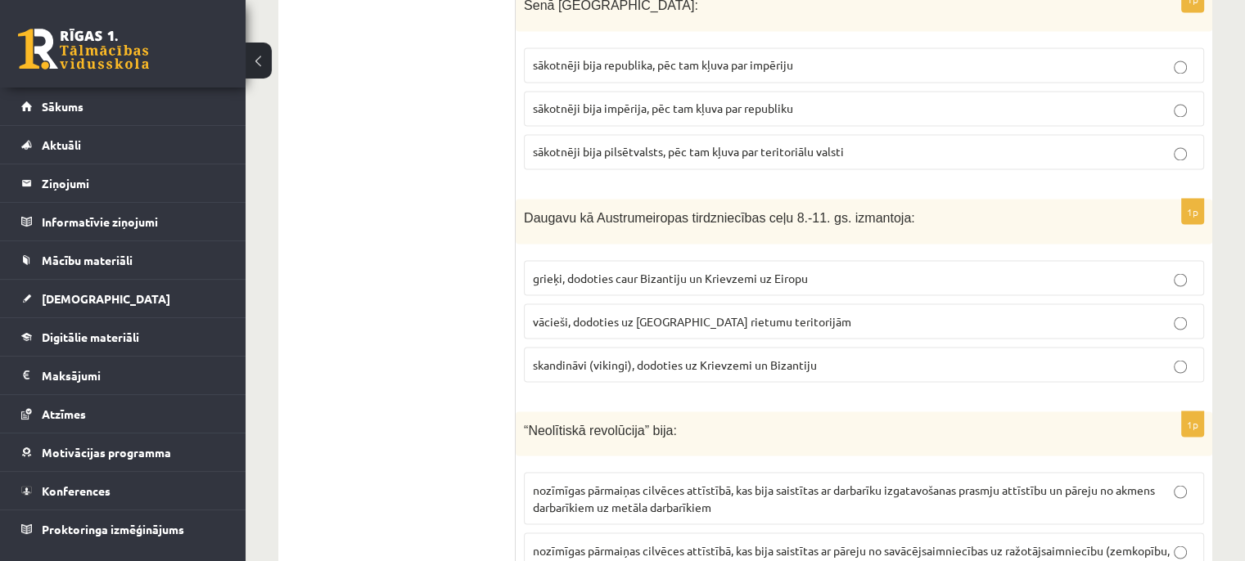
scroll to position [2913, 0]
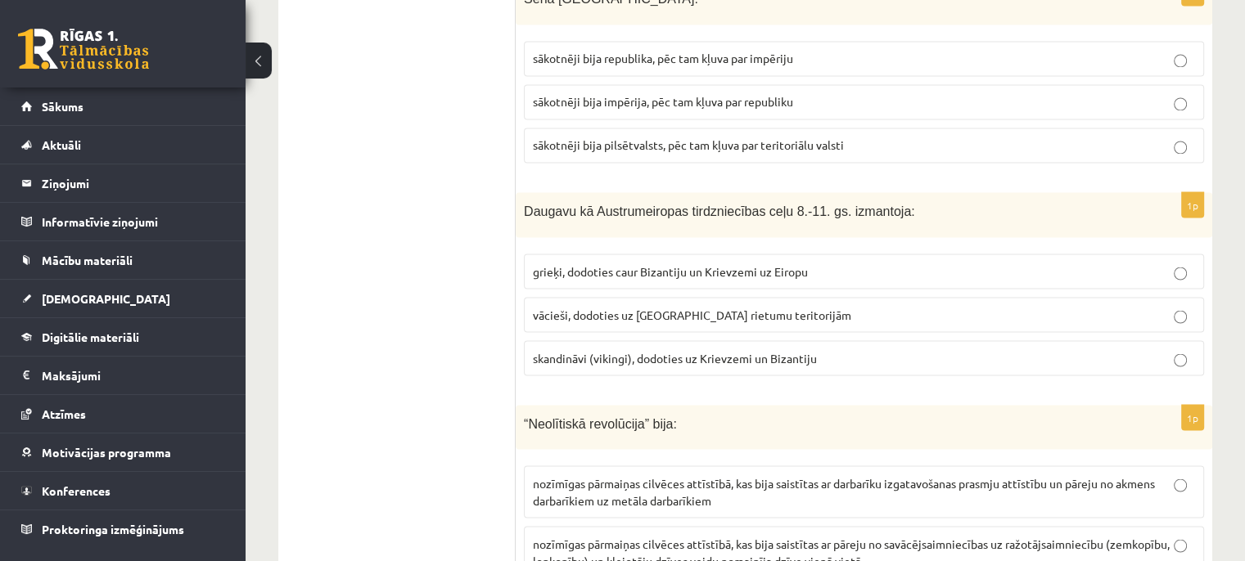
click at [700, 307] on span "vācieši, dodoties uz [GEOGRAPHIC_DATA] rietumu teritorijām" at bounding box center [692, 314] width 318 height 15
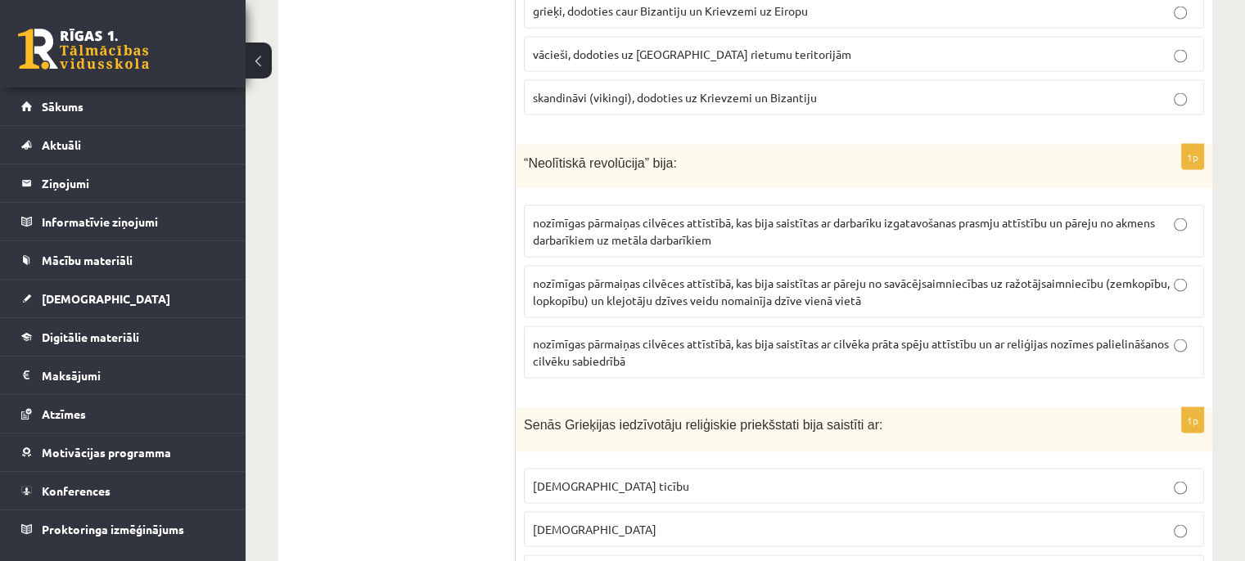
scroll to position [3175, 0]
click at [881, 264] on label "nozīmīgas pārmaiņas cilvēces attīstībā, kas bija saistītas ar pāreju no savācēj…" at bounding box center [864, 290] width 680 height 52
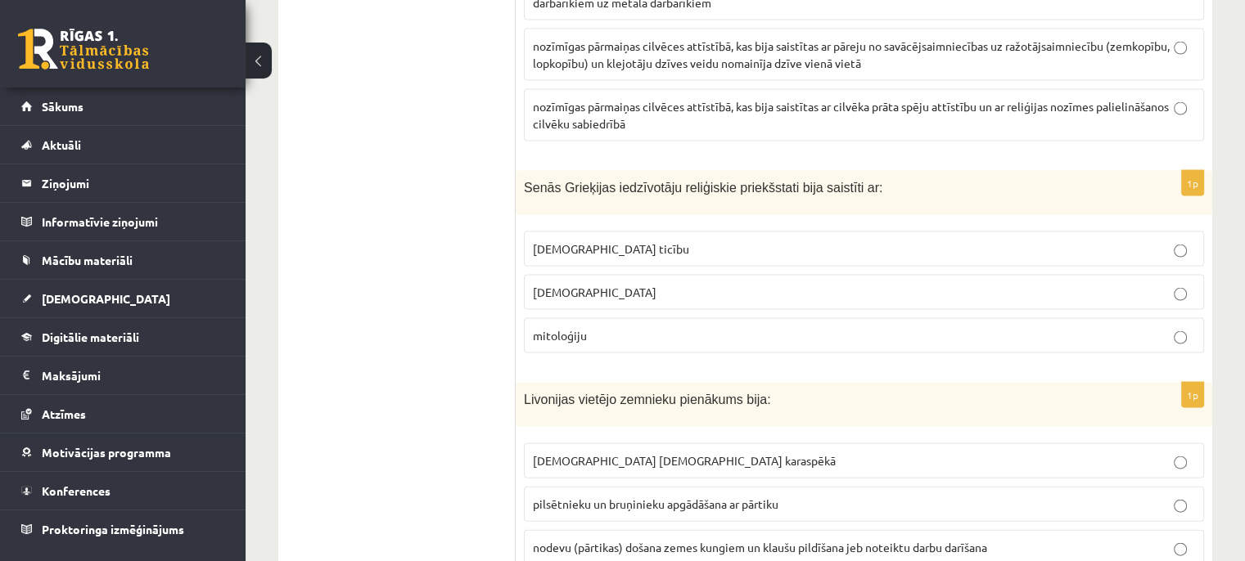
click at [725, 284] on p "[DEMOGRAPHIC_DATA]" at bounding box center [864, 292] width 662 height 17
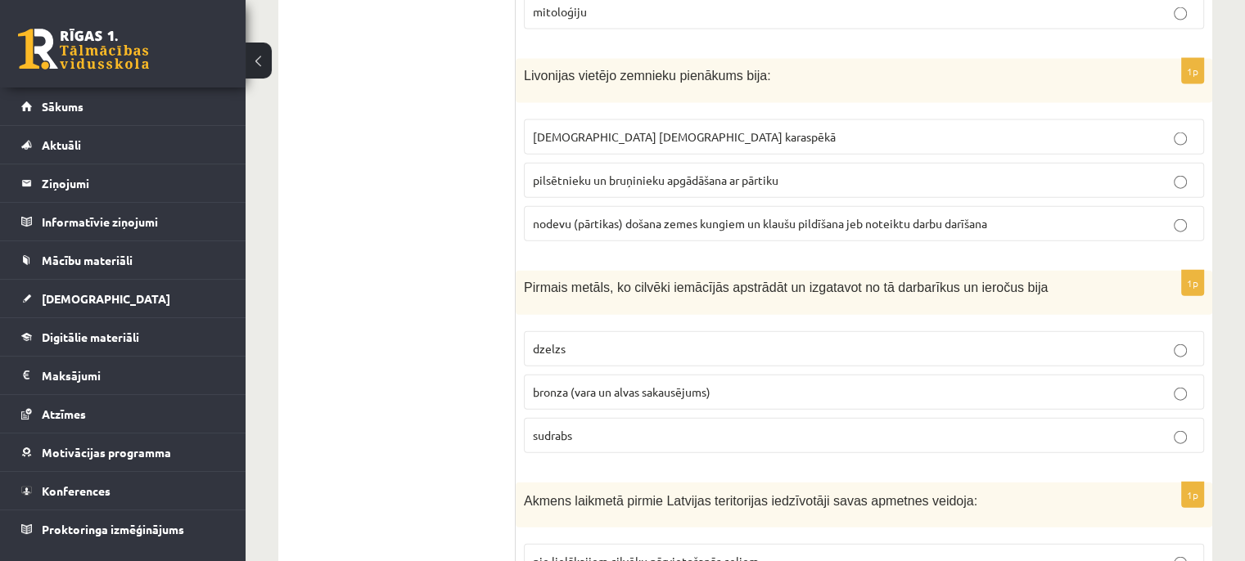
scroll to position [3733, 0]
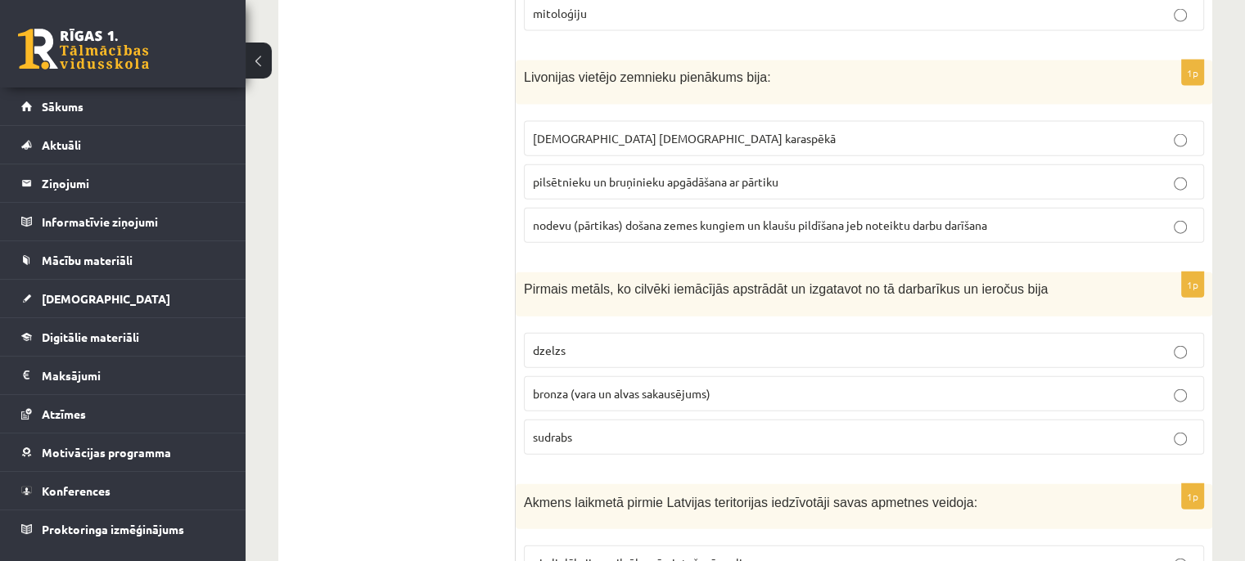
click at [671, 174] on span "pilsētnieku un bruņinieku apgādāšana ar pārtiku" at bounding box center [655, 181] width 245 height 15
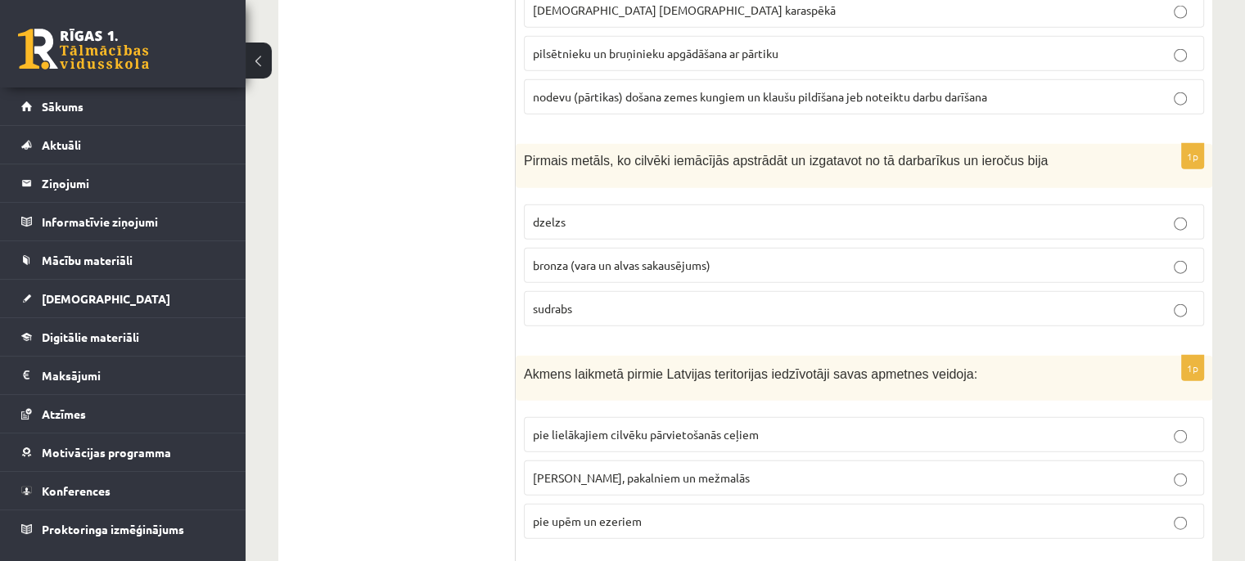
scroll to position [3861, 0]
click at [625, 214] on p "dzelzs" at bounding box center [864, 222] width 662 height 17
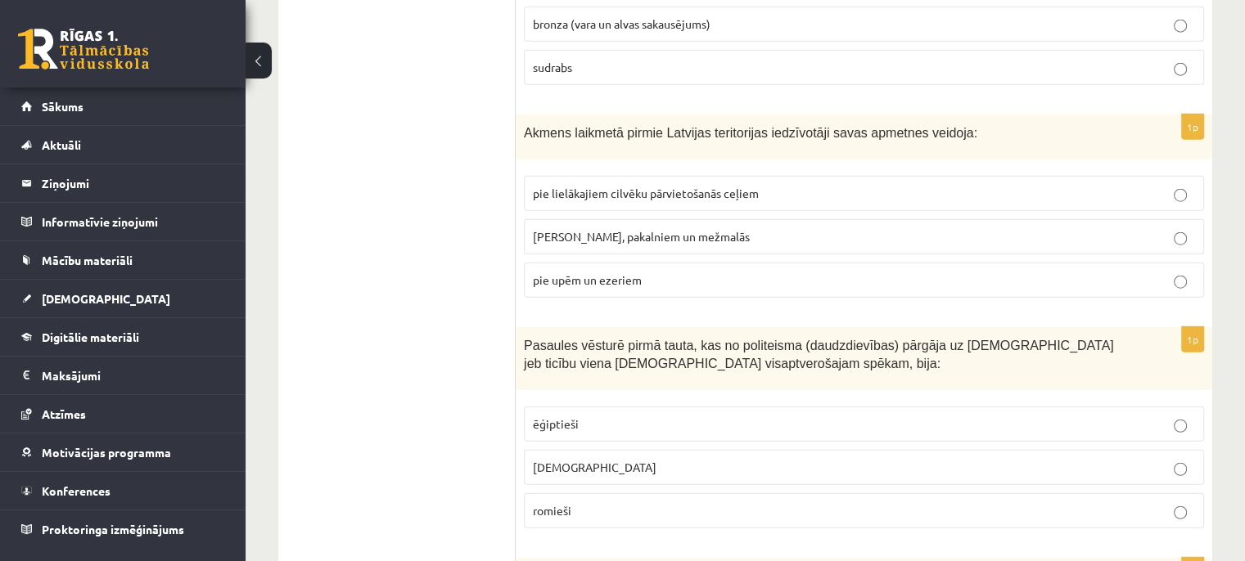
scroll to position [4104, 0]
click at [632, 228] on span "pie kalniem, pakalniem un mežmalās" at bounding box center [641, 235] width 217 height 15
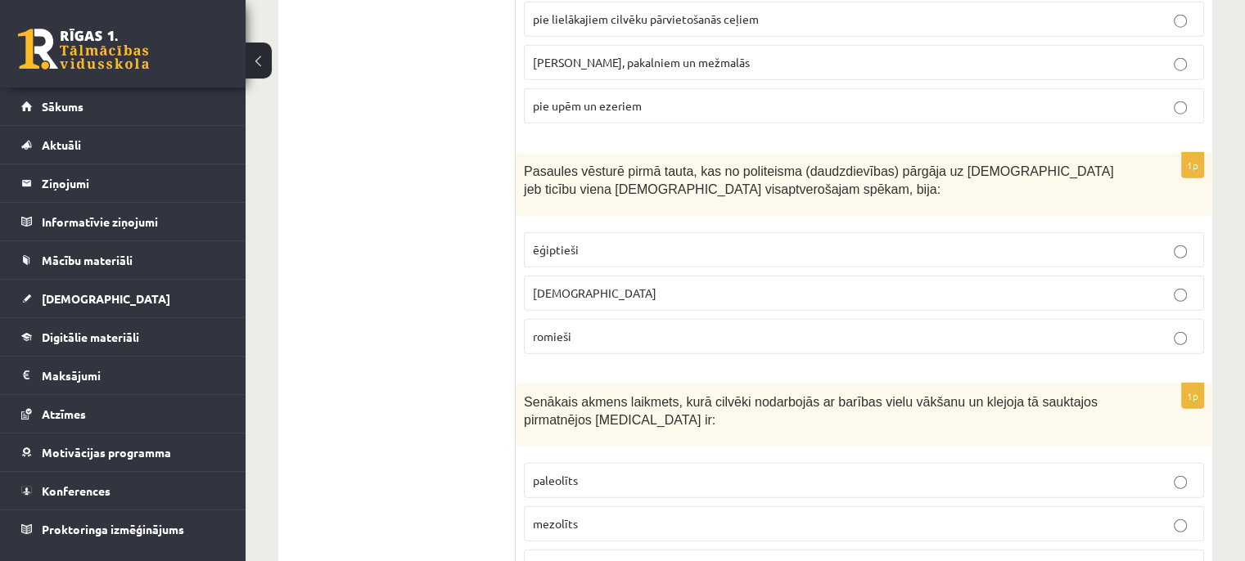
scroll to position [4278, 0]
click at [690, 327] on p "romieši" at bounding box center [864, 335] width 662 height 17
click at [684, 275] on label "ebreji" at bounding box center [864, 292] width 680 height 35
click at [642, 327] on p "romieši" at bounding box center [864, 335] width 662 height 17
click at [668, 241] on p "ēģiptieši" at bounding box center [864, 249] width 662 height 17
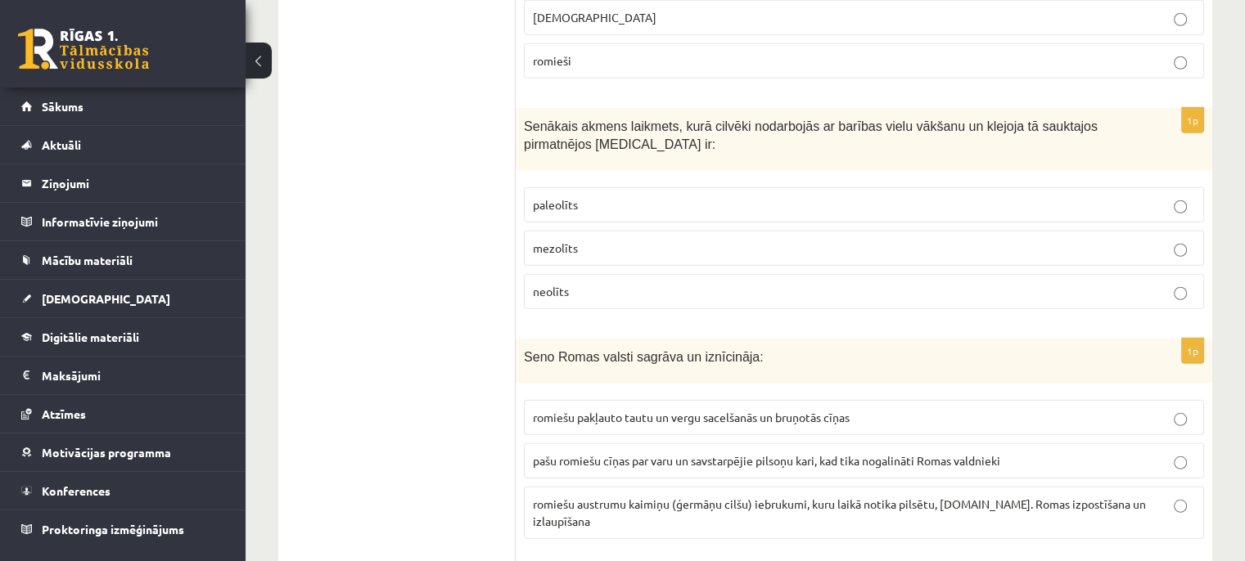
scroll to position [4554, 0]
click at [599, 195] on p "paleolīts" at bounding box center [864, 203] width 662 height 17
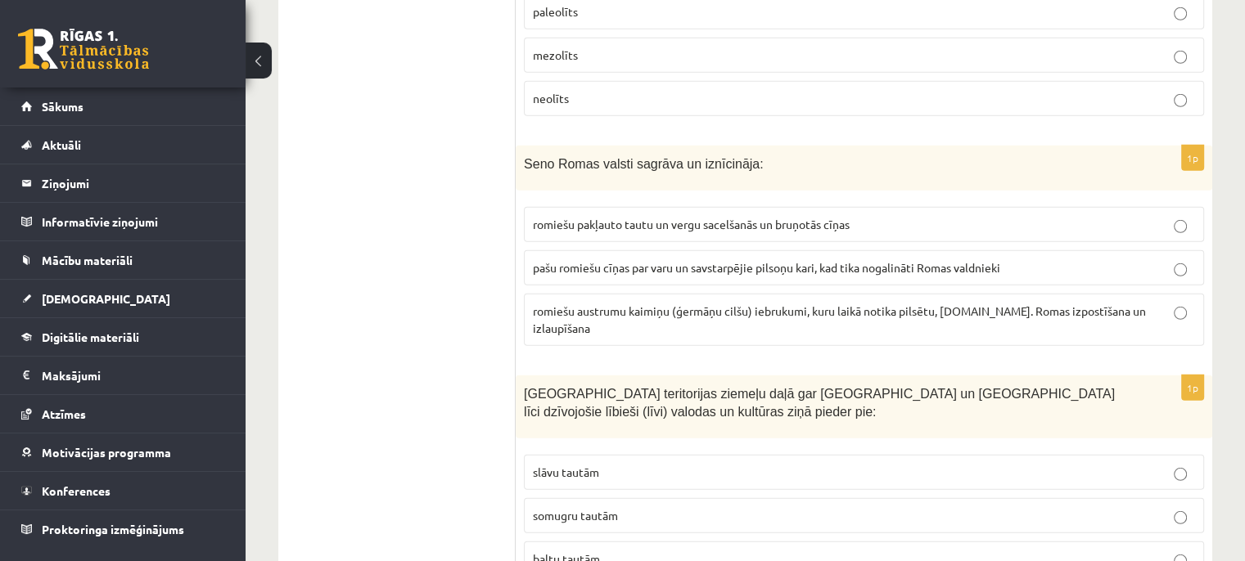
scroll to position [4748, 0]
click at [729, 302] on span "romiešu austrumu kaimiņu (ģermāņu cilšu) iebrukumi, kuru laikā notika pilsētu, …" at bounding box center [839, 318] width 613 height 32
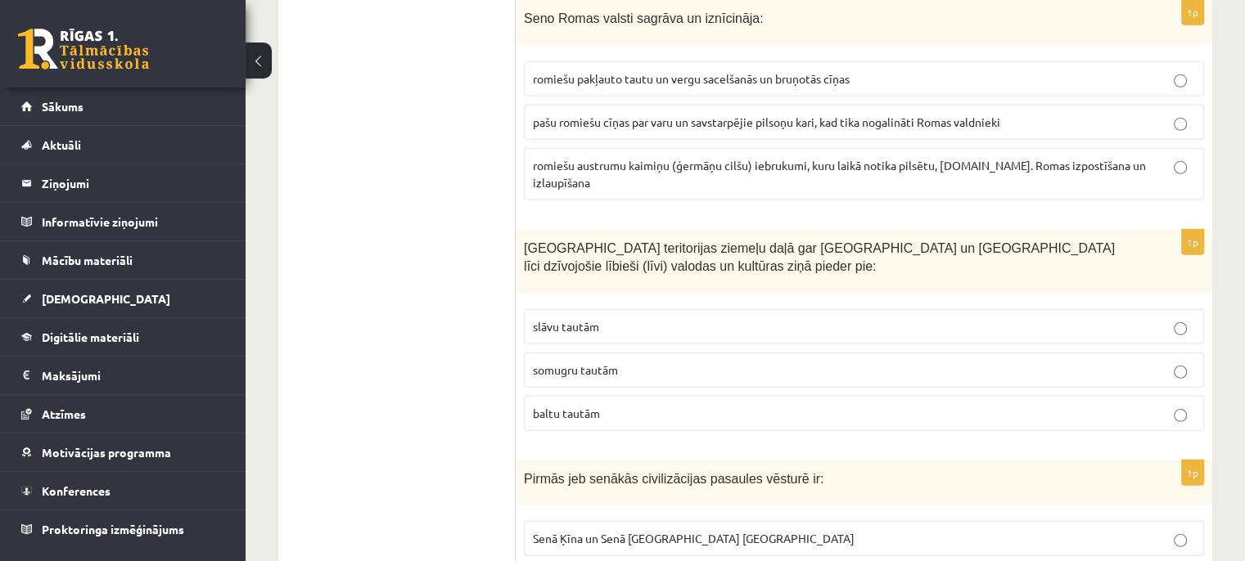
scroll to position [4898, 0]
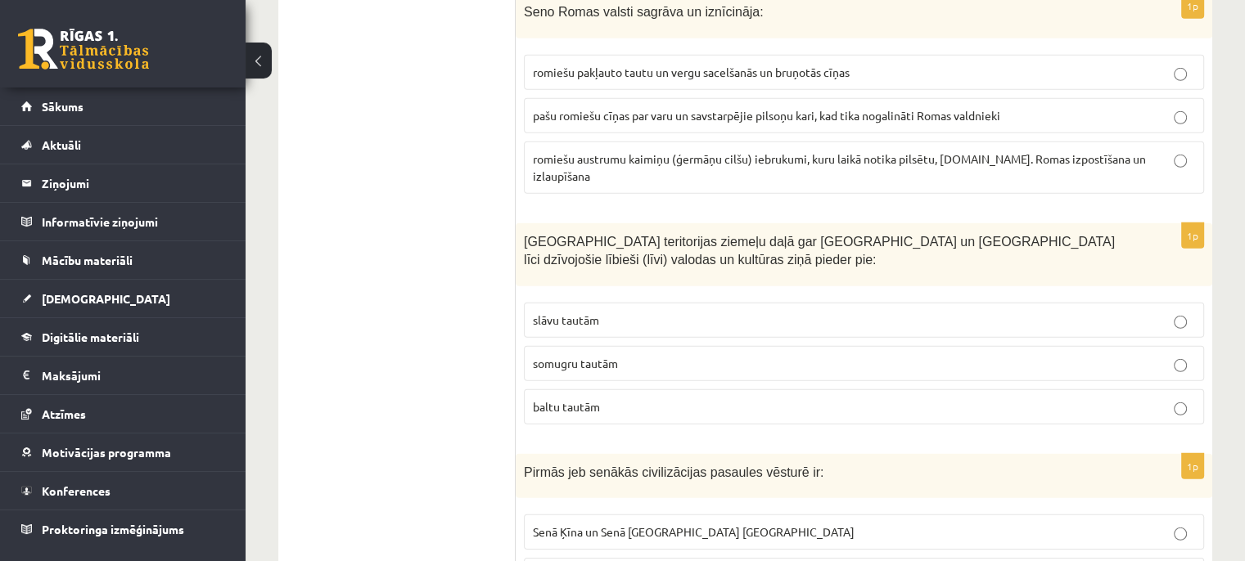
click at [762, 108] on span "pašu romiešu cīņas par varu un savstarpējie pilsoņu kari, kad tika nogalināti R…" at bounding box center [766, 115] width 467 height 15
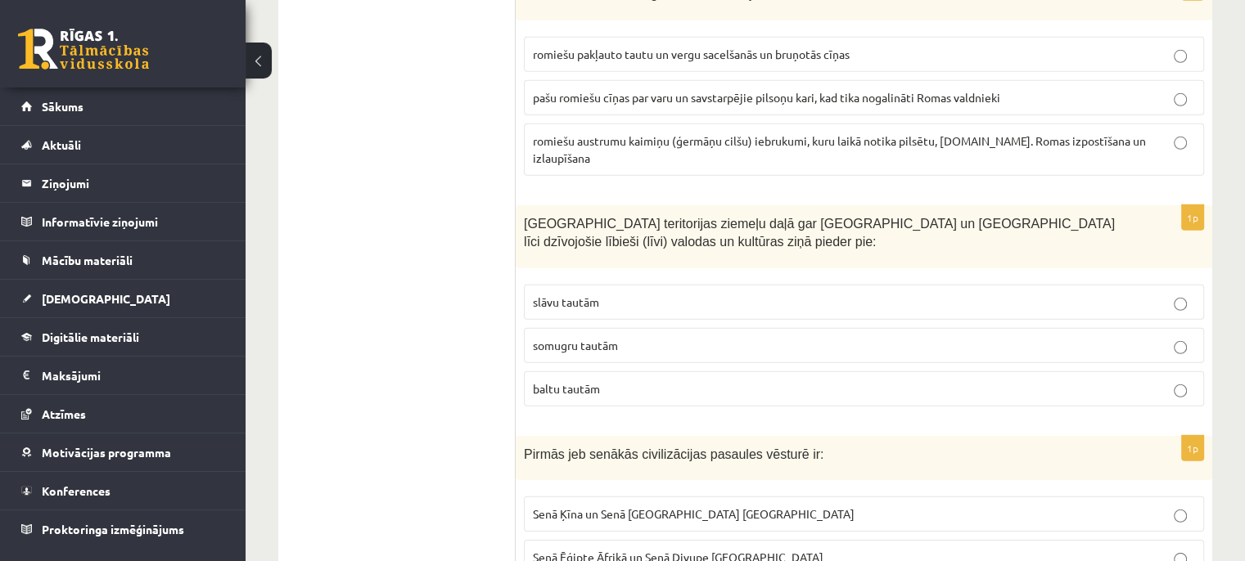
scroll to position [4916, 0]
click at [750, 47] on span "romiešu pakļauto tautu un vergu sacelšanās un bruņotās cīņas" at bounding box center [691, 54] width 317 height 15
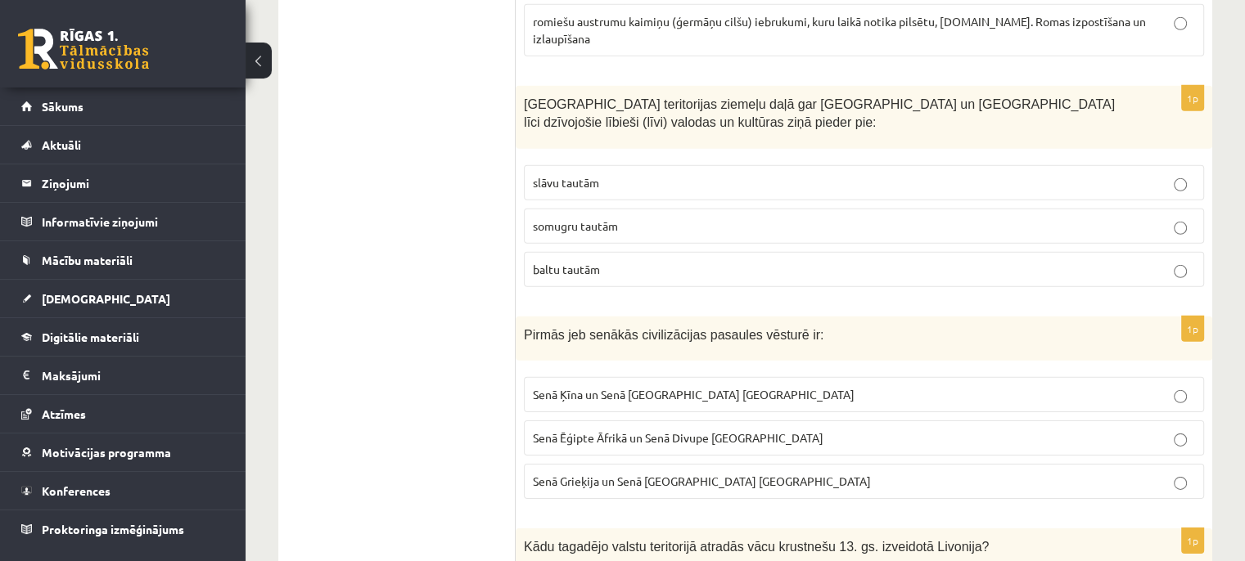
scroll to position [5039, 0]
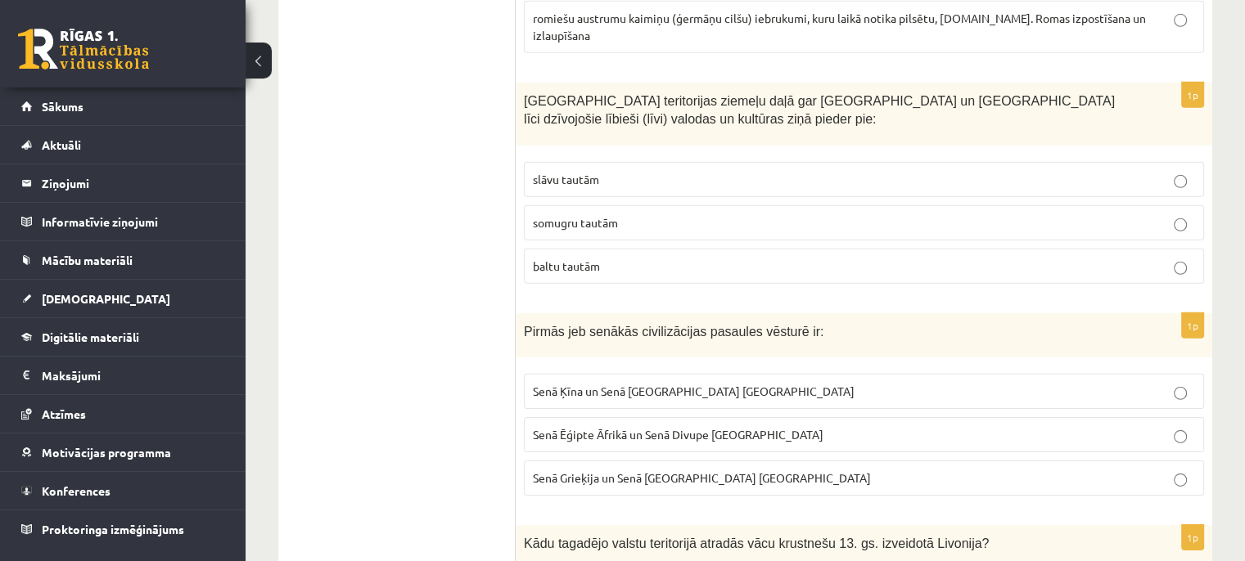
click at [588, 172] on span "slāvu tautām" at bounding box center [566, 179] width 66 height 15
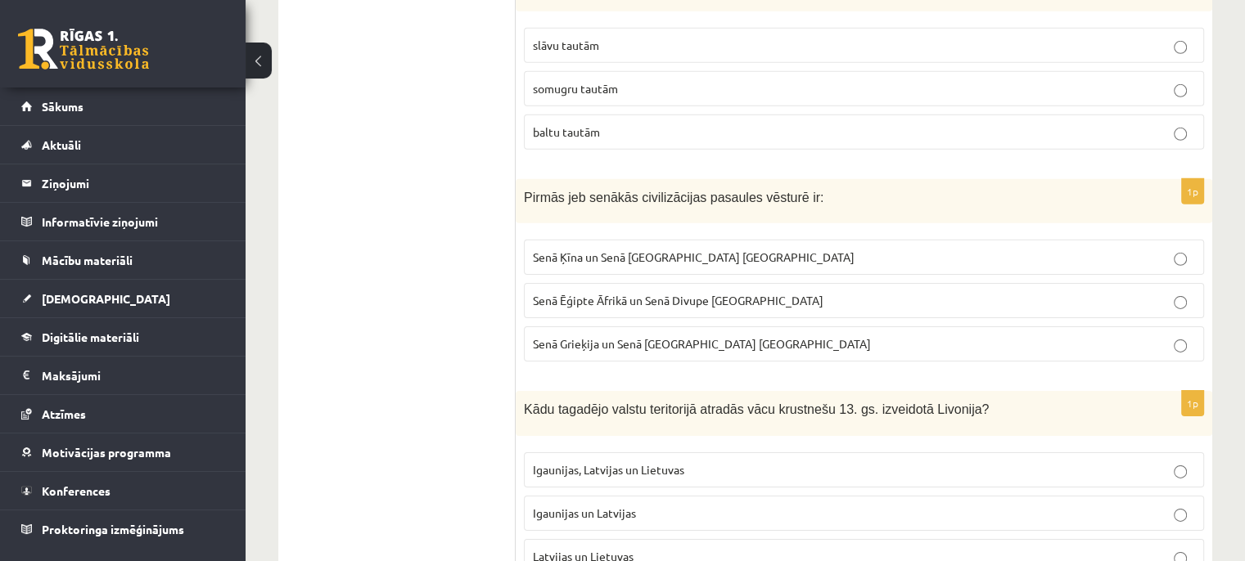
scroll to position [5175, 0]
click at [694, 290] on p "Senā Ēģipte Āfrikā un Senā Divupe Āzijā" at bounding box center [864, 298] width 662 height 17
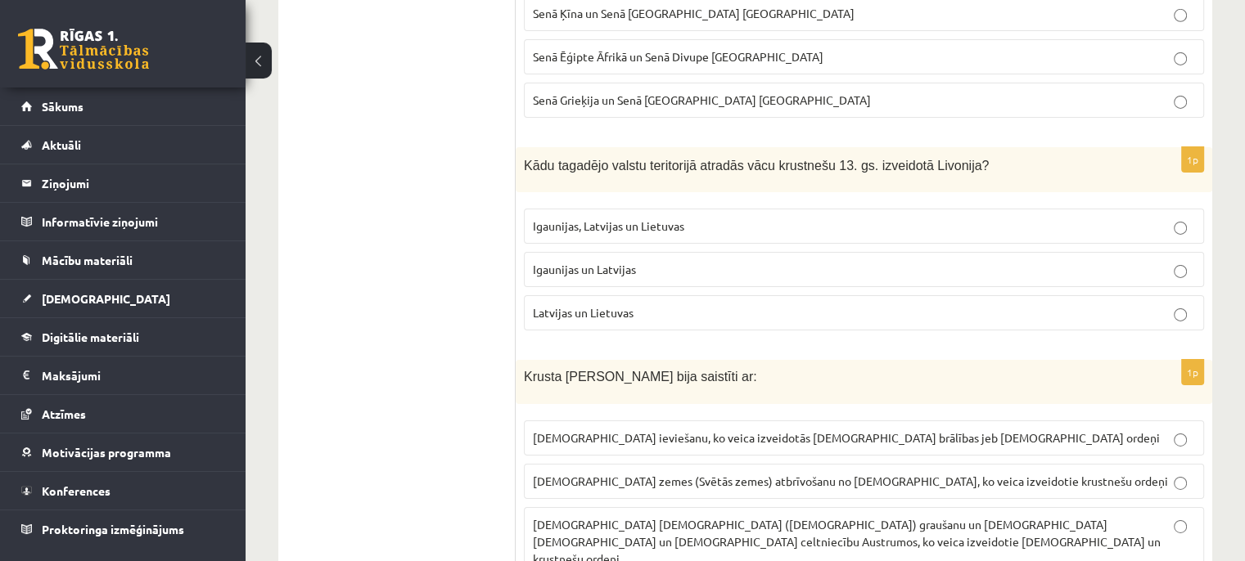
scroll to position [5418, 0]
click at [615, 217] on span "Igaunijas, Latvijas un Lietuvas" at bounding box center [608, 224] width 151 height 15
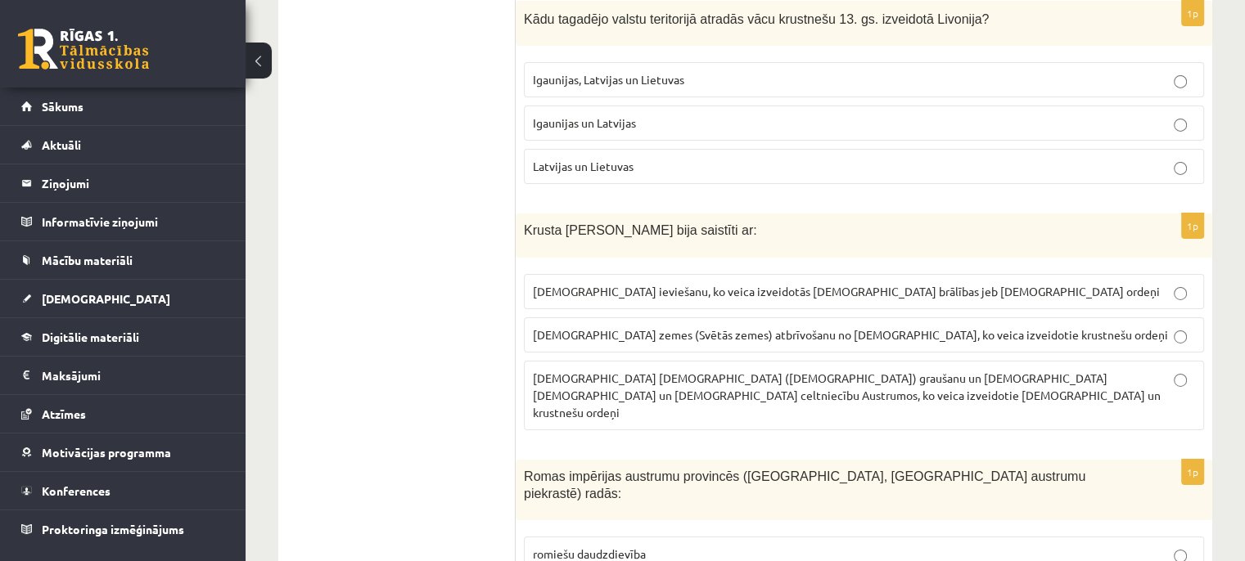
scroll to position [5564, 0]
click at [645, 360] on label "musulmaņu mošeju (dievnamu) graušanu un kristiešu klosteru un baznīcu celtniecī…" at bounding box center [864, 395] width 680 height 70
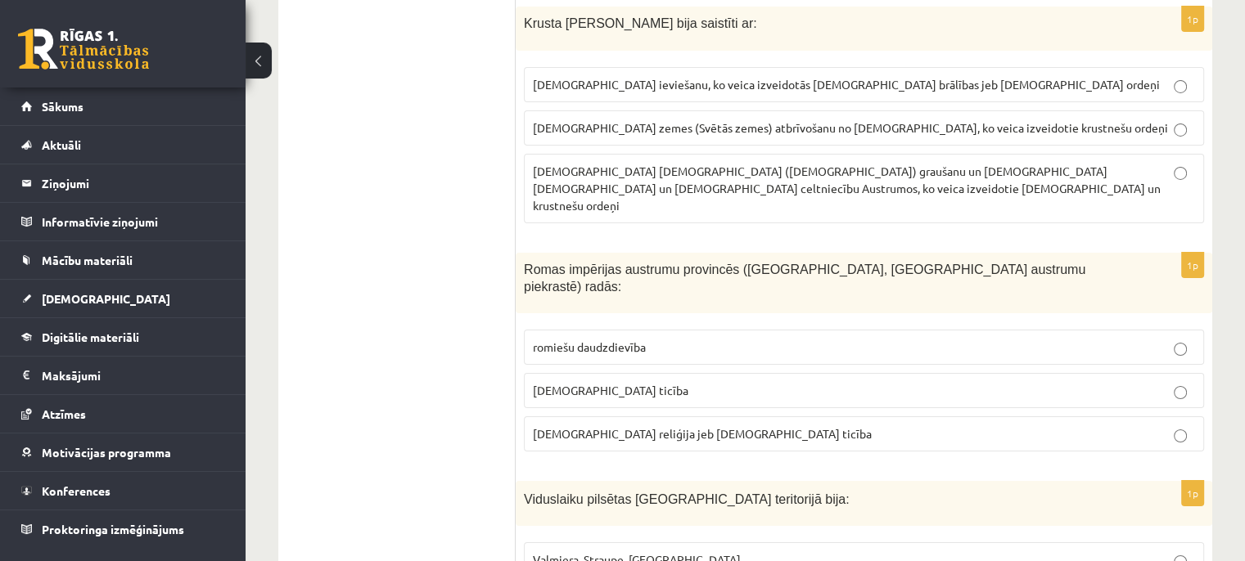
scroll to position [5770, 0]
click at [632, 426] on span "islama reliģija jeb musulmaņu ticība" at bounding box center [702, 433] width 339 height 15
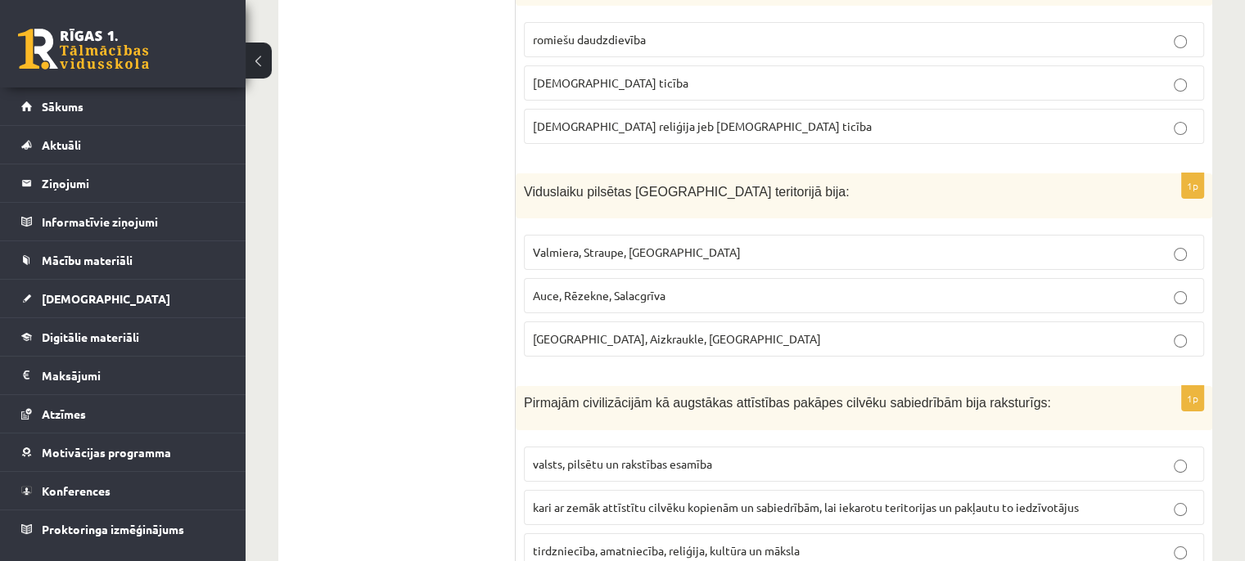
scroll to position [6085, 0]
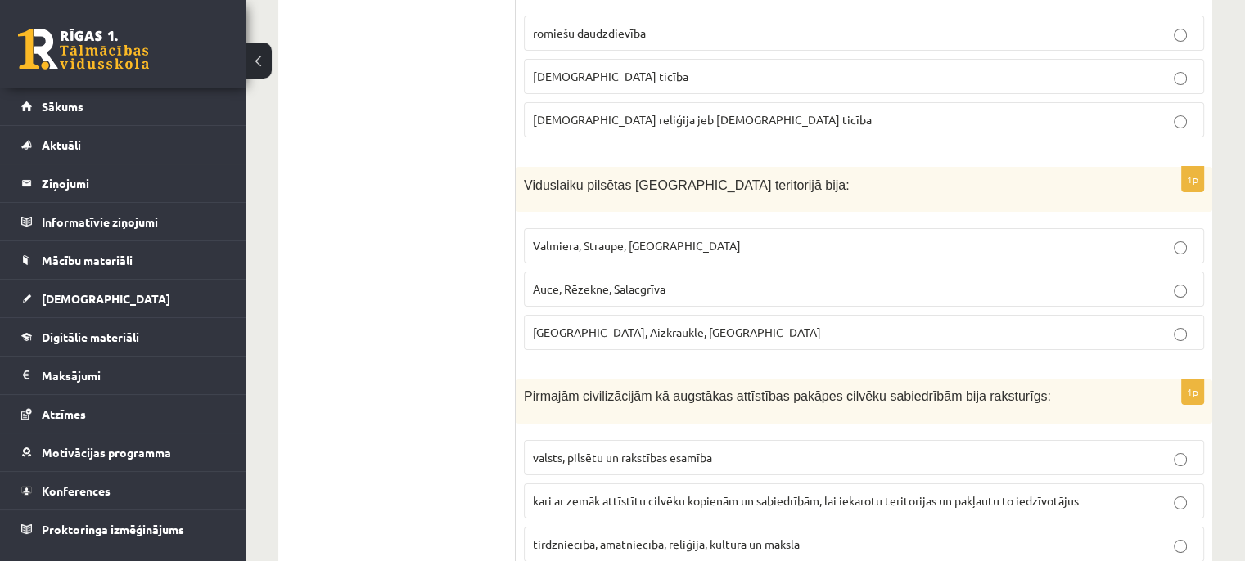
click at [586, 325] on span "Rīga, Aizkraukle, Ludza" at bounding box center [677, 332] width 288 height 15
click at [612, 281] on span "Auce, Rēzekne, Salacgrīva" at bounding box center [599, 288] width 133 height 15
click at [634, 238] on span "Valmiera, Straupe, Koknese" at bounding box center [637, 245] width 208 height 15
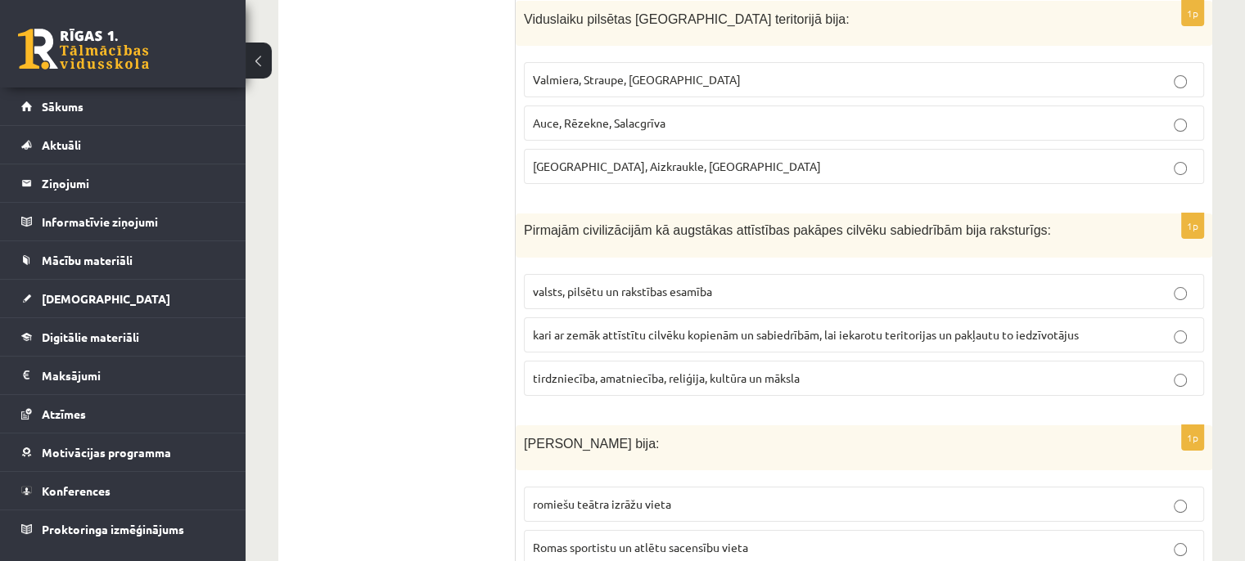
scroll to position [6251, 0]
click at [659, 370] on span "tirdzniecība, amatniecība, reliģija, kultūra un māksla" at bounding box center [666, 377] width 267 height 15
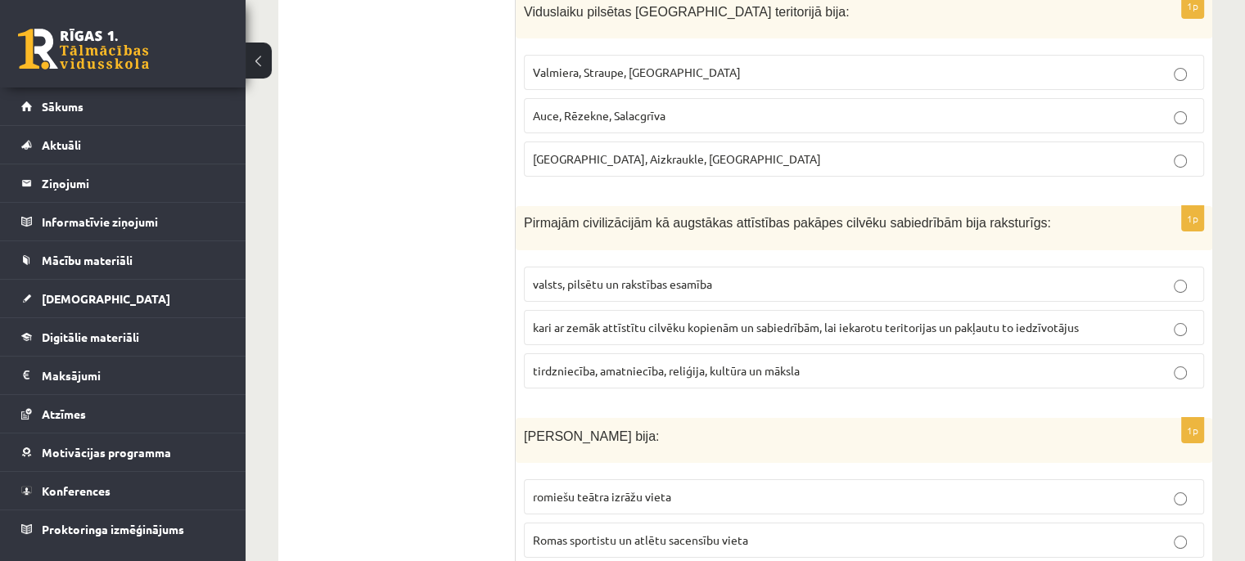
click at [641, 533] on span "Romas sportistu un atlētu sacensību vieta" at bounding box center [640, 540] width 215 height 15
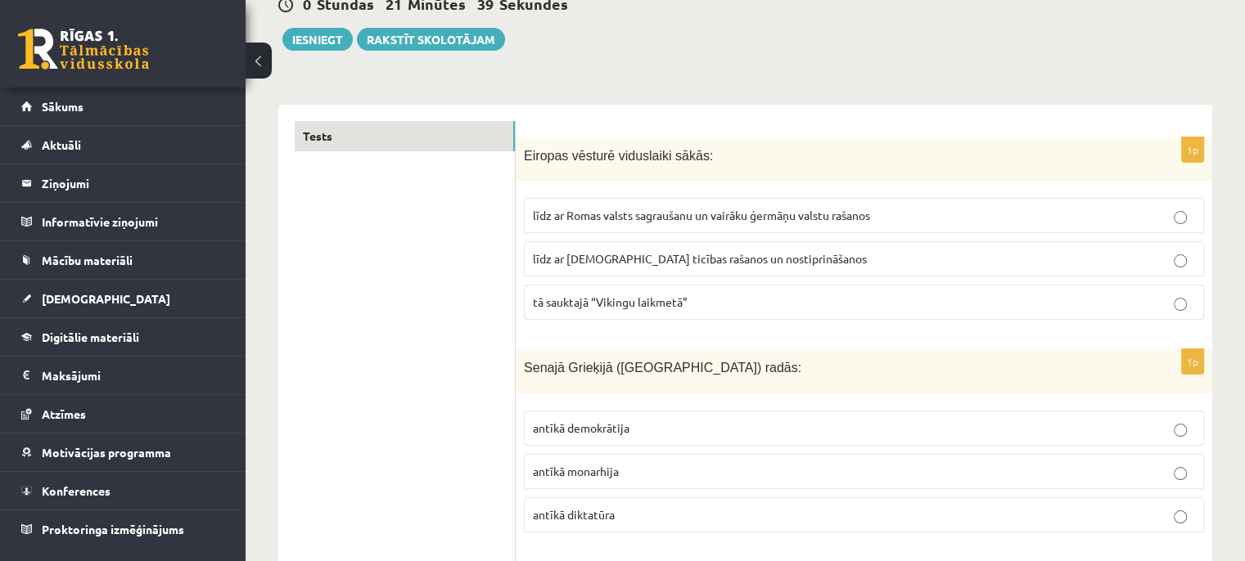
scroll to position [218, 0]
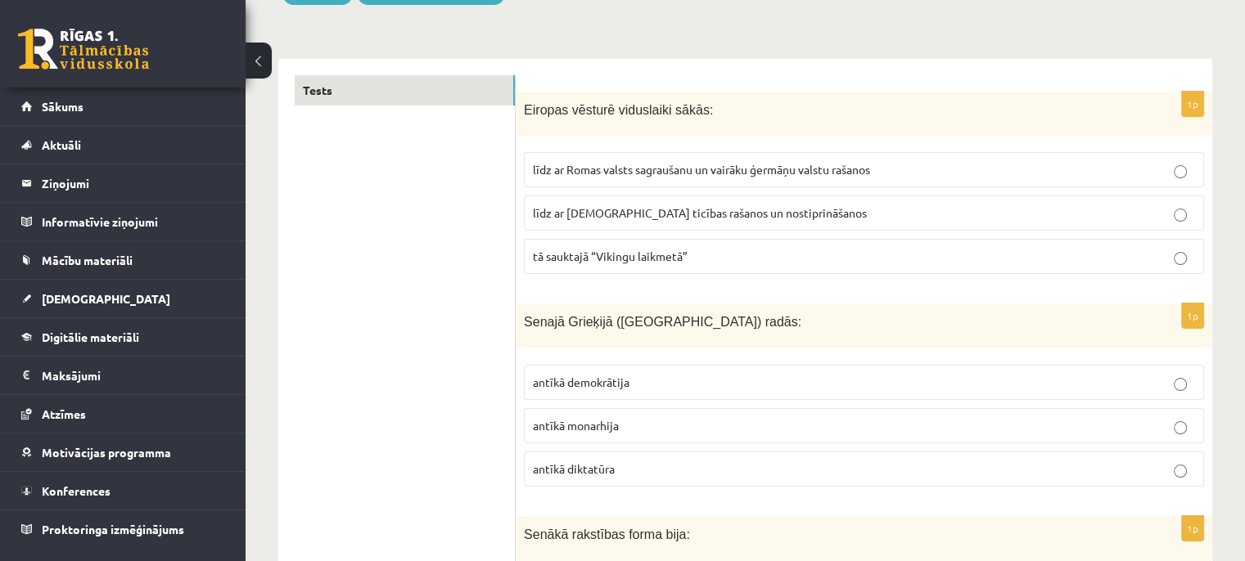
click at [741, 213] on span "līdz ar kristīgās ticības rašanos un nostiprināšanos" at bounding box center [700, 212] width 334 height 15
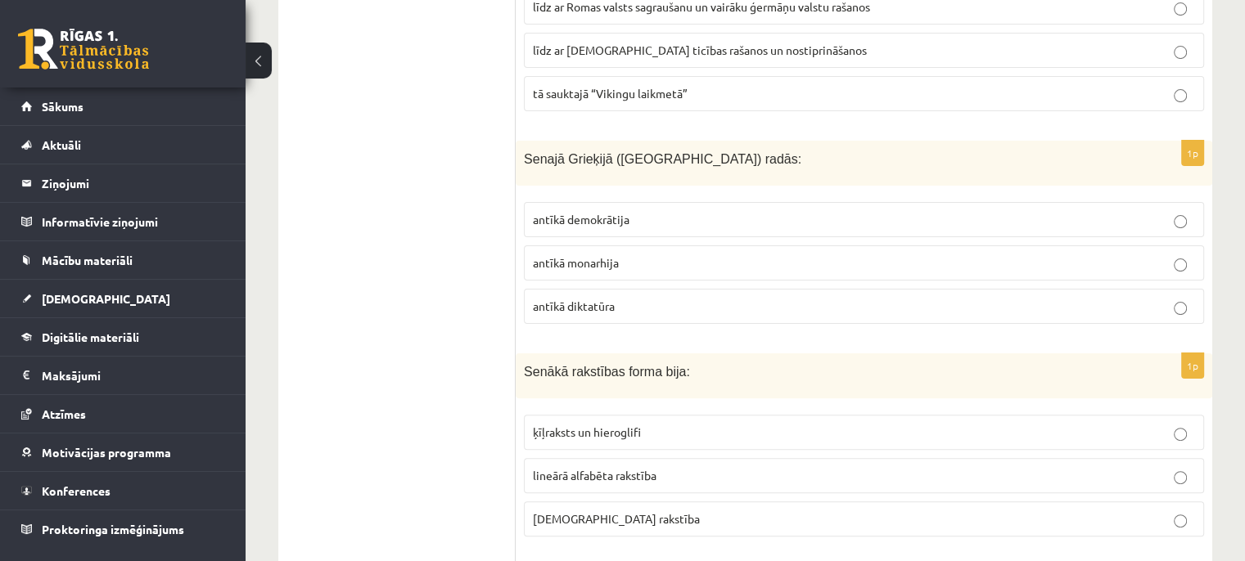
scroll to position [407, 0]
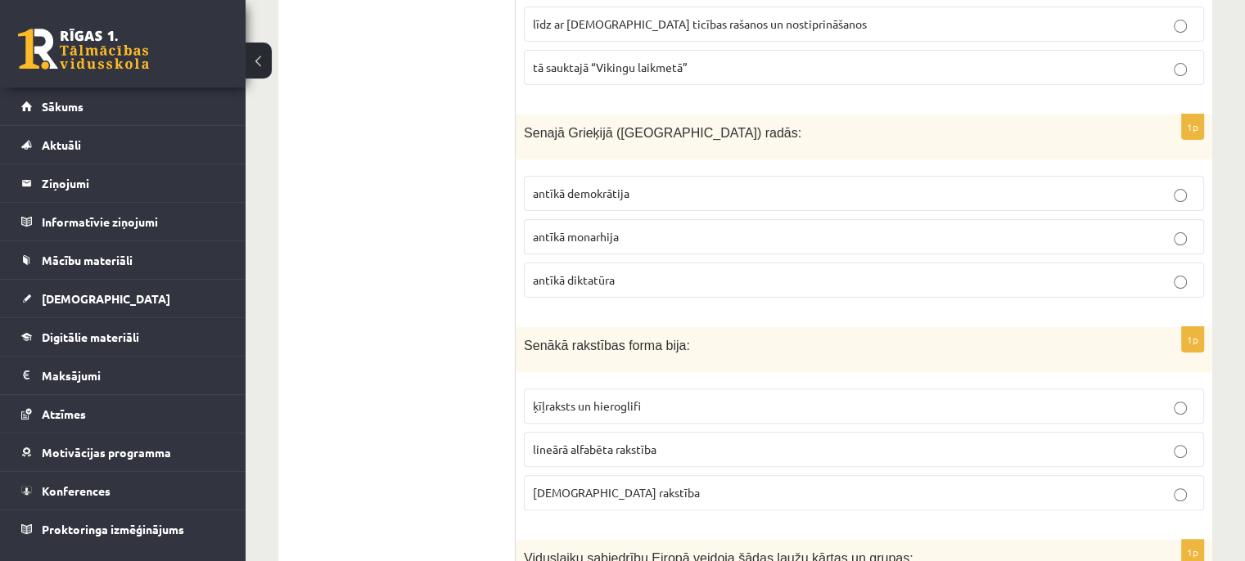
click at [666, 185] on p "antīkā demokrātija" at bounding box center [864, 193] width 662 height 17
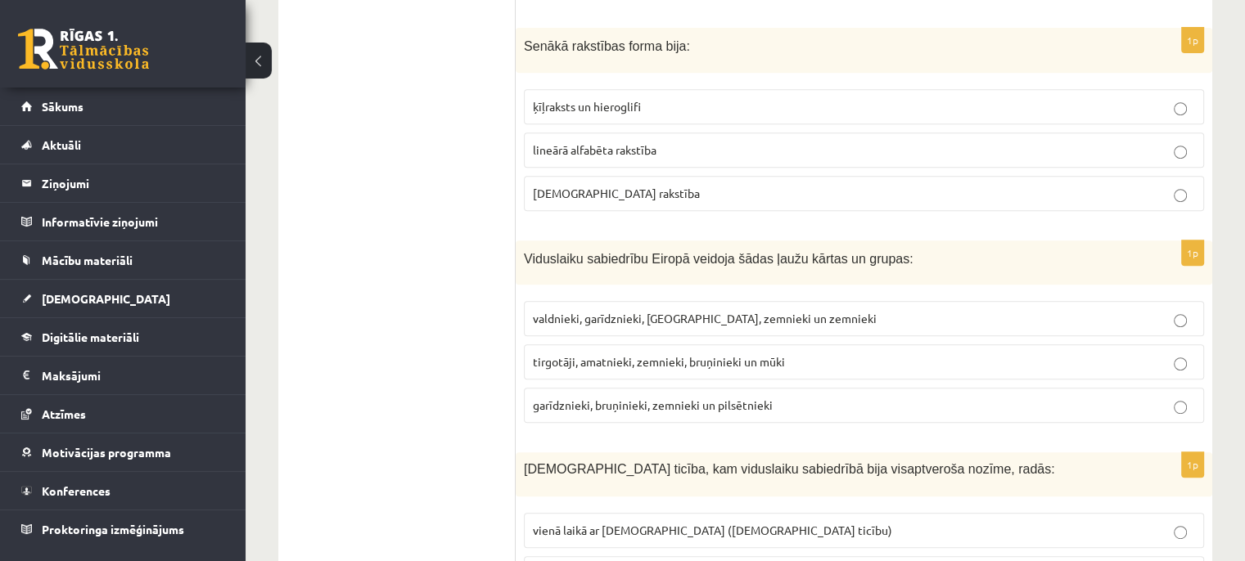
scroll to position [706, 0]
click at [615, 143] on span "lineārā alfabēta rakstība" at bounding box center [595, 150] width 124 height 15
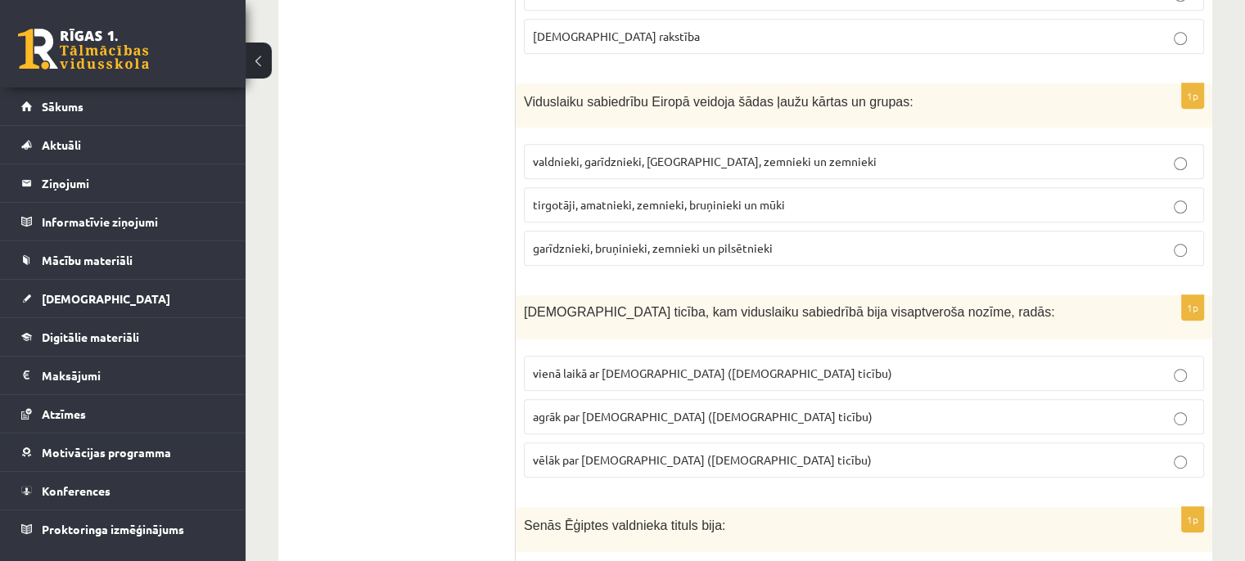
scroll to position [864, 0]
click at [687, 242] on span "garīdznieki, bruņinieki, zemnieki un pilsētnieki" at bounding box center [653, 248] width 240 height 15
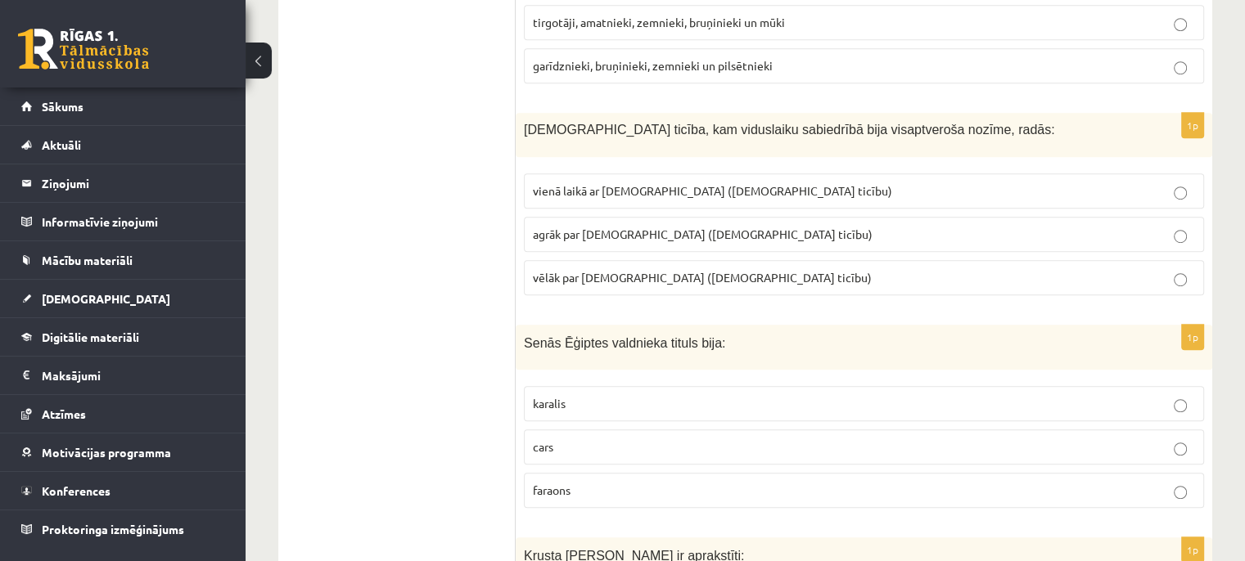
scroll to position [1053, 0]
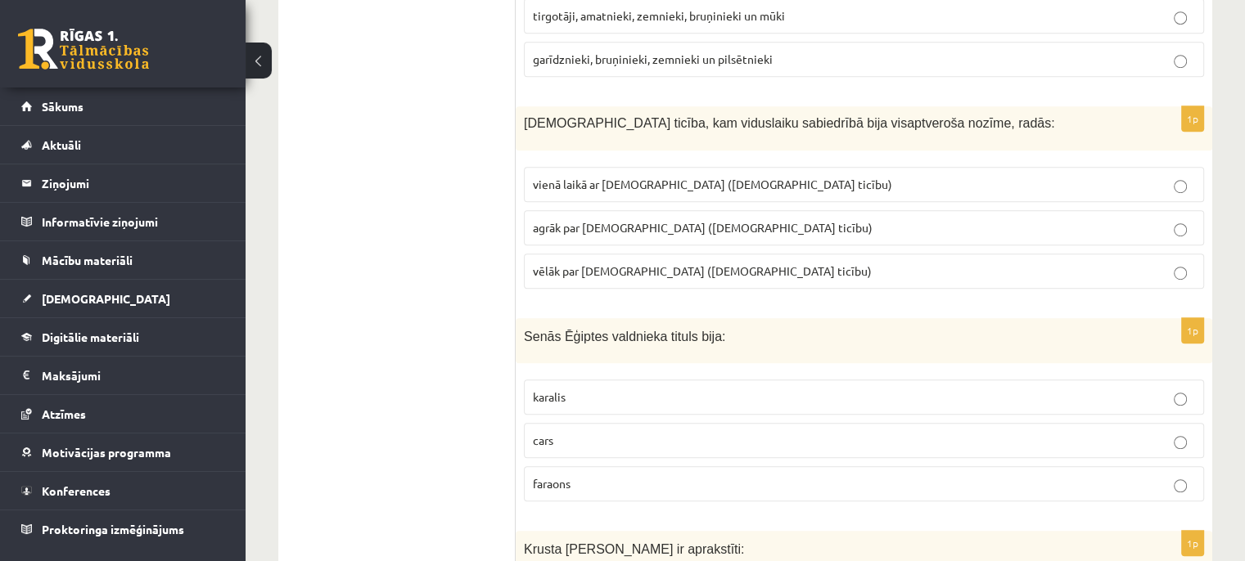
click at [656, 220] on span "agrāk par islamu (musulmaņu ticību)" at bounding box center [703, 227] width 340 height 15
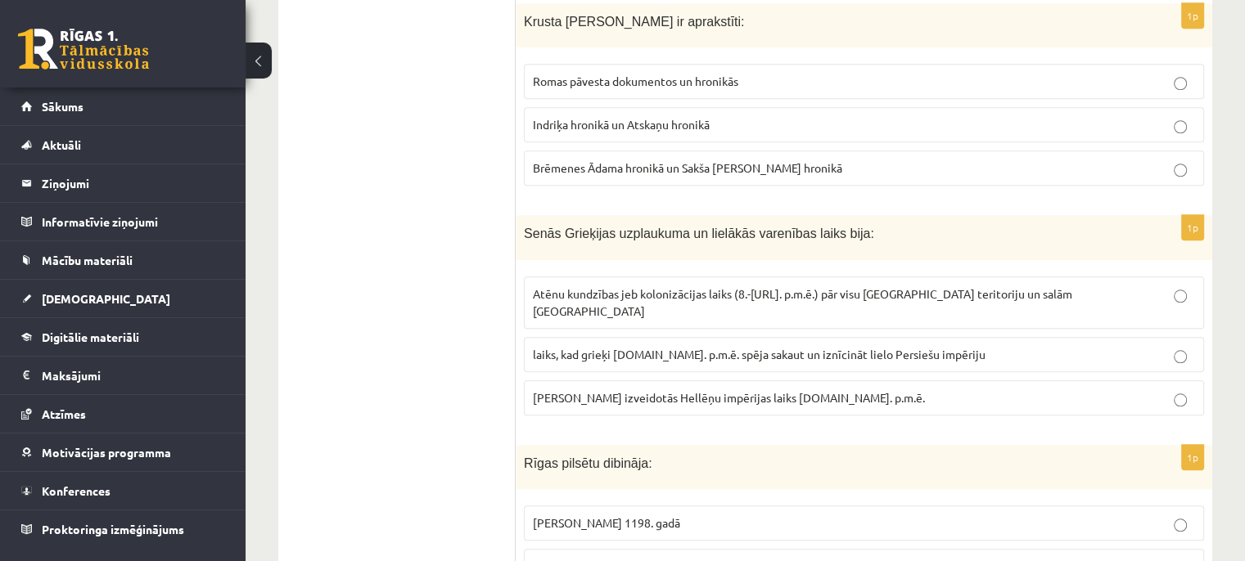
scroll to position [1580, 0]
click at [659, 391] on span "Maķedonijas Aleksandra izveidotās Hellēņu impērijas laiks 4.gs. p.m.ē." at bounding box center [729, 398] width 392 height 15
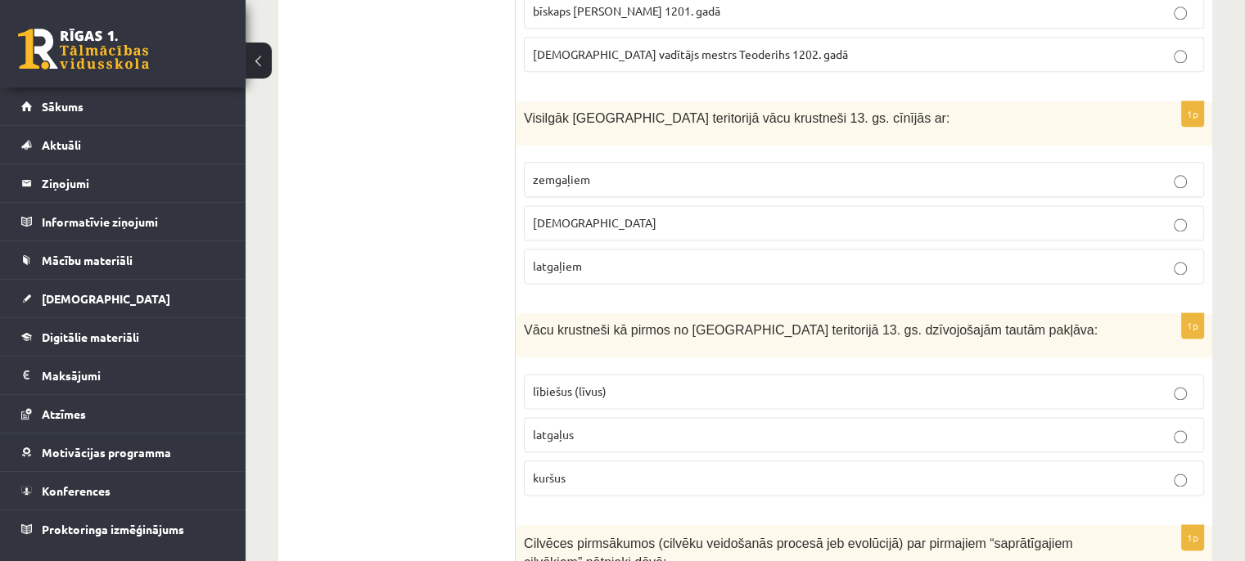
scroll to position [2137, 0]
click at [660, 382] on p "lībiešus (līvus)" at bounding box center [864, 390] width 662 height 17
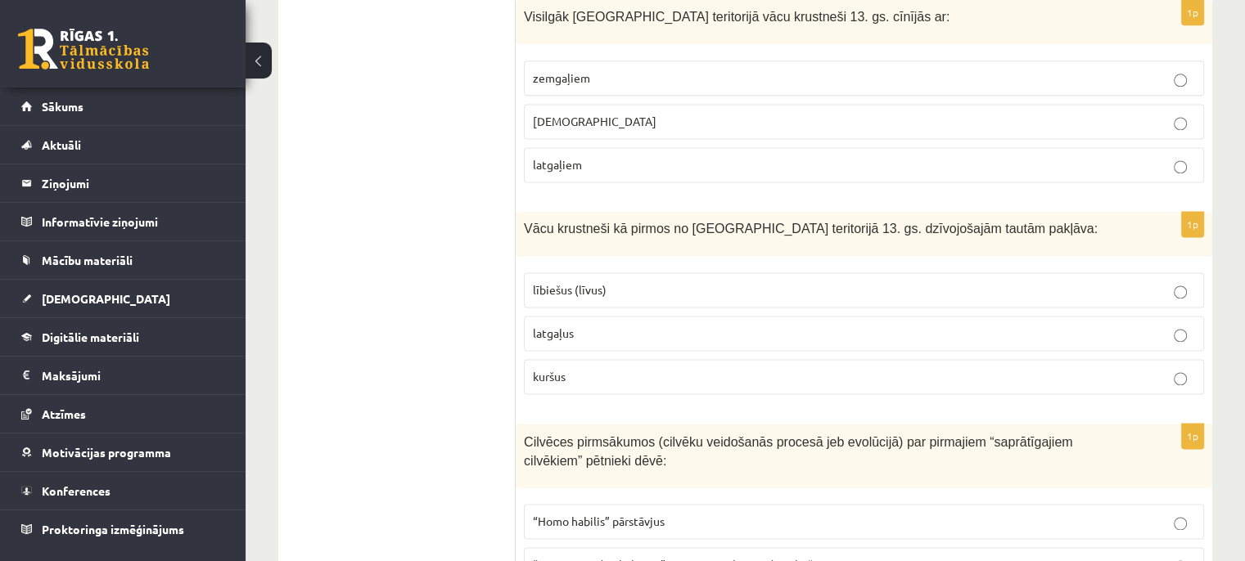
scroll to position [2240, 0]
click at [569, 366] on p "kuršus" at bounding box center [864, 374] width 662 height 17
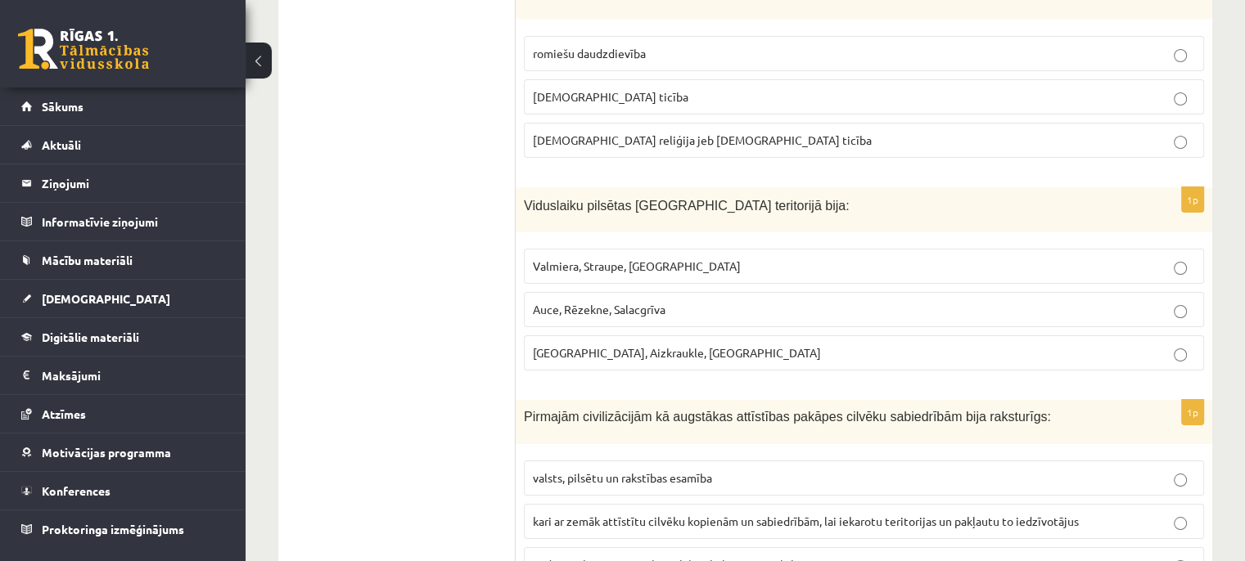
scroll to position [6258, 0]
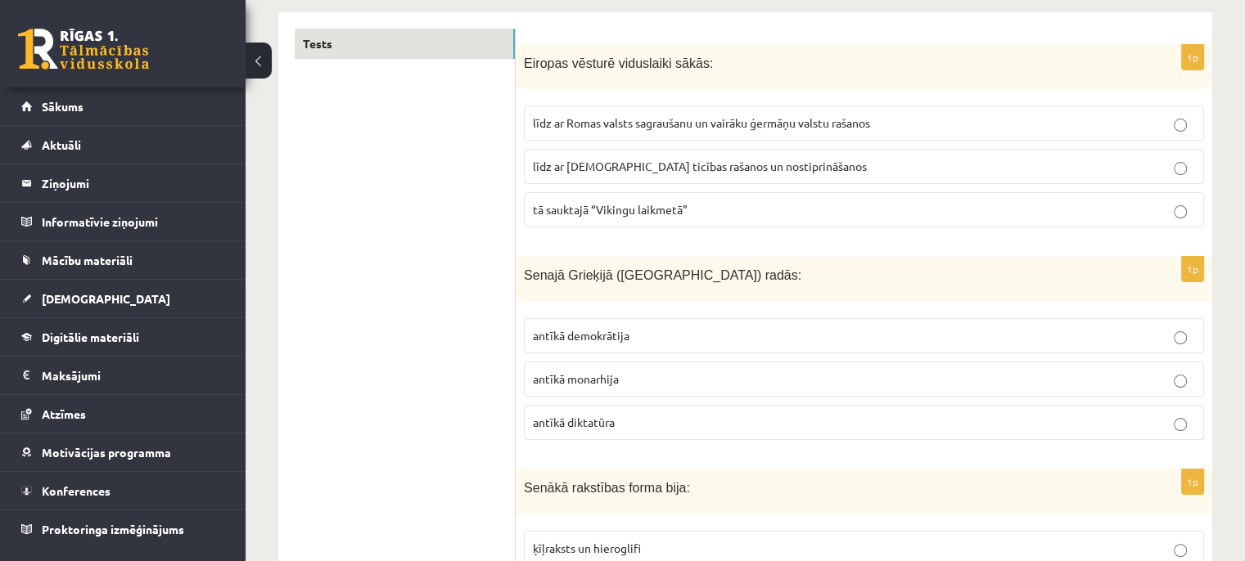
scroll to position [0, 0]
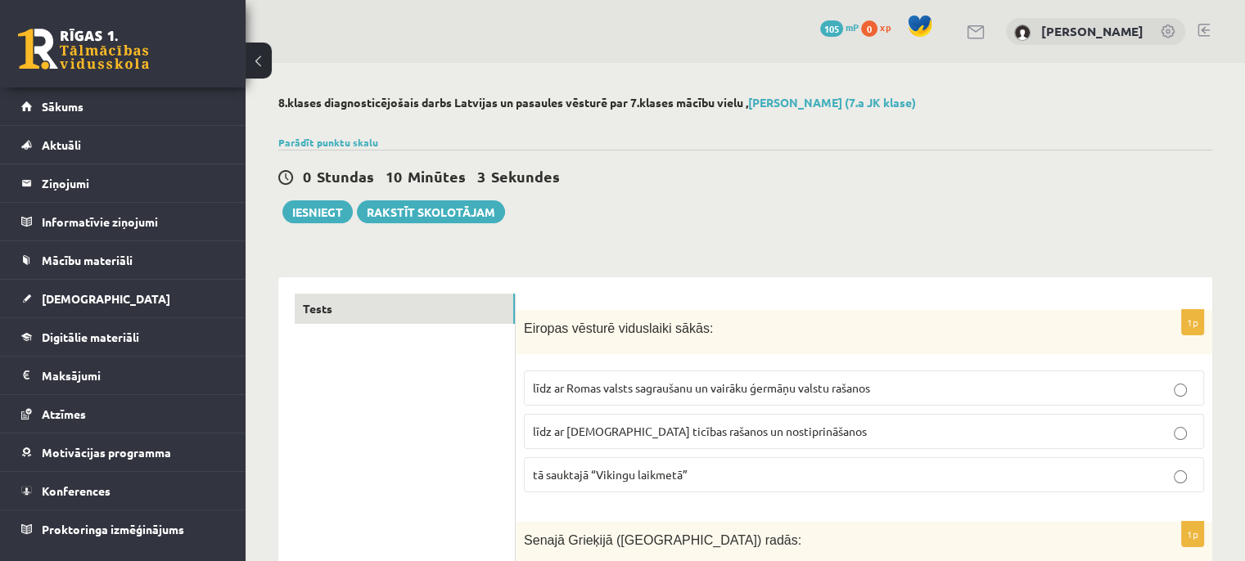
click at [582, 424] on span "līdz ar kristīgās ticības rašanos un nostiprināšanos" at bounding box center [700, 431] width 334 height 15
click at [599, 430] on span "līdz ar kristīgās ticības rašanos un nostiprināšanos" at bounding box center [700, 431] width 334 height 15
click at [252, 53] on button at bounding box center [258, 61] width 26 height 36
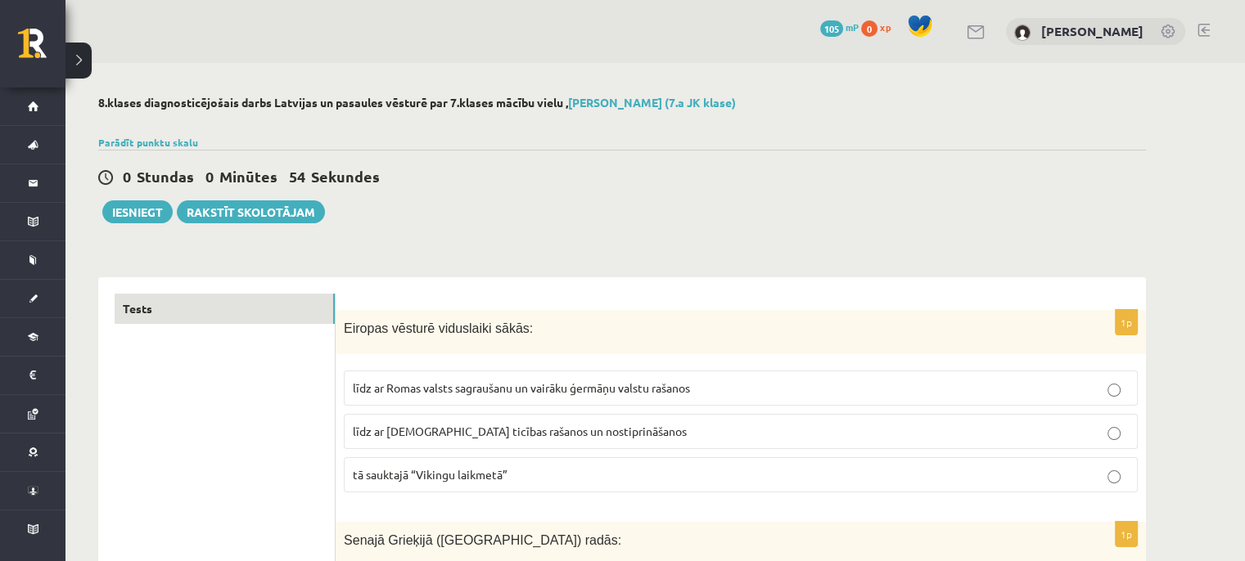
click at [120, 197] on div "0 Stundas 0 Minūtes 54 Sekundes Ieskaite saglabāta! Iesniegt Rakstīt skolotājam" at bounding box center [621, 187] width 1047 height 74
click at [128, 209] on button "Iesniegt" at bounding box center [137, 211] width 70 height 23
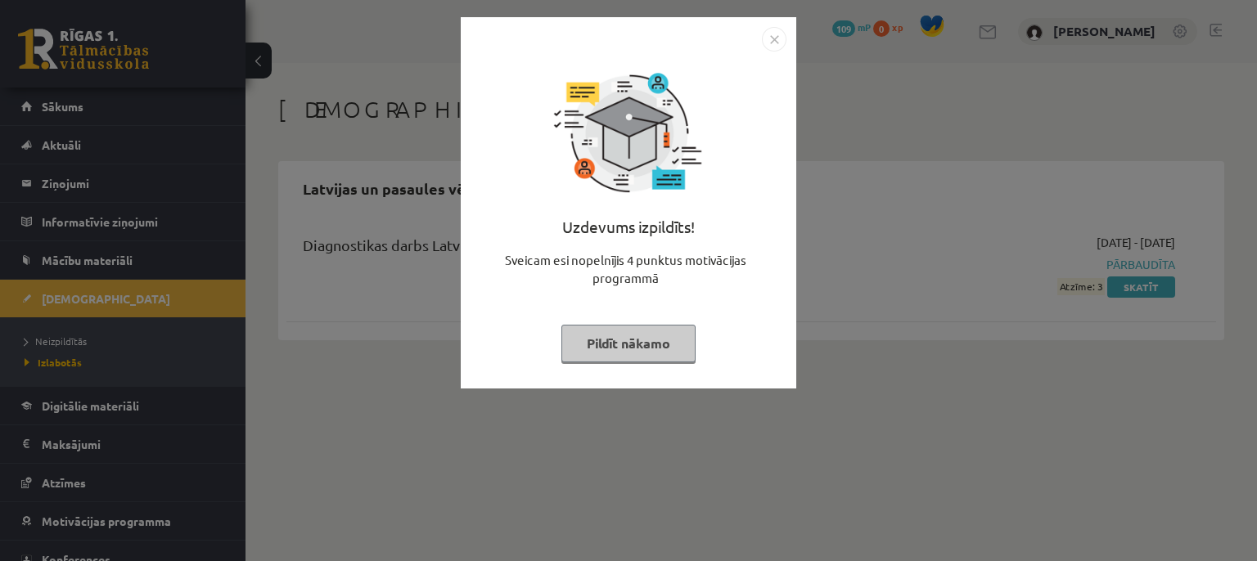
click at [779, 38] on img "Close" at bounding box center [774, 39] width 25 height 25
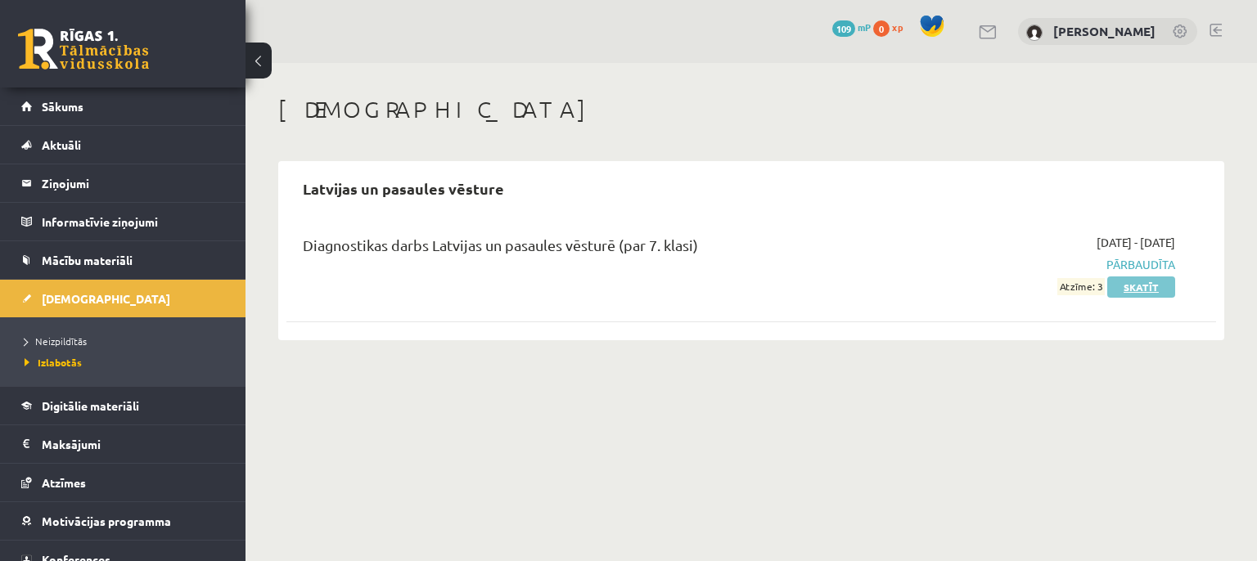
click at [1139, 282] on link "Skatīt" at bounding box center [1141, 287] width 68 height 21
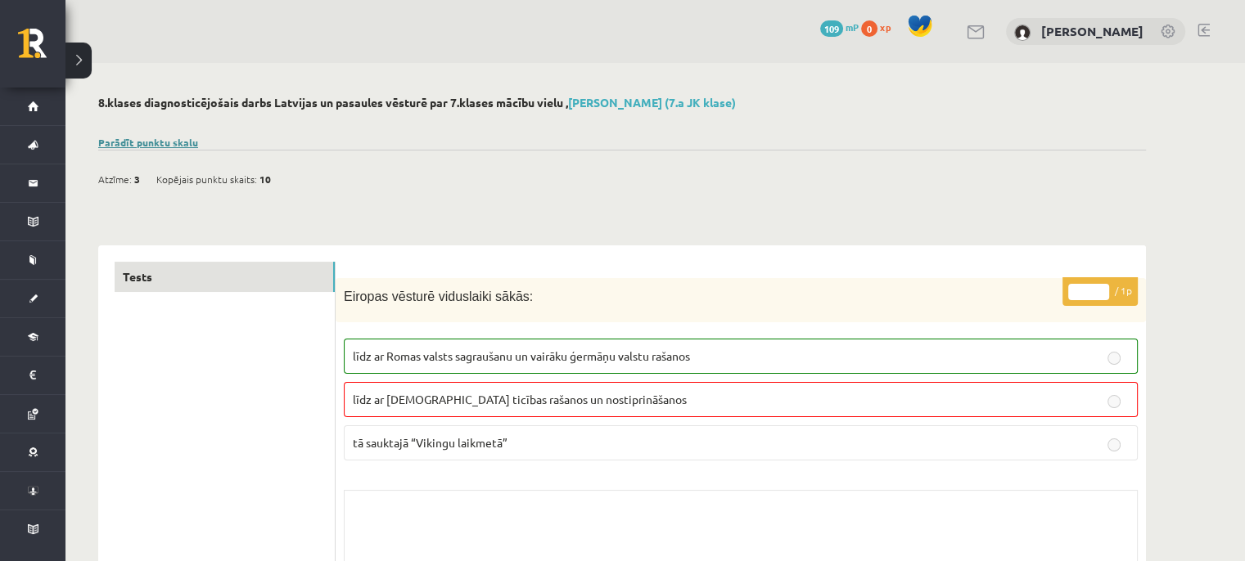
click at [134, 144] on link "Parādīt punktu skalu" at bounding box center [148, 142] width 100 height 13
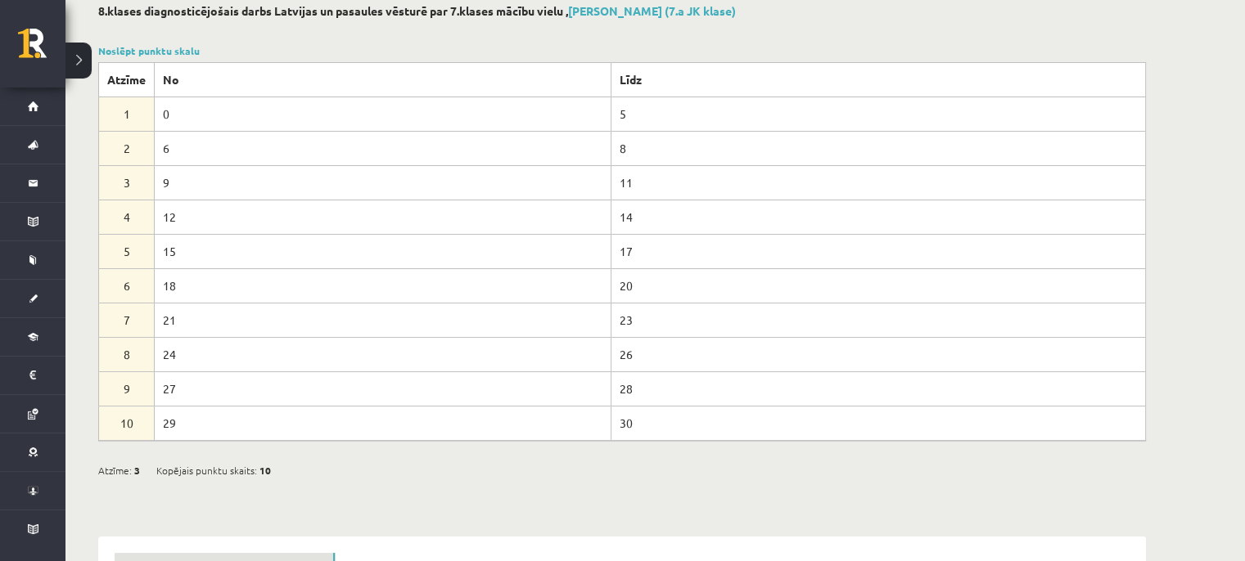
scroll to position [92, 0]
click at [193, 47] on link "Noslēpt punktu skalu" at bounding box center [148, 50] width 101 height 13
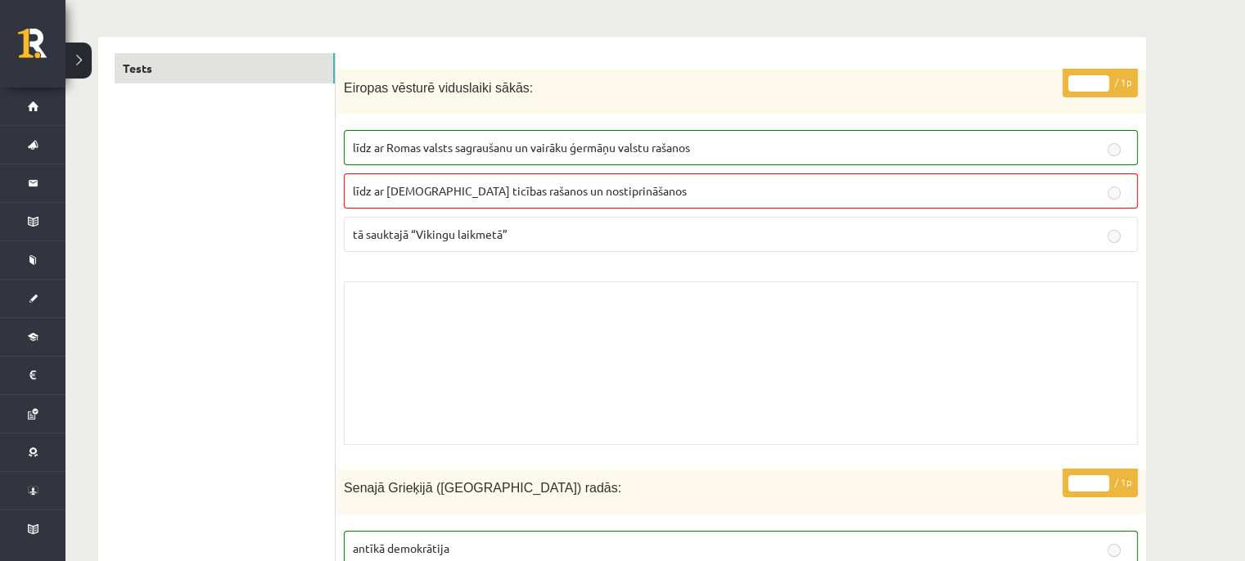
scroll to position [0, 0]
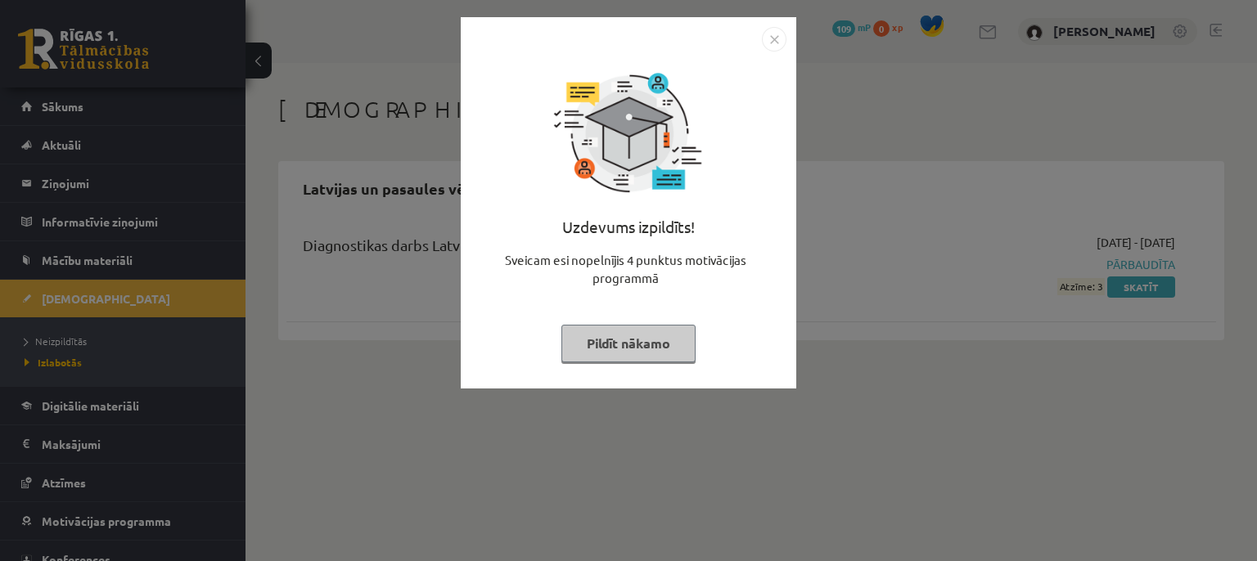
click at [780, 40] on img "Close" at bounding box center [774, 39] width 25 height 25
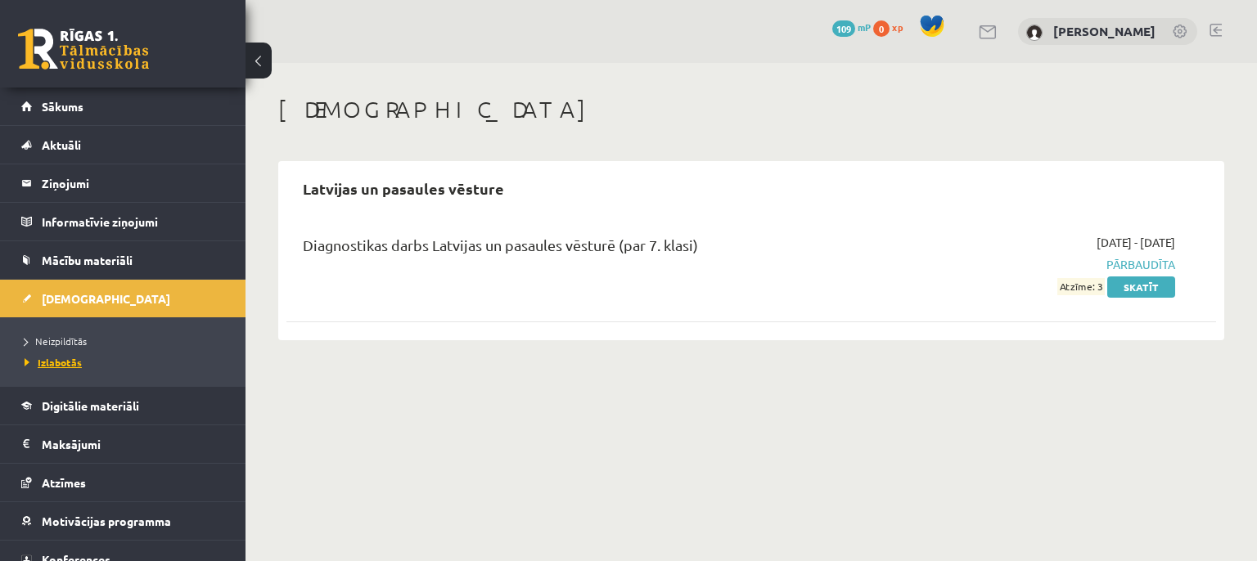
click at [69, 362] on span "Izlabotās" at bounding box center [53, 362] width 57 height 13
click at [45, 302] on span "[DEMOGRAPHIC_DATA]" at bounding box center [106, 298] width 128 height 15
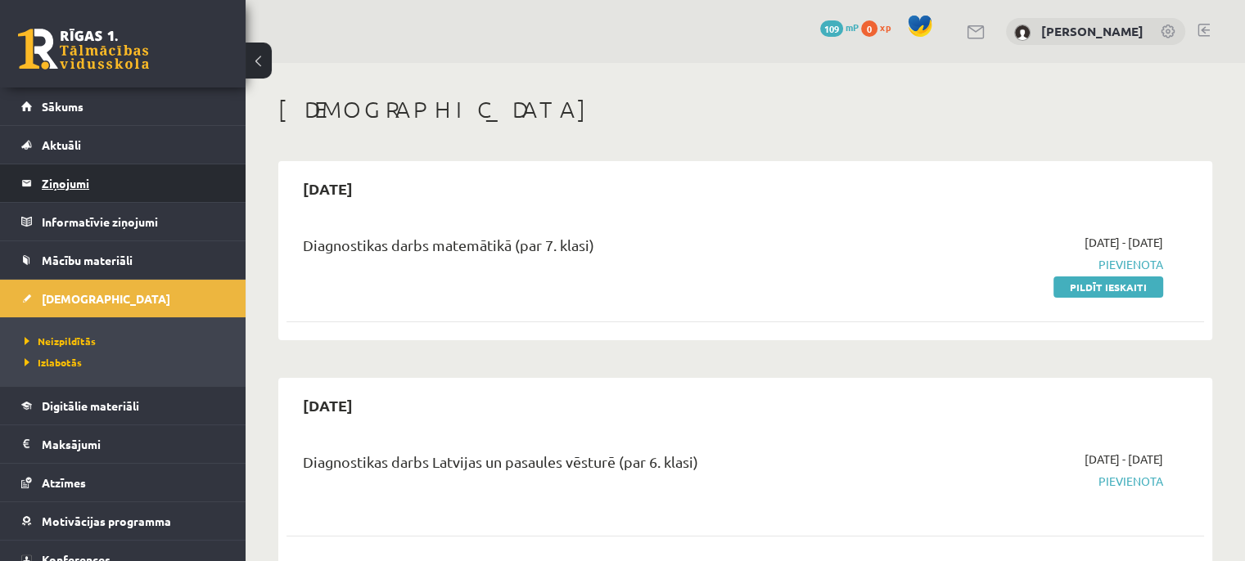
click at [79, 178] on legend "Ziņojumi 0" at bounding box center [133, 183] width 183 height 38
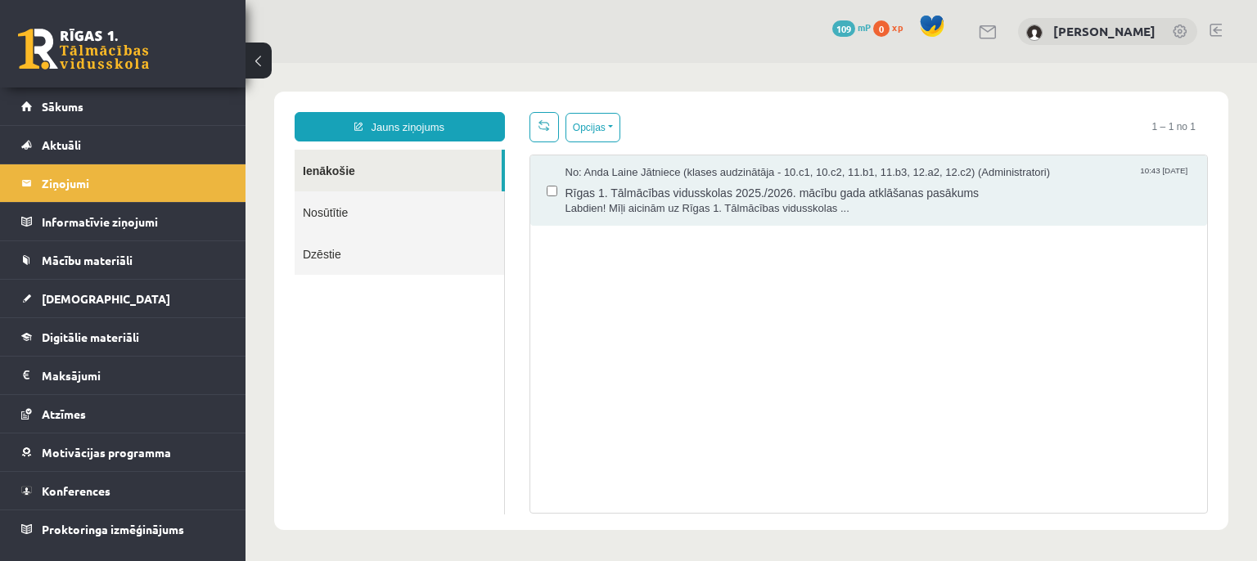
click at [313, 218] on link "Nosūtītie" at bounding box center [399, 212] width 209 height 42
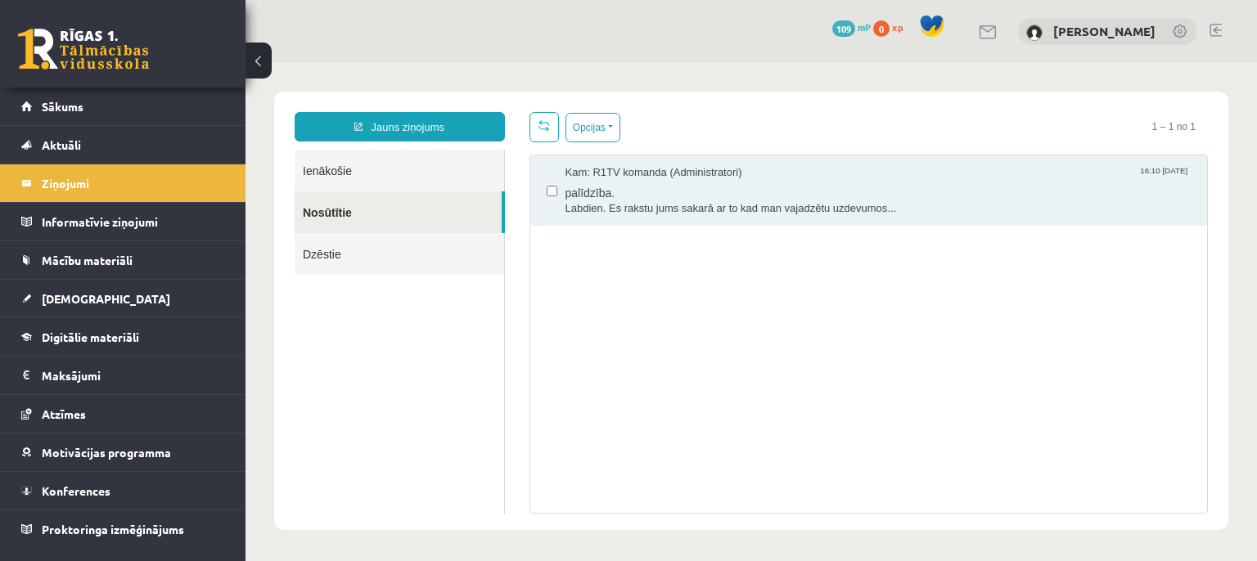
click at [334, 168] on link "Ienākošie" at bounding box center [399, 171] width 209 height 42
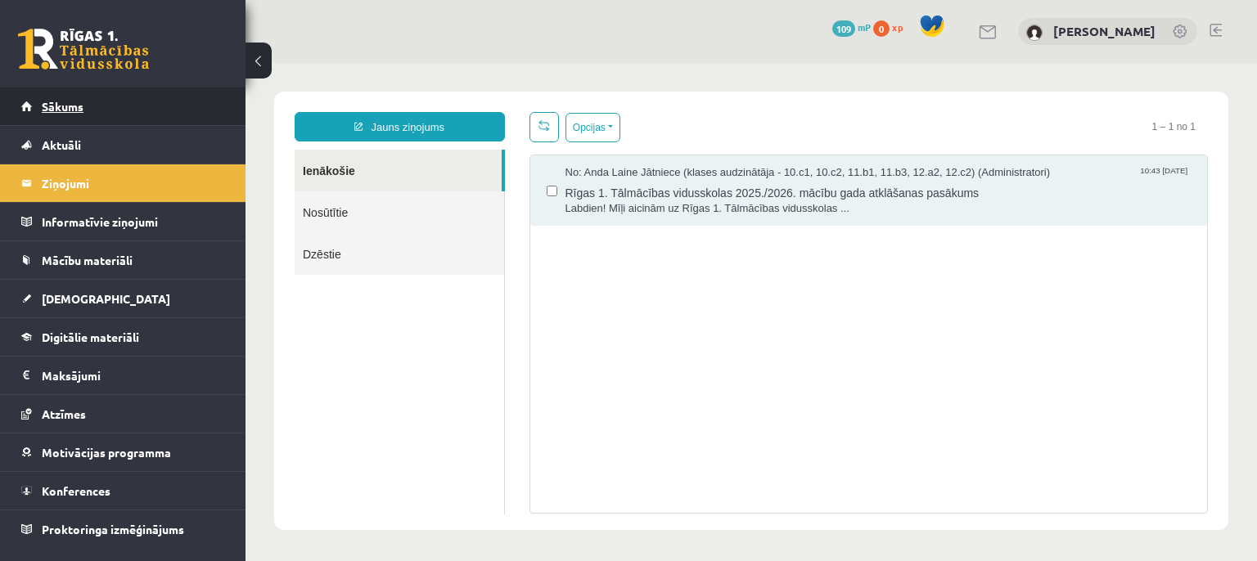
click at [57, 112] on span "Sākums" at bounding box center [63, 106] width 42 height 15
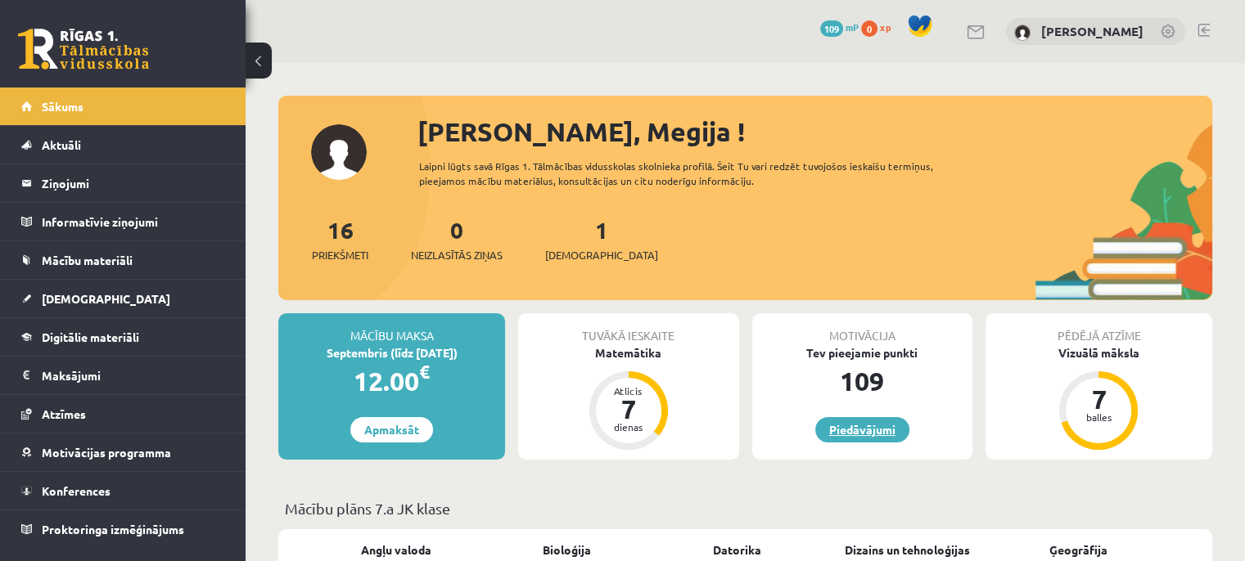
click at [867, 423] on link "Piedāvājumi" at bounding box center [862, 429] width 94 height 25
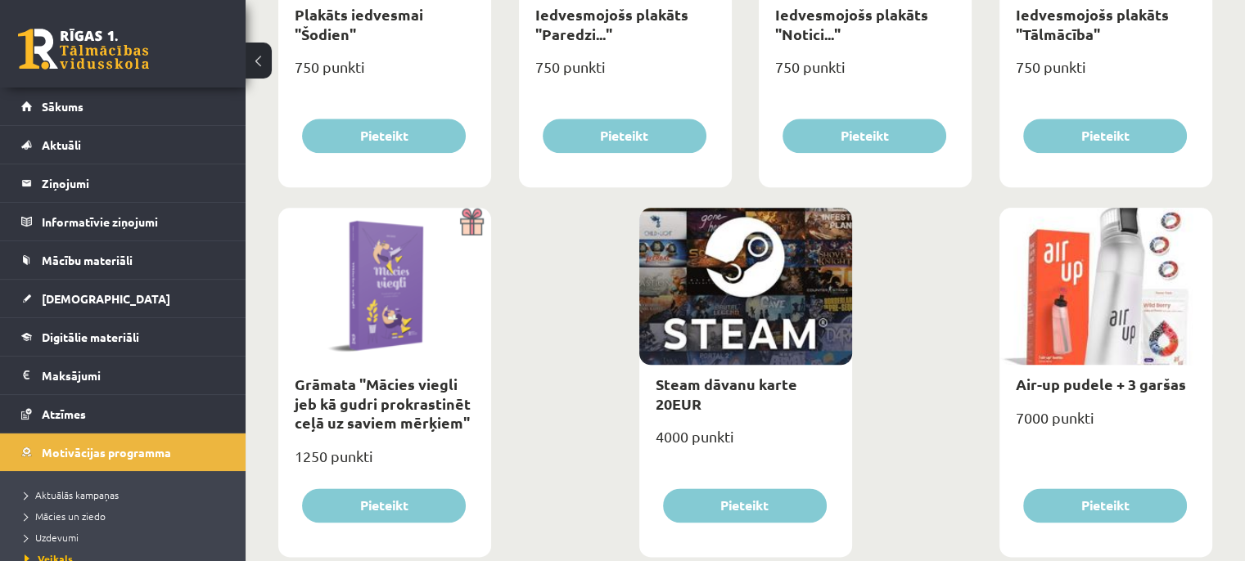
scroll to position [1953, 0]
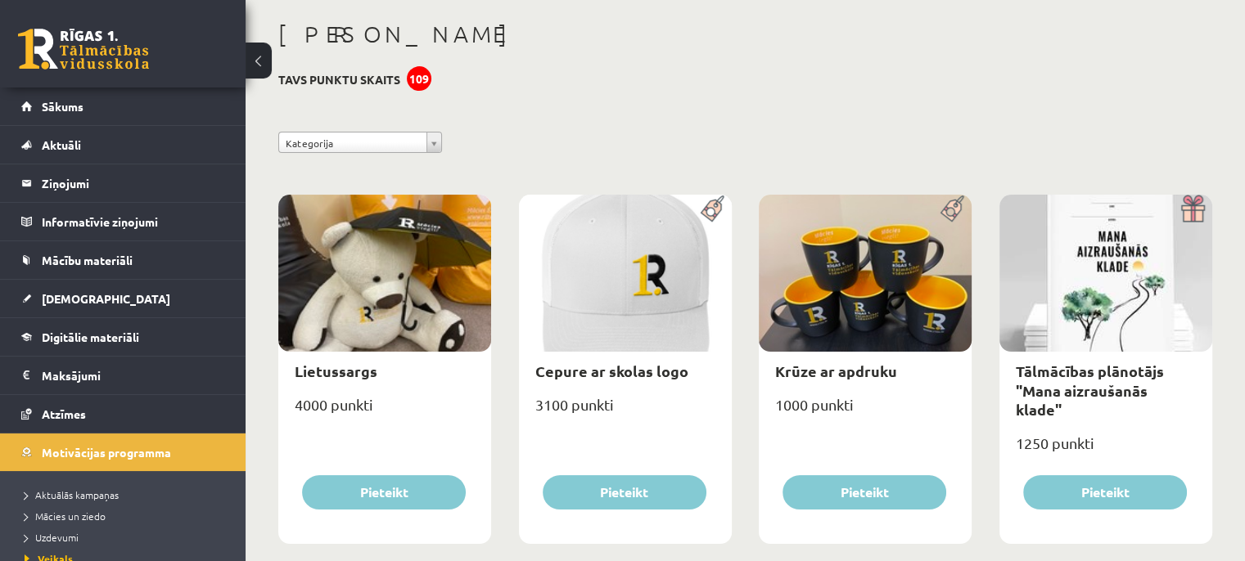
scroll to position [43, 0]
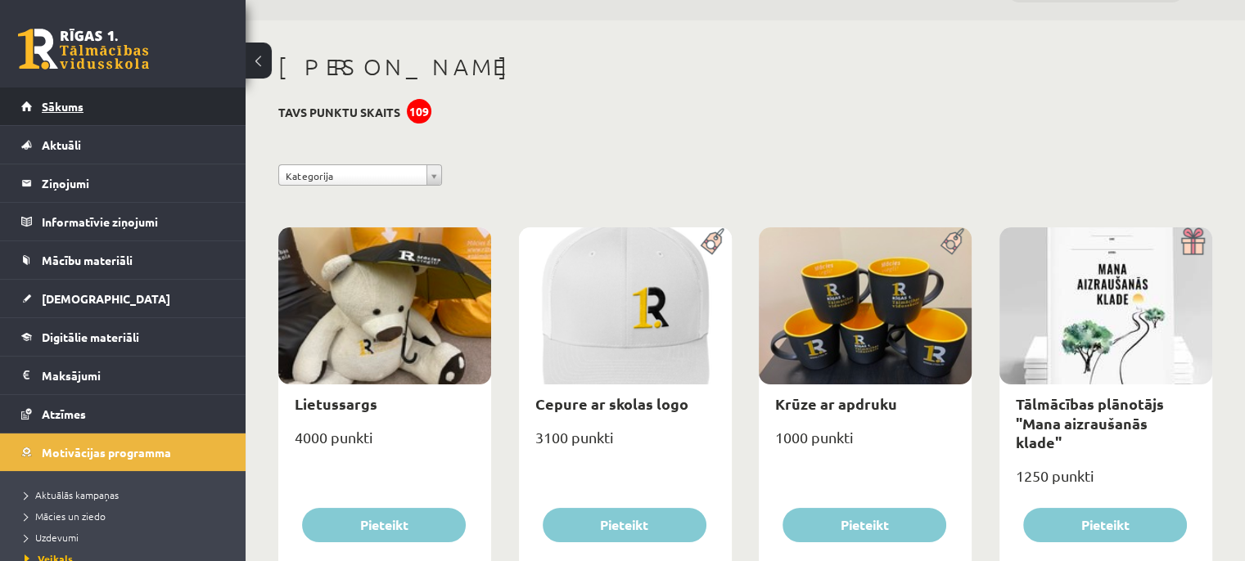
click at [101, 111] on link "Sākums" at bounding box center [123, 107] width 204 height 38
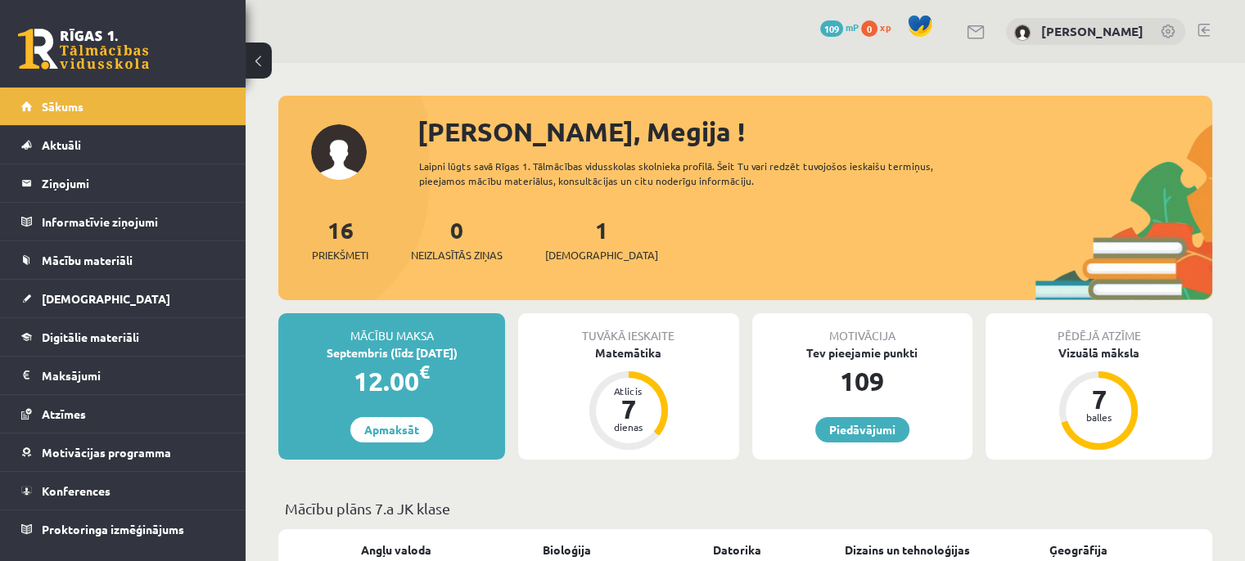
click at [584, 238] on div "1 Ieskaites" at bounding box center [601, 238] width 113 height 51
click at [575, 240] on link "1 Ieskaites" at bounding box center [601, 239] width 113 height 48
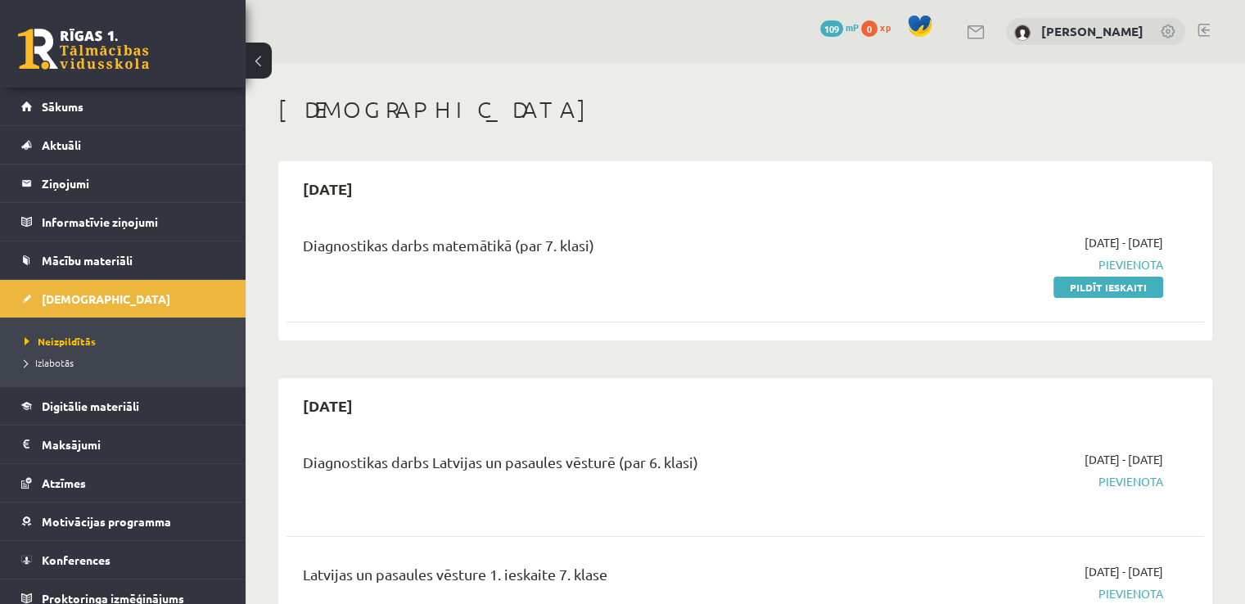
click at [1203, 29] on link at bounding box center [1203, 30] width 12 height 13
